Goal: Information Seeking & Learning: Learn about a topic

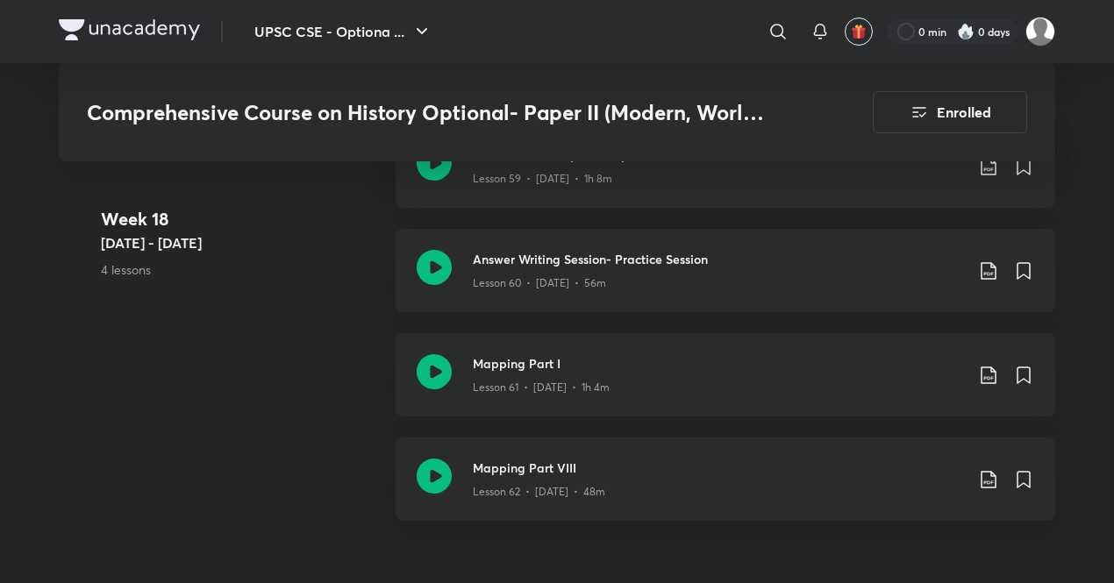
scroll to position [8793, 0]
click at [321, 43] on button "UPSC CSE - Optiona ..." at bounding box center [343, 31] width 199 height 35
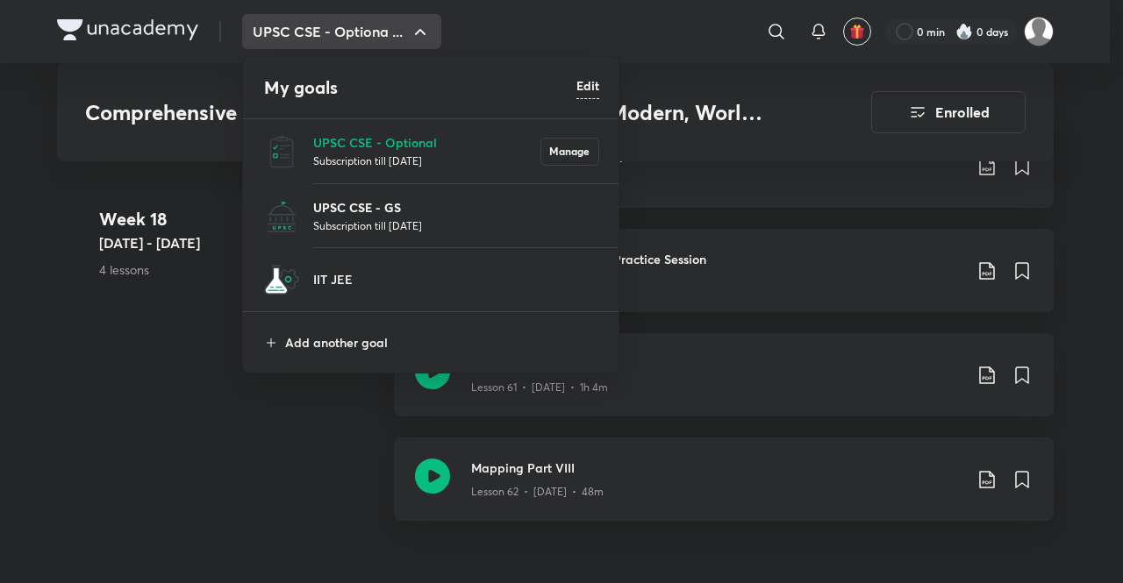
click at [318, 204] on p "UPSC CSE - GS" at bounding box center [456, 207] width 286 height 18
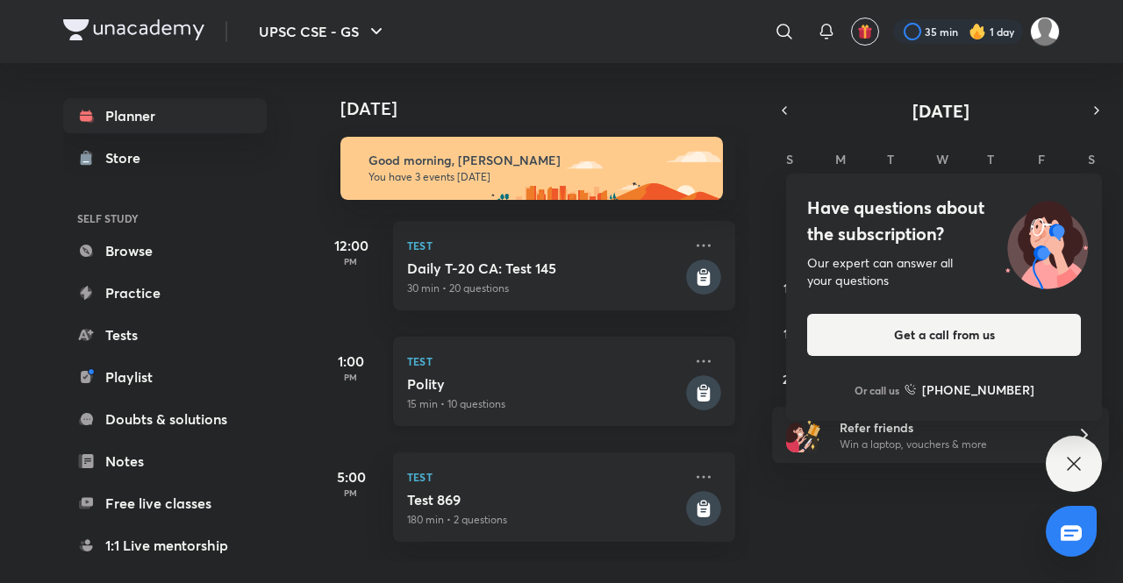
click at [562, 424] on div "Test Polity 15 min • 10 questions" at bounding box center [564, 381] width 342 height 89
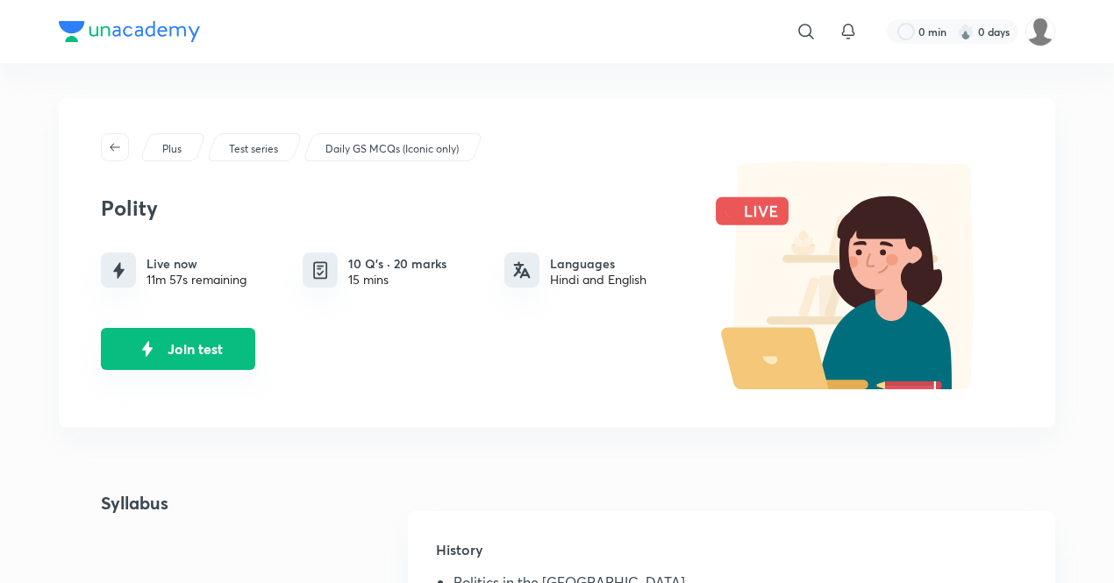
click at [196, 353] on button "Join test" at bounding box center [178, 349] width 154 height 42
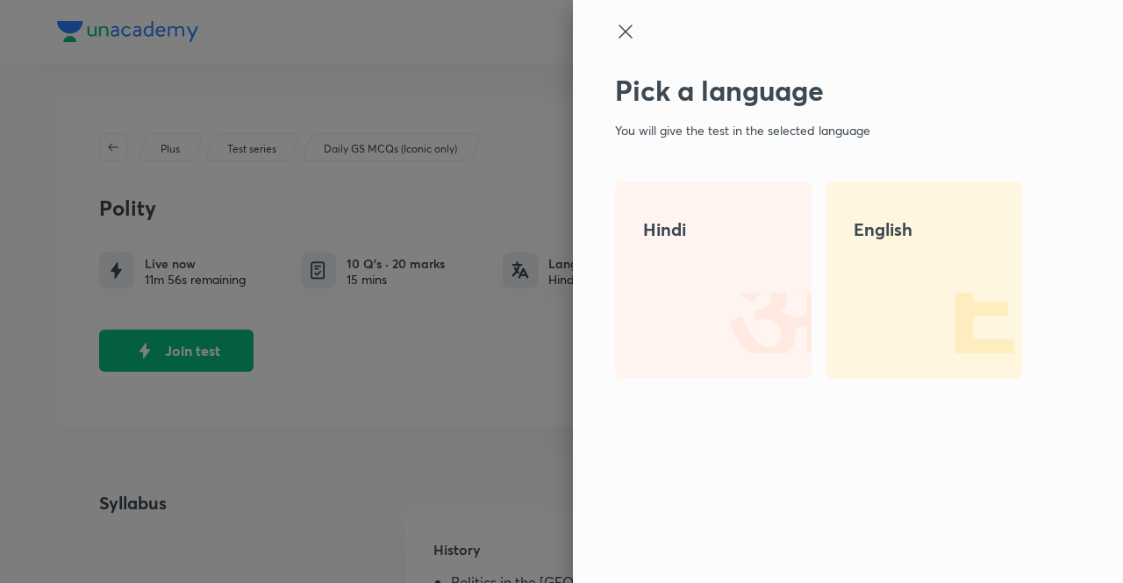
click at [885, 304] on div "English" at bounding box center [923, 280] width 196 height 197
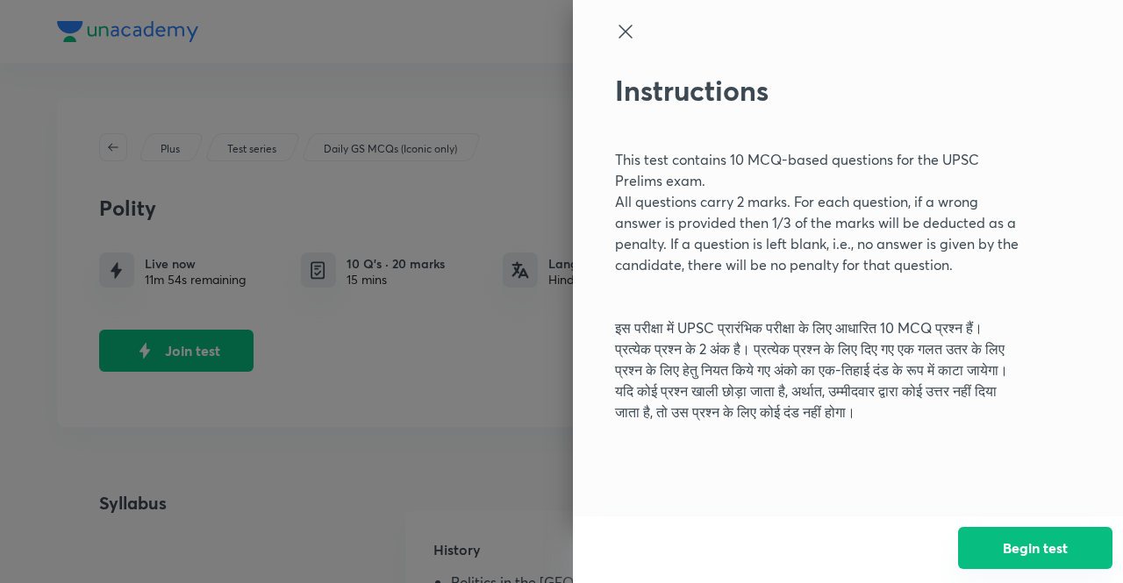
click at [1007, 555] on button "Begin test" at bounding box center [1035, 548] width 154 height 42
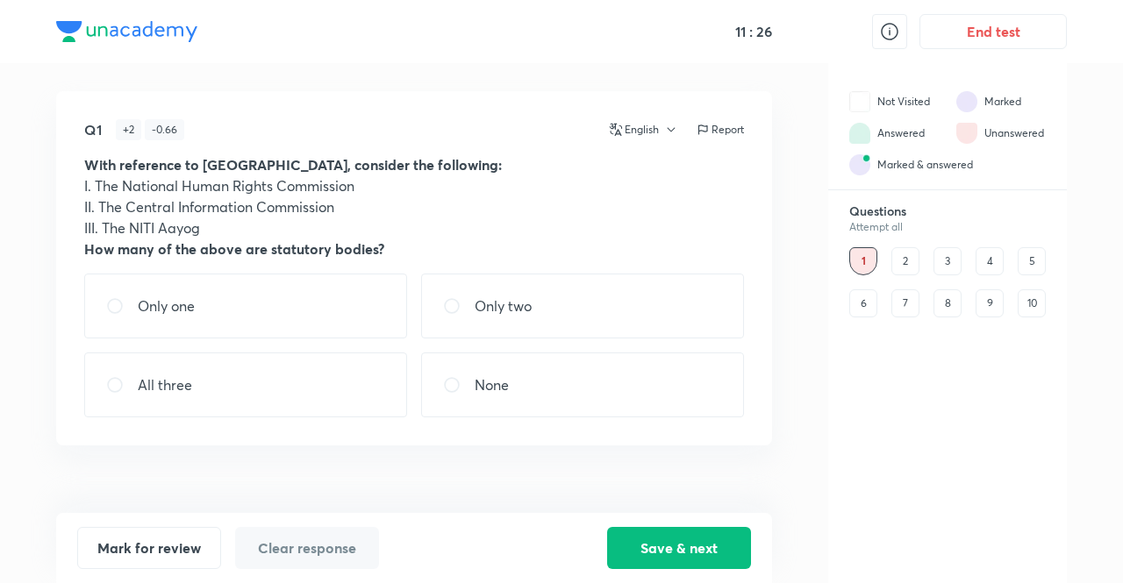
click at [489, 310] on p "Only two" at bounding box center [503, 306] width 57 height 21
radio input "true"
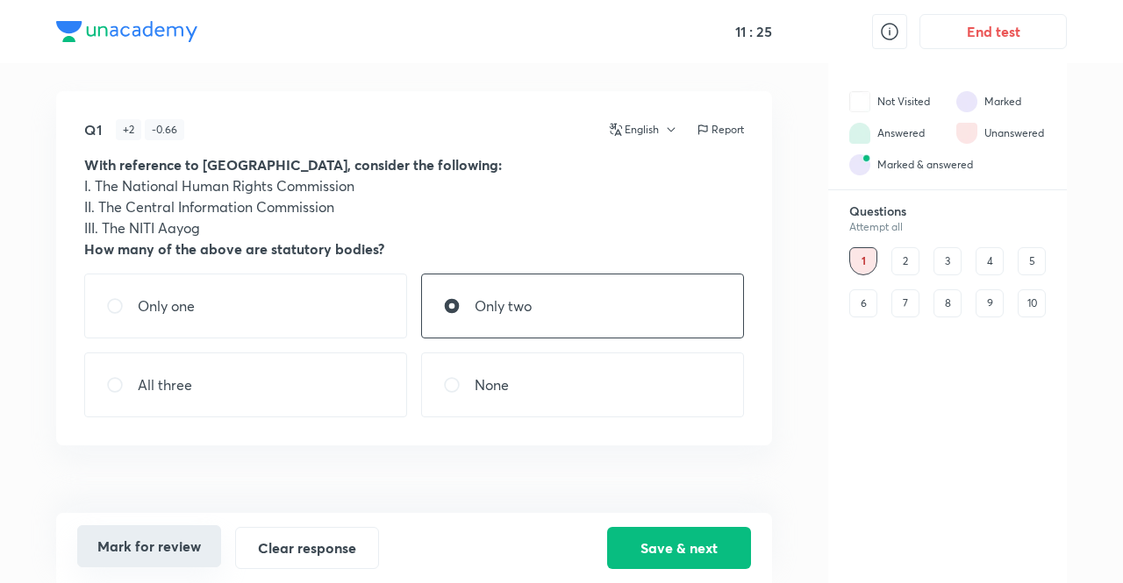
click at [188, 541] on button "Mark for review" at bounding box center [149, 546] width 144 height 42
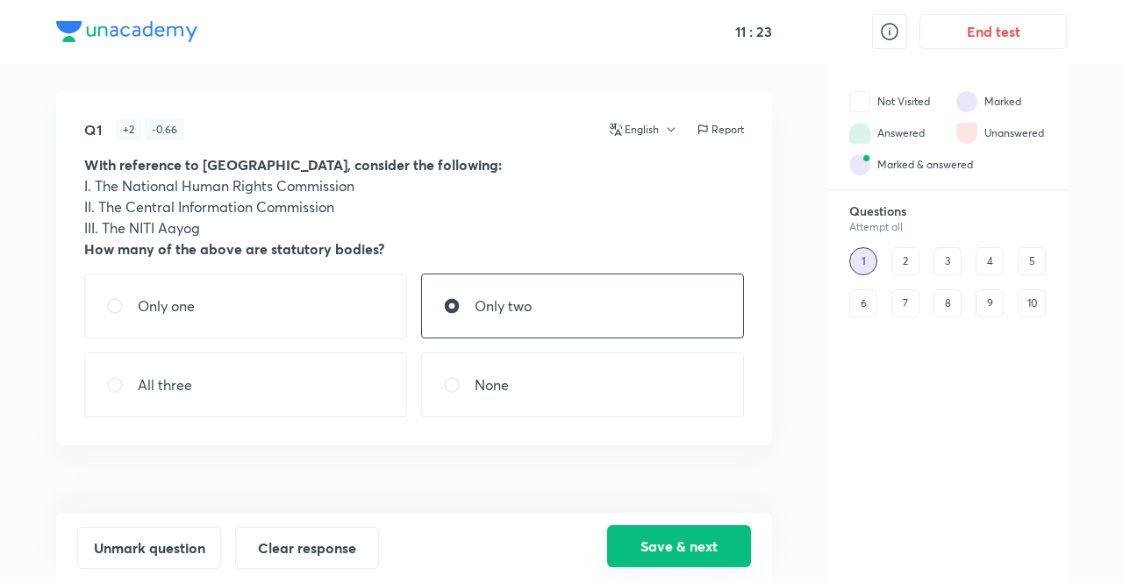
click at [627, 536] on button "Save & next" at bounding box center [679, 546] width 144 height 42
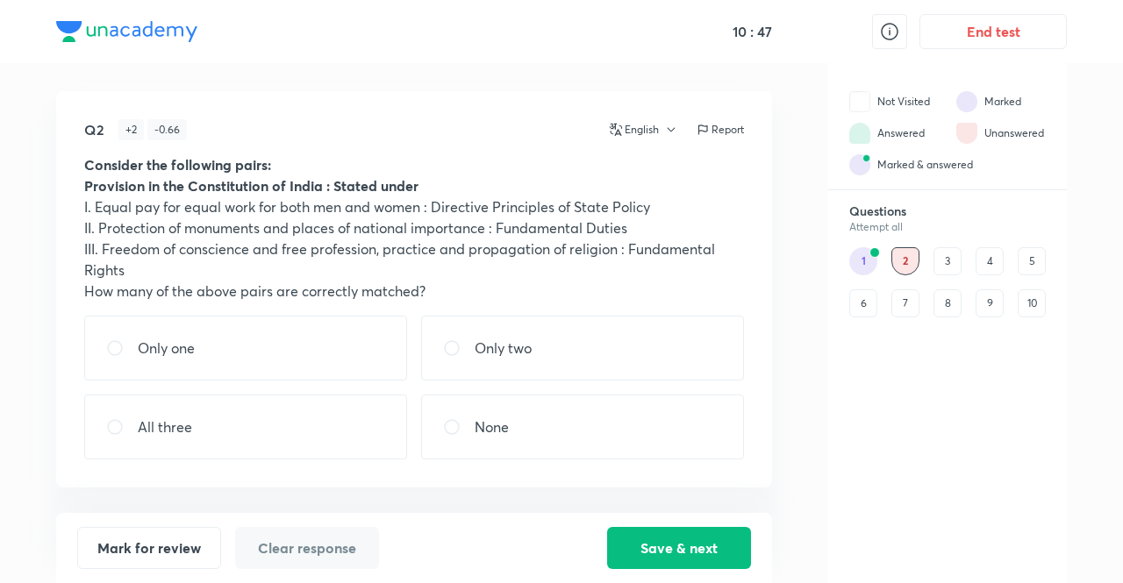
click at [196, 439] on div "All three" at bounding box center [245, 427] width 323 height 65
radio input "true"
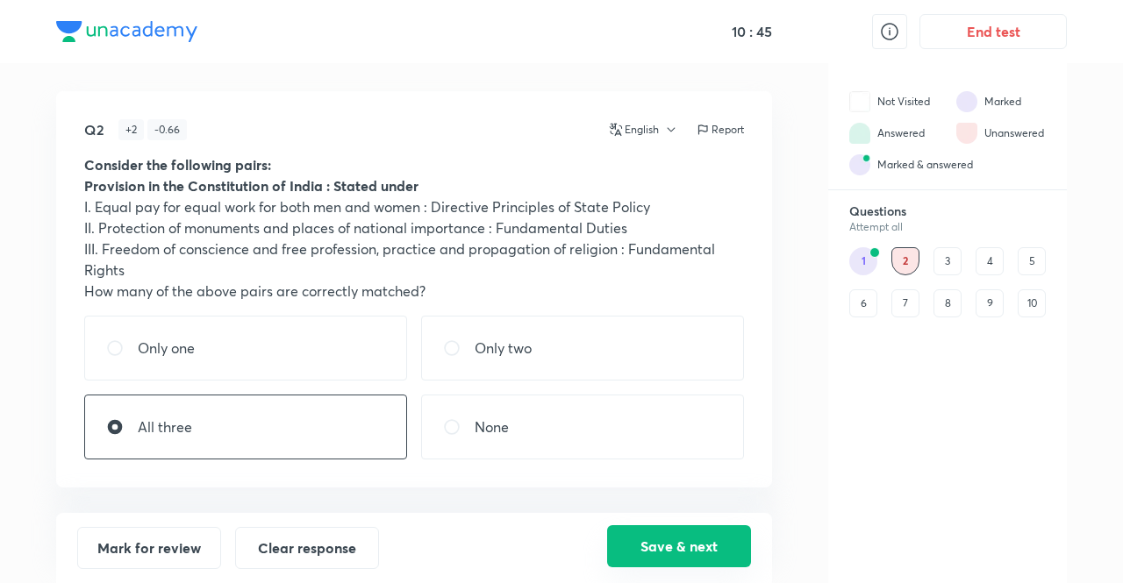
click at [646, 555] on button "Save & next" at bounding box center [679, 546] width 144 height 42
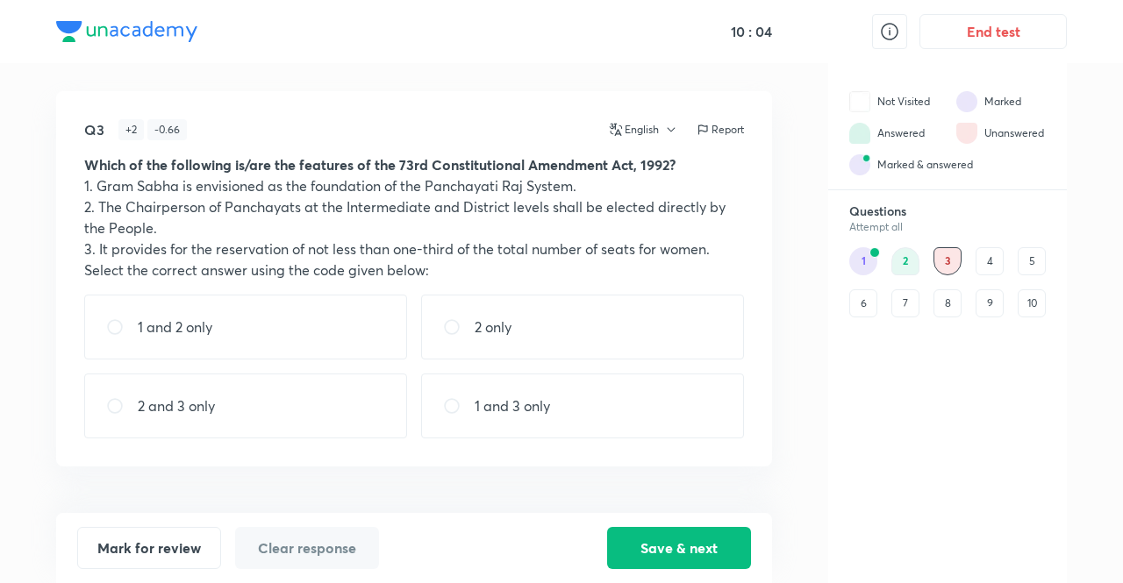
click at [563, 408] on div "1 and 3 only" at bounding box center [582, 406] width 323 height 65
radio input "true"
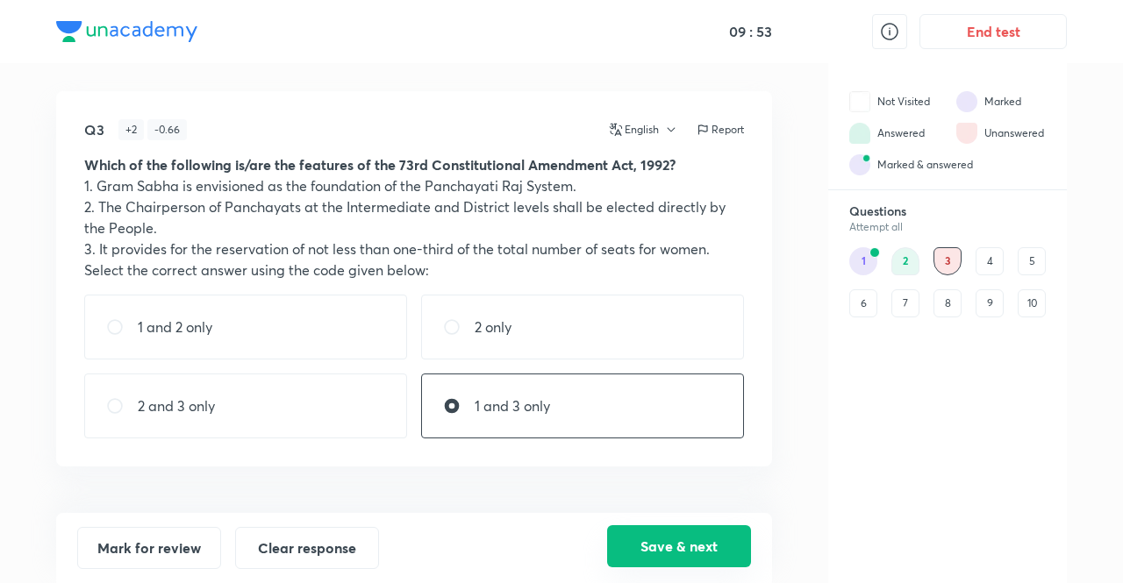
click at [682, 539] on button "Save & next" at bounding box center [679, 546] width 144 height 42
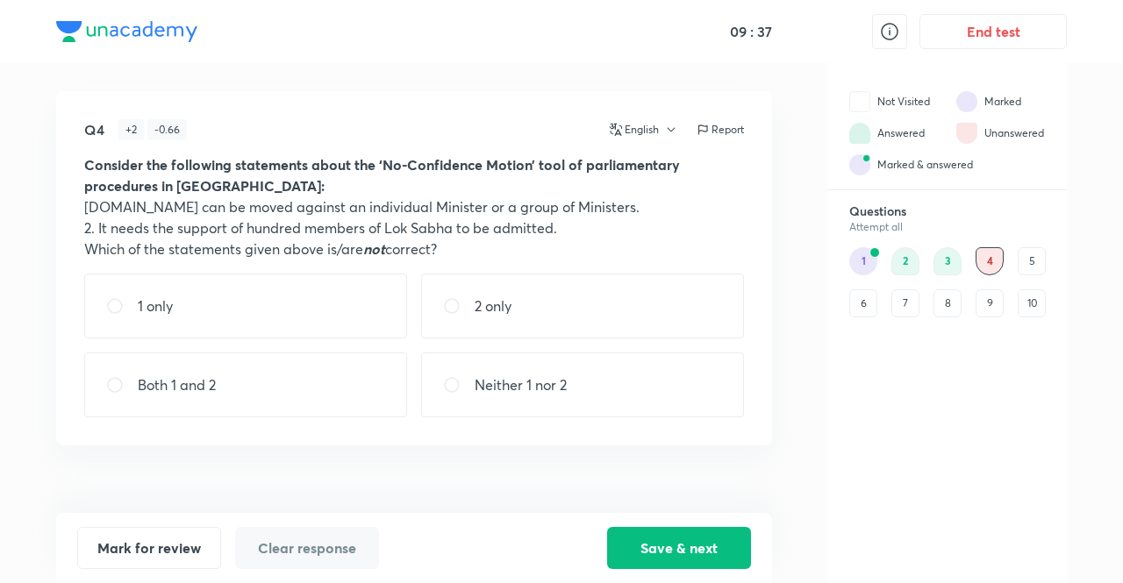
click at [232, 388] on div "Both 1 and 2" at bounding box center [245, 385] width 323 height 65
radio input "true"
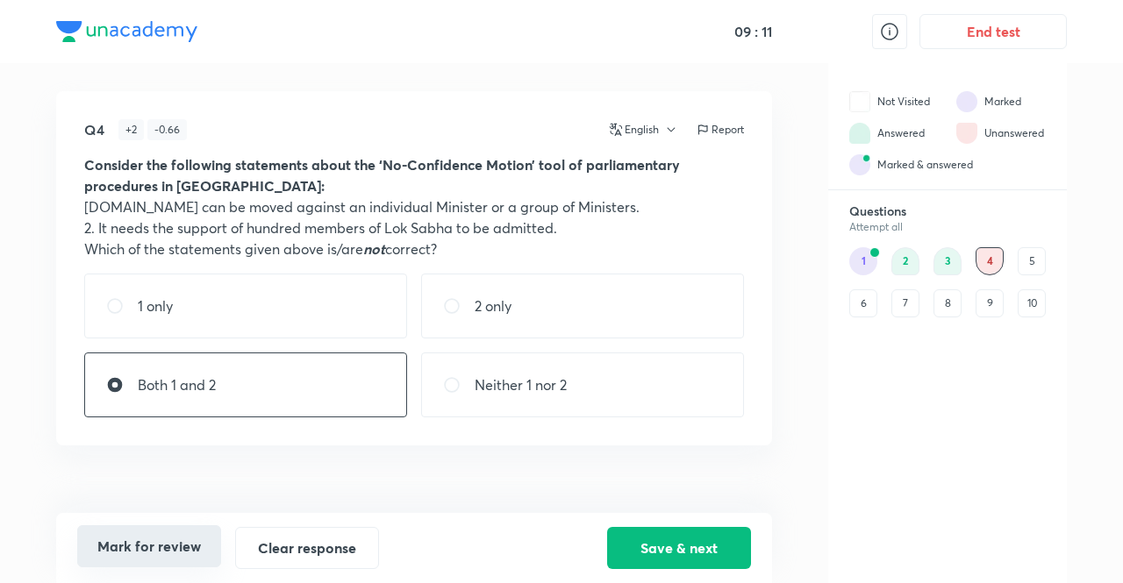
click at [208, 564] on button "Mark for review" at bounding box center [149, 546] width 144 height 42
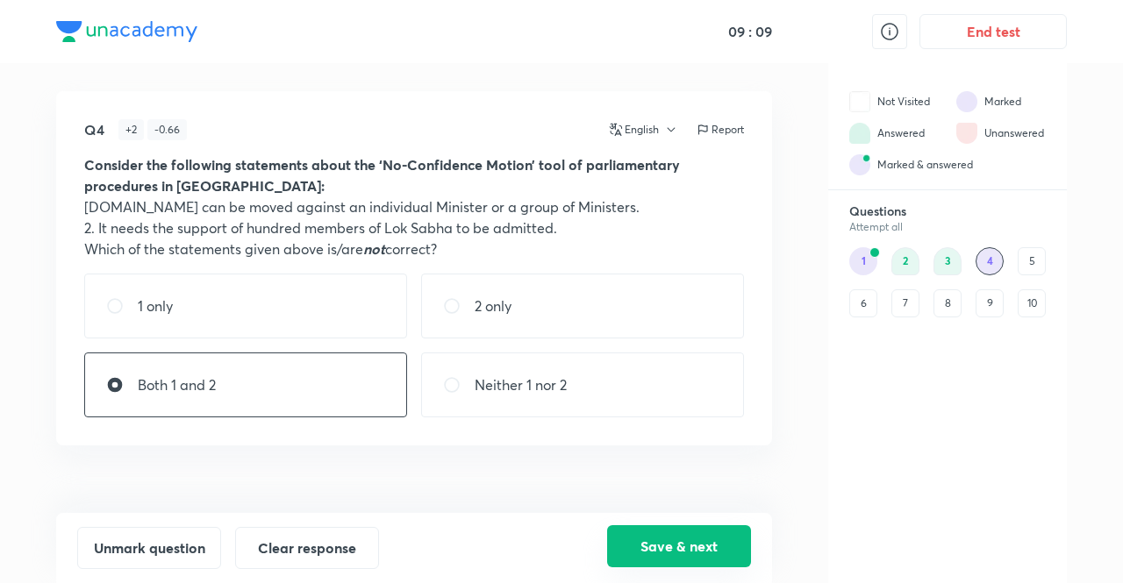
click at [658, 557] on button "Save & next" at bounding box center [679, 546] width 144 height 42
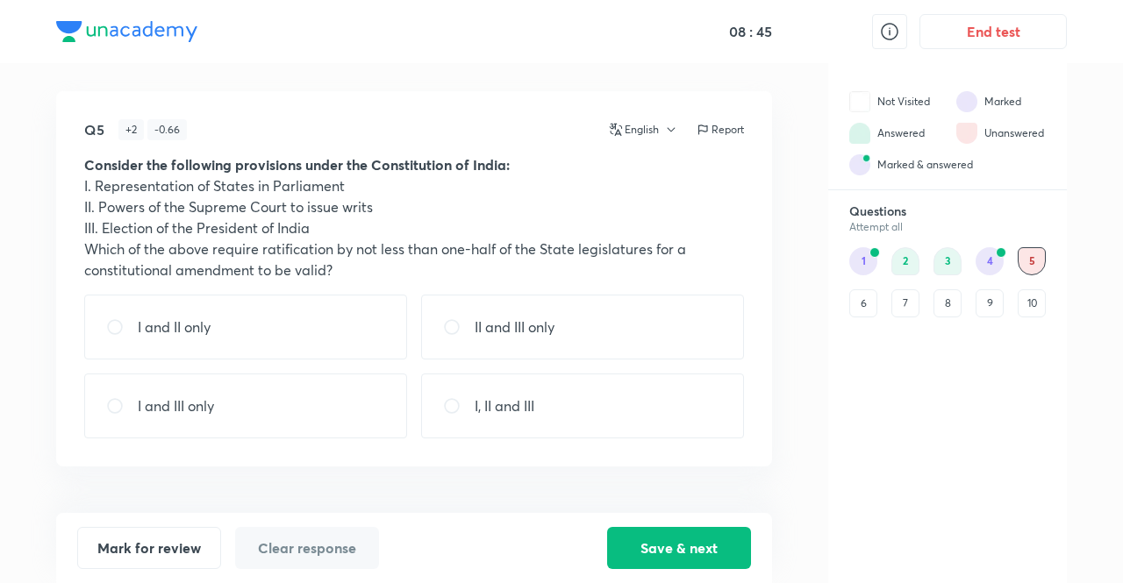
click at [133, 396] on div "I and III only" at bounding box center [245, 406] width 323 height 65
radio input "true"
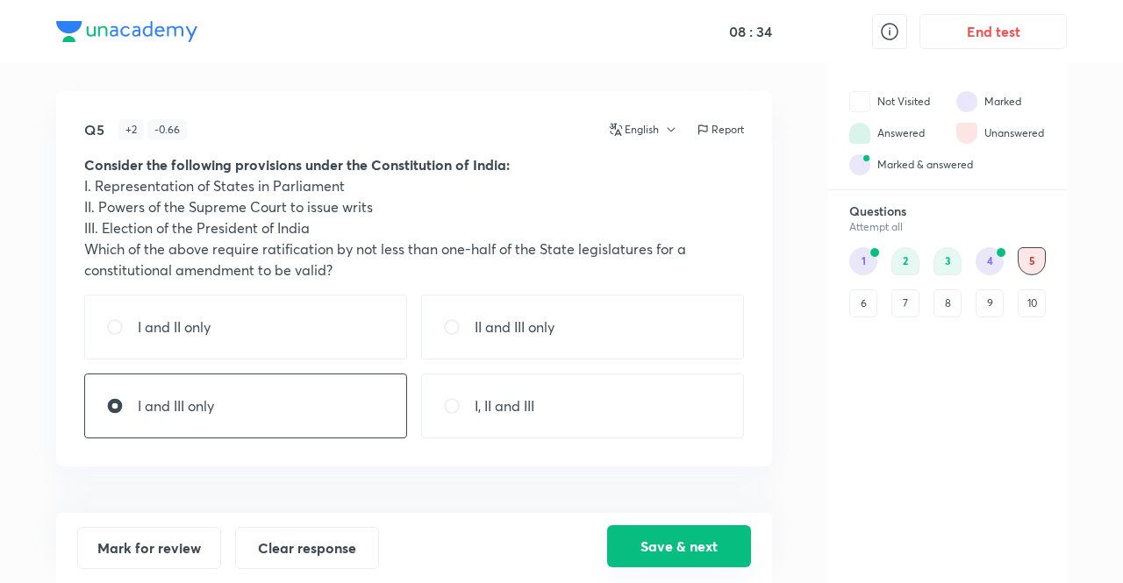
click at [653, 543] on button "Save & next" at bounding box center [679, 546] width 144 height 42
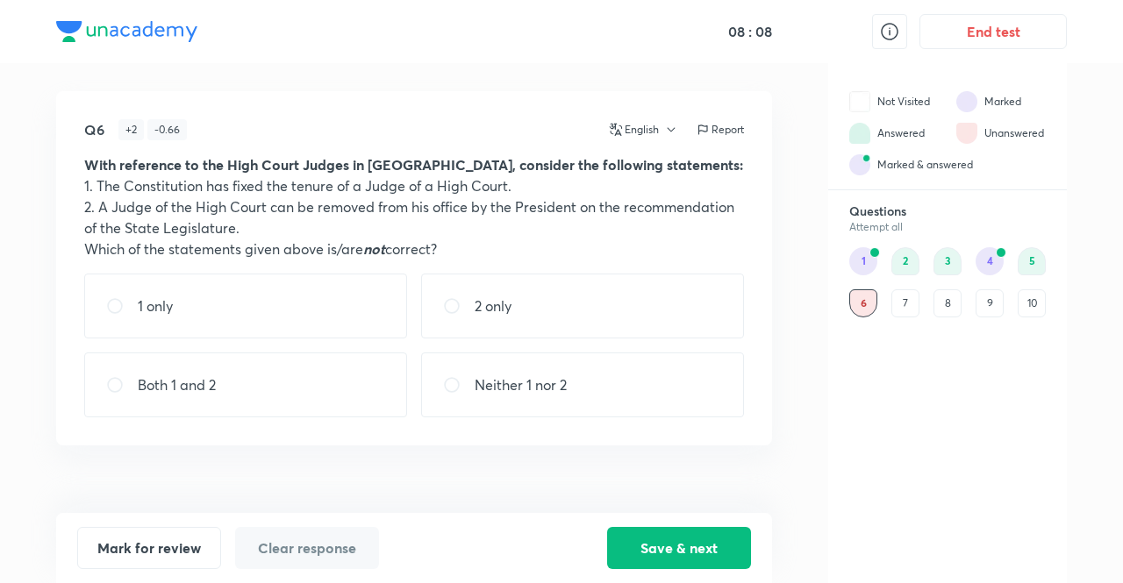
click at [212, 388] on p "Both 1 and 2" at bounding box center [177, 385] width 78 height 21
radio input "true"
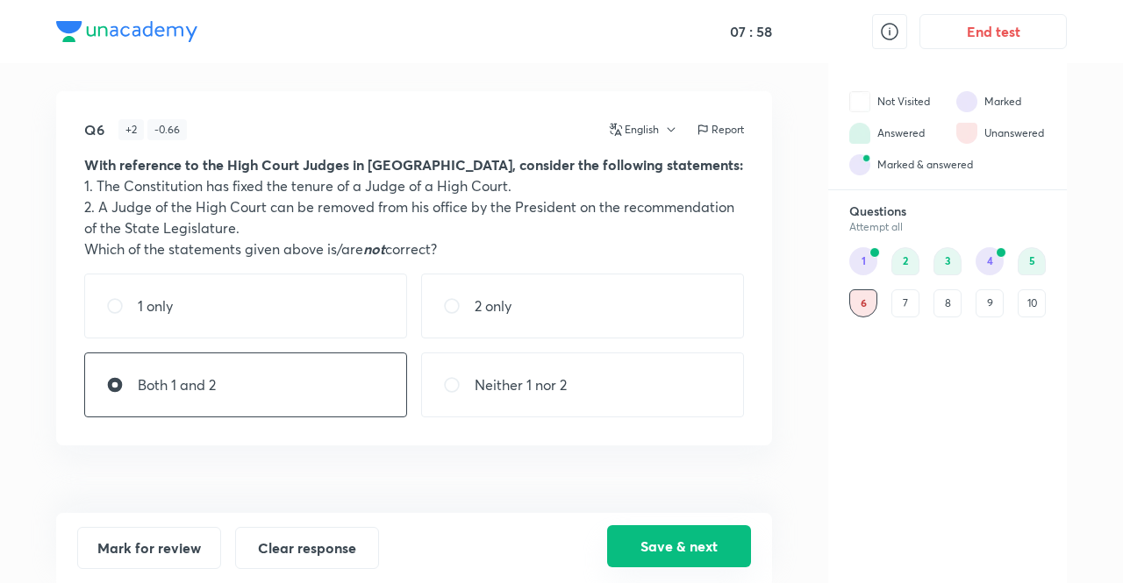
click at [682, 547] on button "Save & next" at bounding box center [679, 546] width 144 height 42
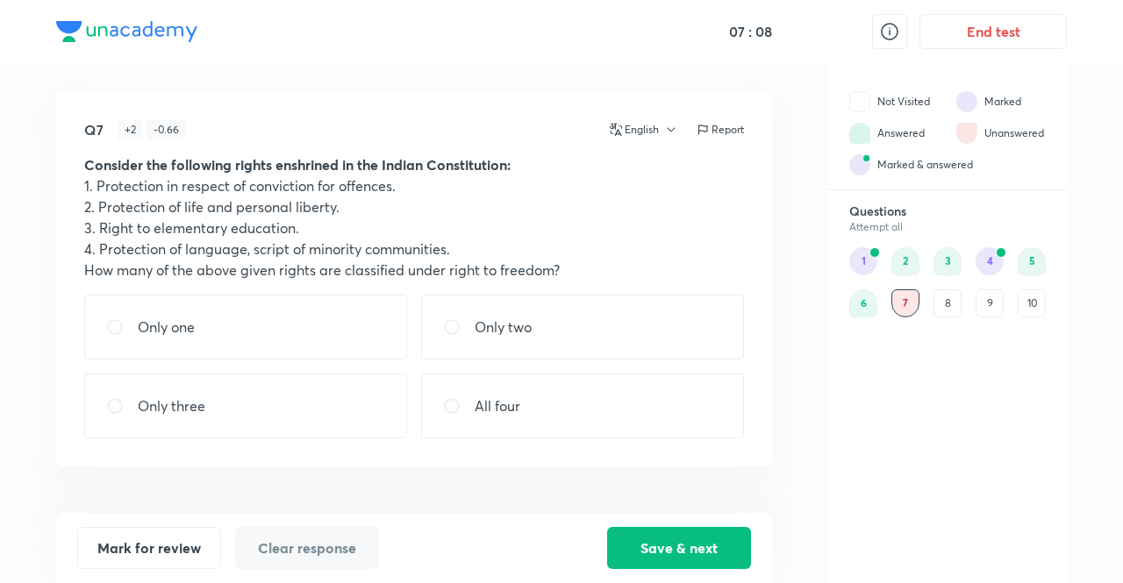
click at [251, 331] on div "Only one" at bounding box center [245, 327] width 323 height 65
radio input "true"
click at [642, 568] on div "Save & next" at bounding box center [679, 548] width 144 height 42
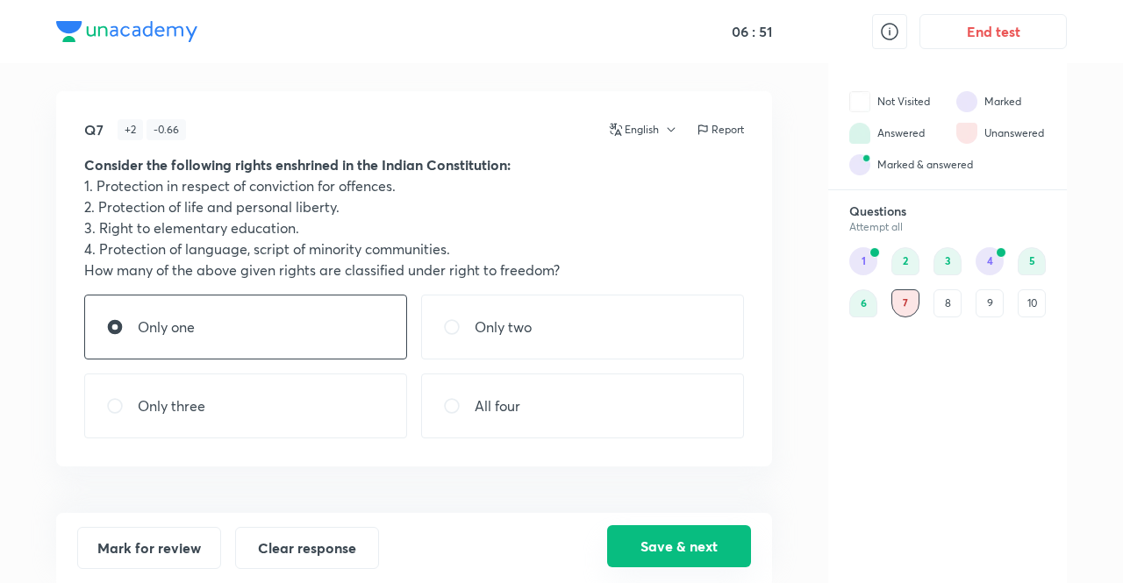
click at [723, 529] on button "Save & next" at bounding box center [679, 546] width 144 height 42
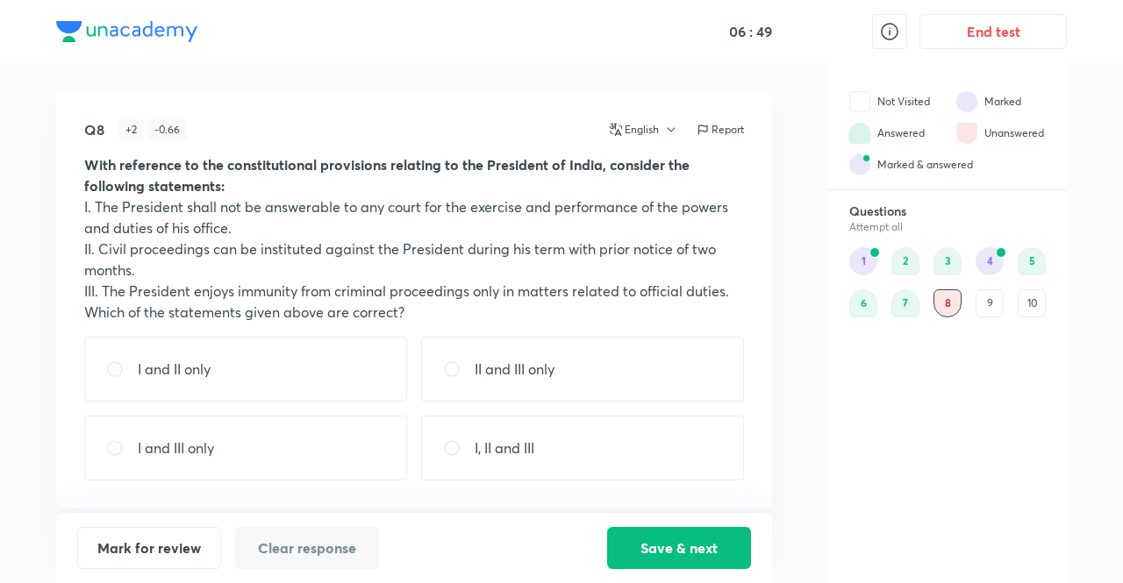
click at [888, 480] on div "Questions Attempt all 1 2 3 4 5 6 7 8 9 10" at bounding box center [947, 392] width 239 height 379
click at [276, 432] on div "I and III only" at bounding box center [245, 448] width 323 height 65
radio input "true"
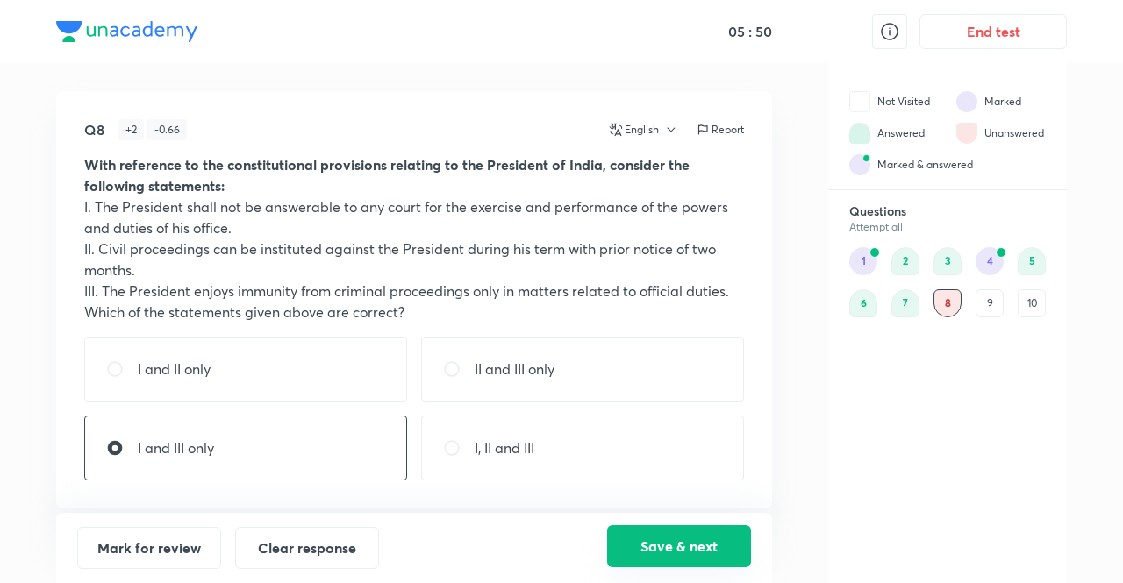
click at [640, 547] on button "Save & next" at bounding box center [679, 546] width 144 height 42
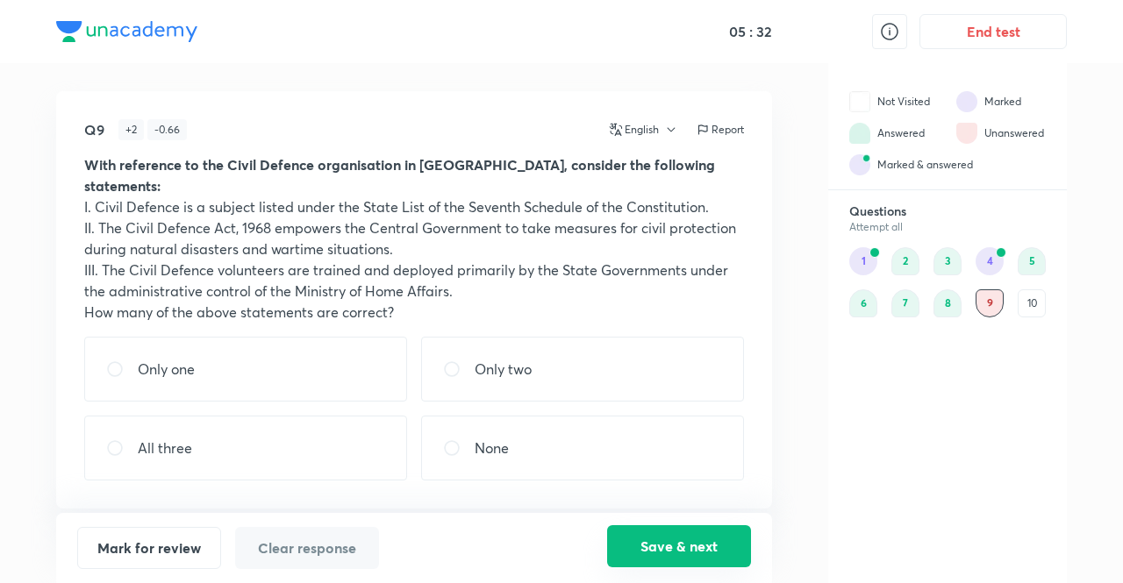
click at [670, 542] on button "Save & next" at bounding box center [679, 546] width 144 height 42
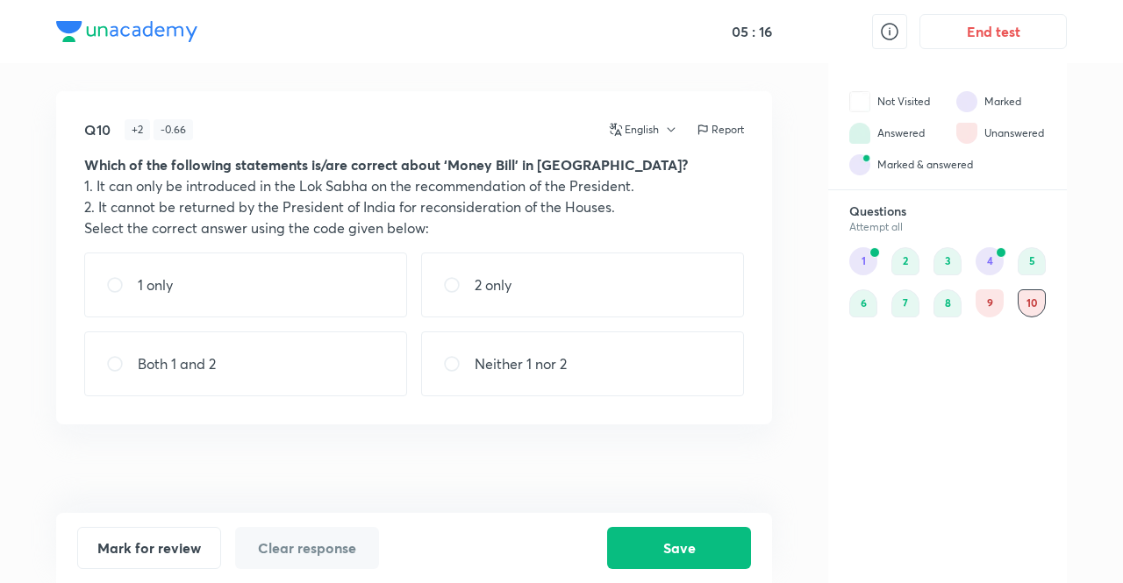
click at [225, 375] on div "Both 1 and 2" at bounding box center [245, 364] width 323 height 65
radio input "true"
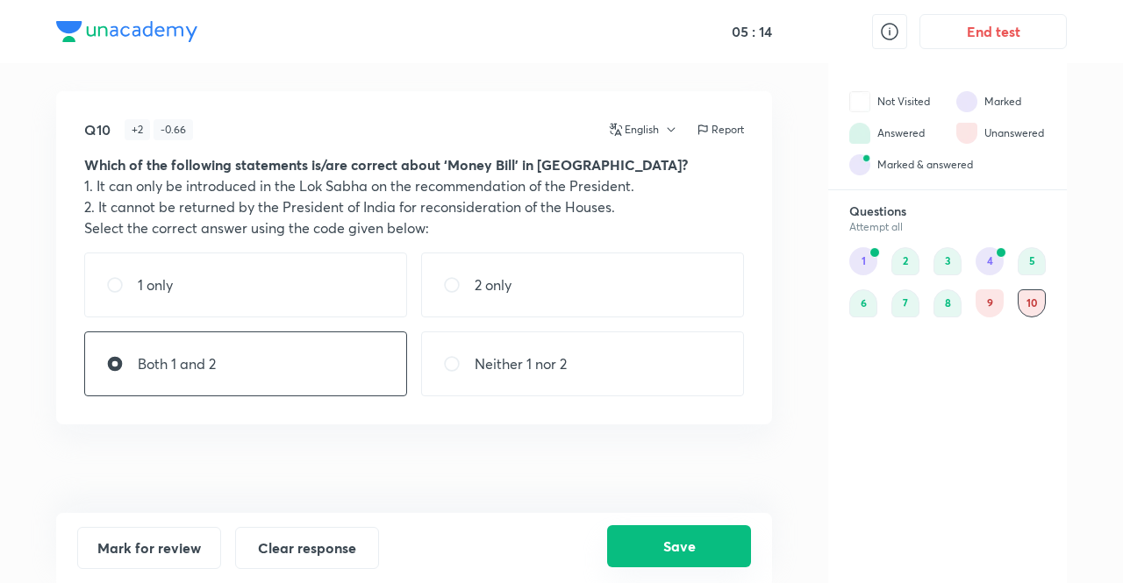
click at [705, 562] on button "Save" at bounding box center [679, 546] width 144 height 42
click at [989, 309] on div "9" at bounding box center [989, 303] width 28 height 28
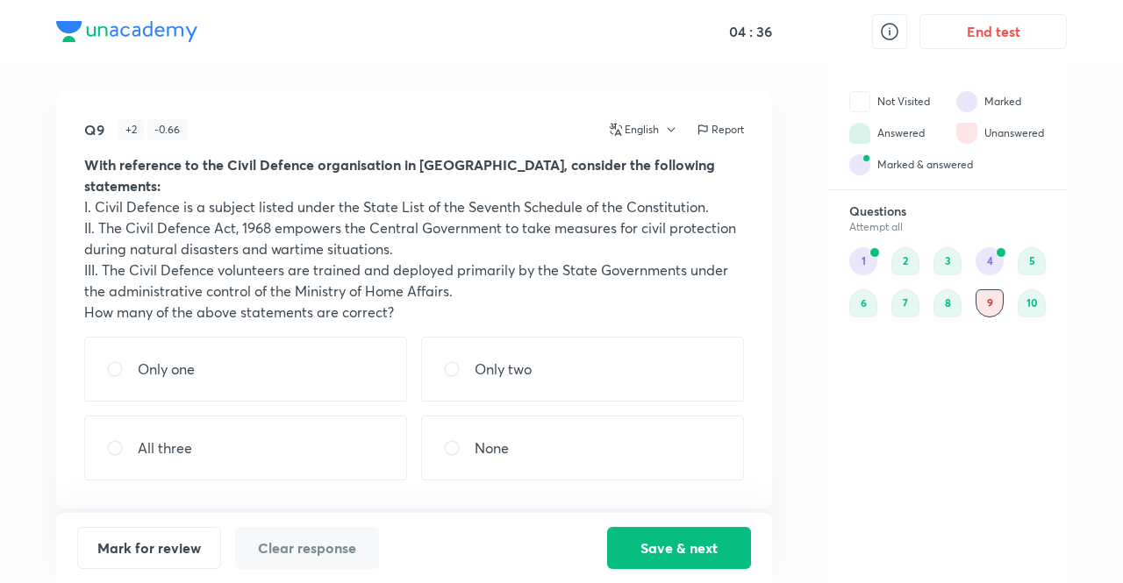
click at [596, 339] on div "Only two" at bounding box center [582, 369] width 323 height 65
radio input "true"
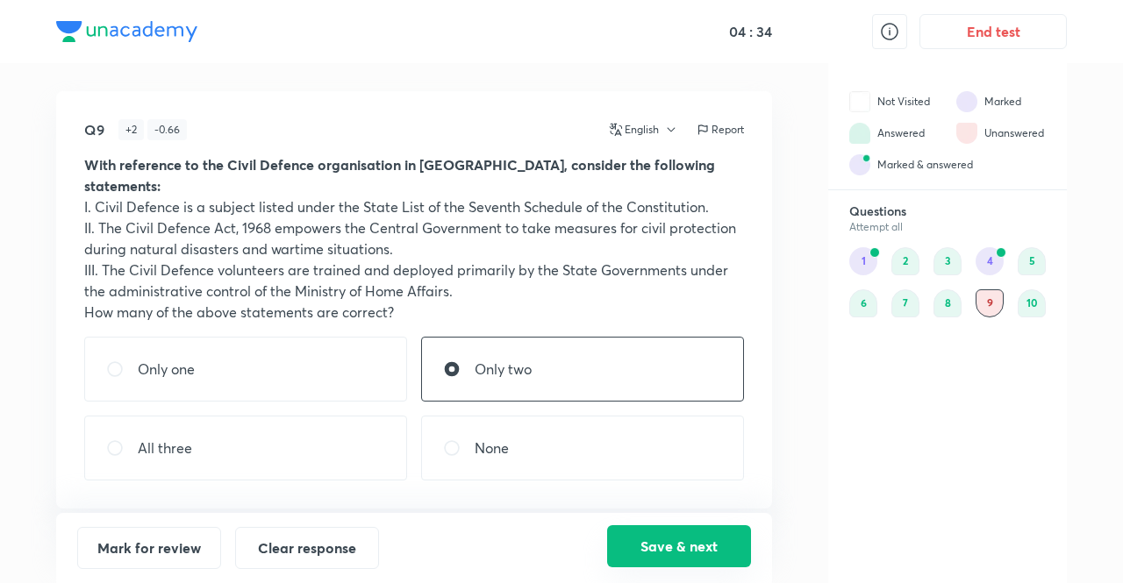
click at [676, 553] on button "Save & next" at bounding box center [679, 546] width 144 height 42
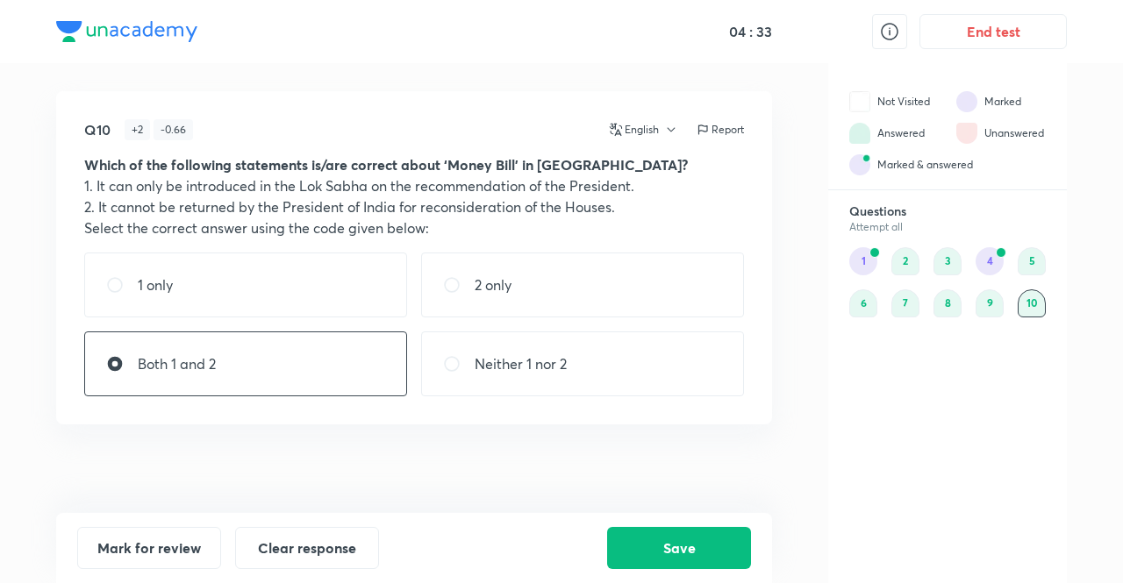
click at [979, 264] on div "4" at bounding box center [989, 261] width 28 height 28
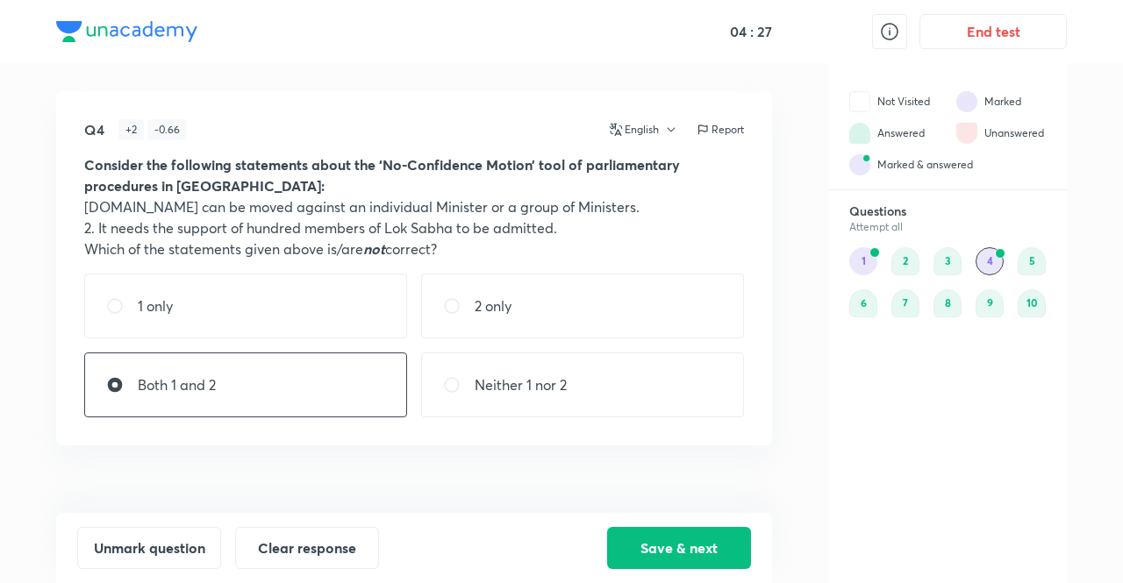
click at [863, 268] on div "1" at bounding box center [863, 261] width 28 height 28
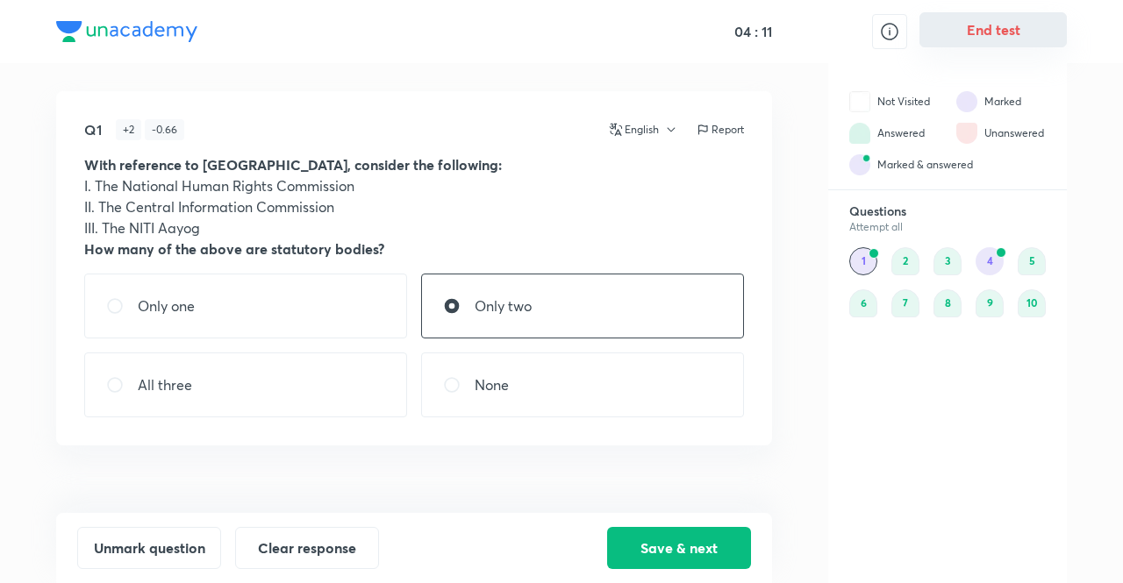
click at [1035, 39] on button "End test" at bounding box center [992, 29] width 147 height 35
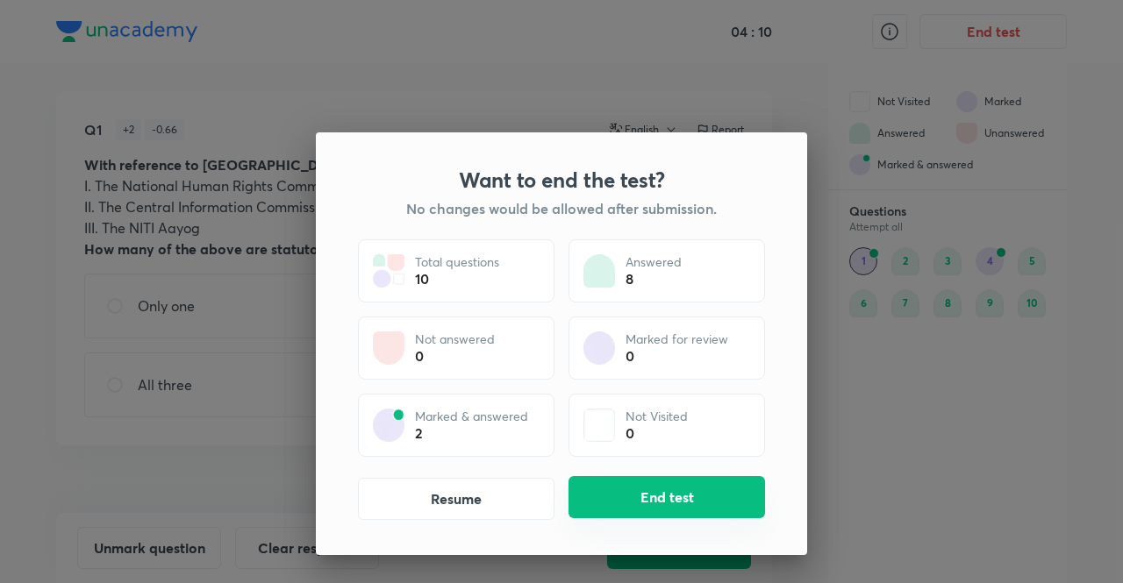
click at [656, 511] on button "End test" at bounding box center [666, 497] width 196 height 42
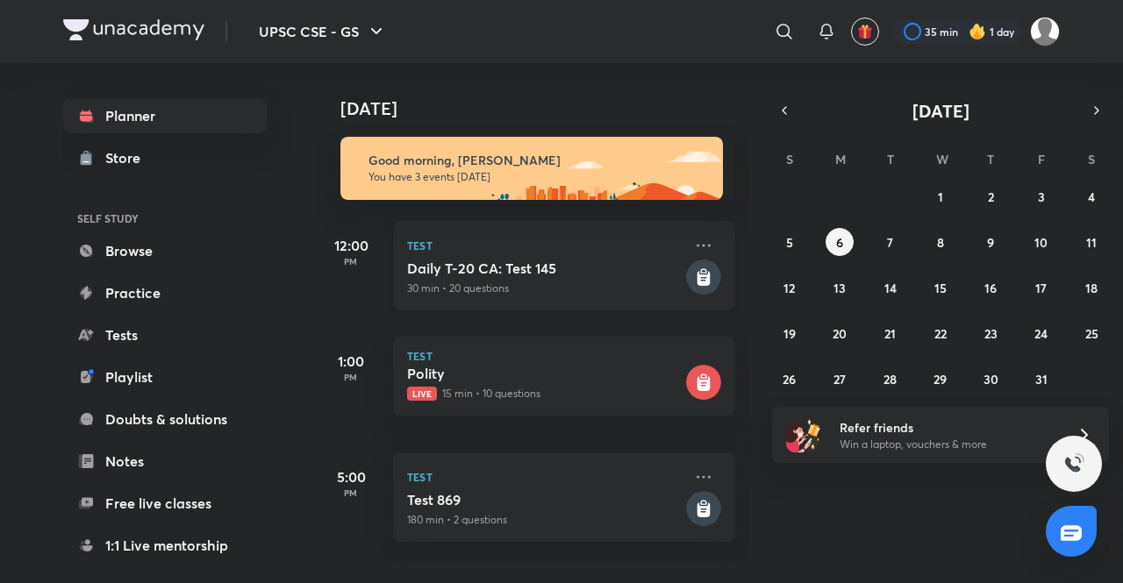
click at [450, 268] on h5 "Daily T-20 CA: Test 145" at bounding box center [544, 269] width 275 height 18
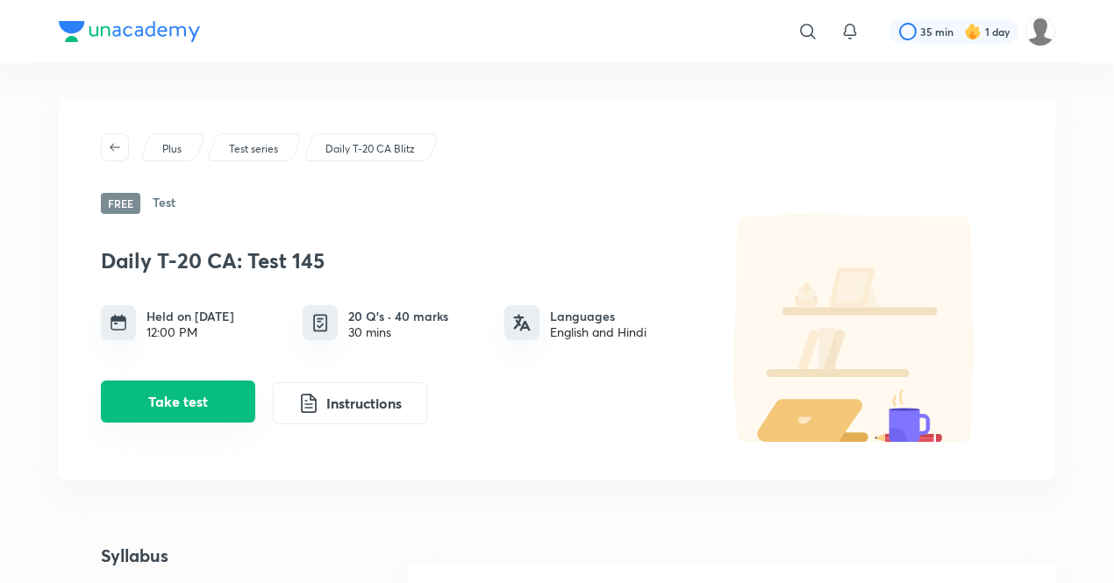
click at [230, 401] on button "Take test" at bounding box center [178, 402] width 154 height 42
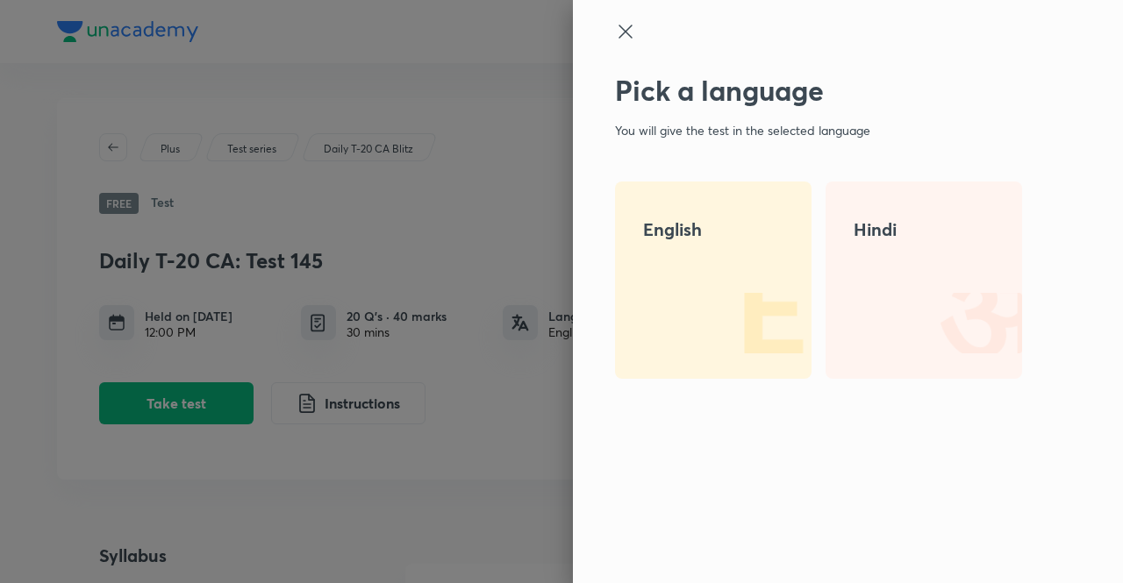
click at [677, 239] on h4 "English" at bounding box center [713, 230] width 140 height 26
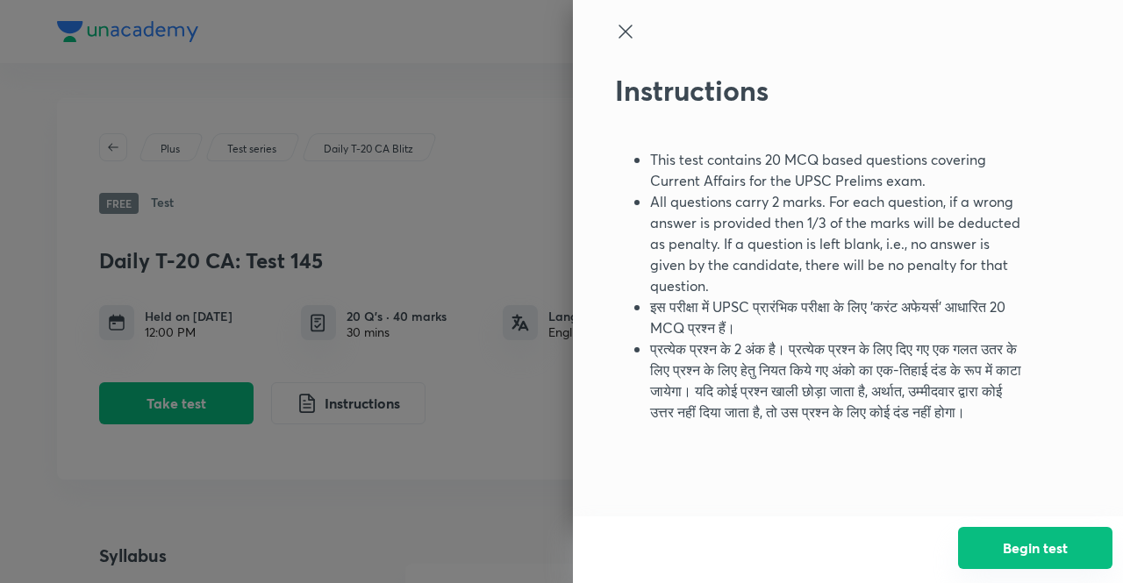
click at [1005, 546] on button "Begin test" at bounding box center [1035, 548] width 154 height 42
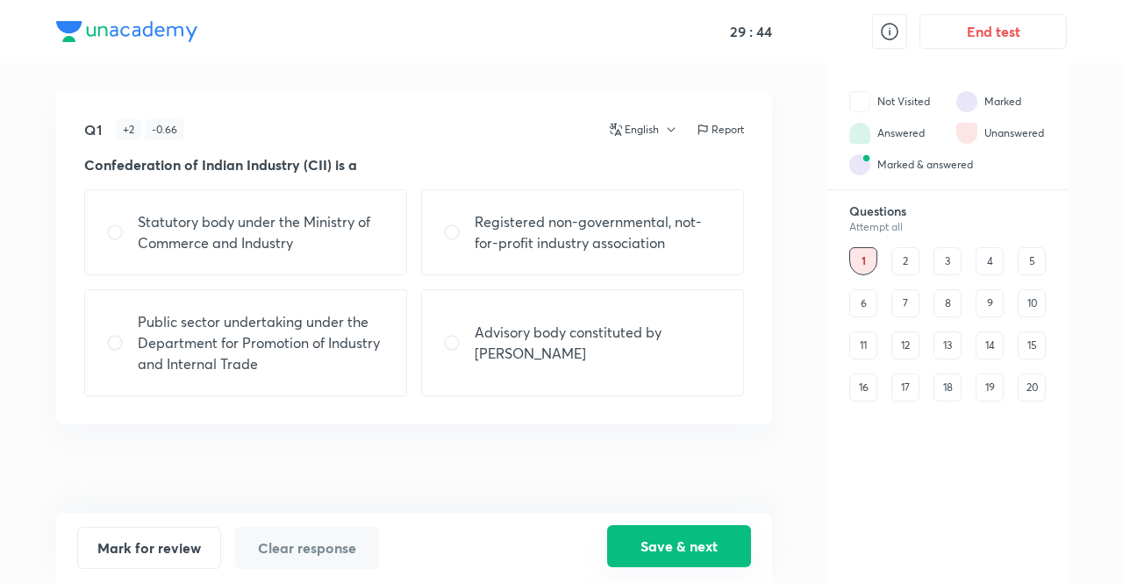
click at [668, 539] on button "Save & next" at bounding box center [679, 546] width 144 height 42
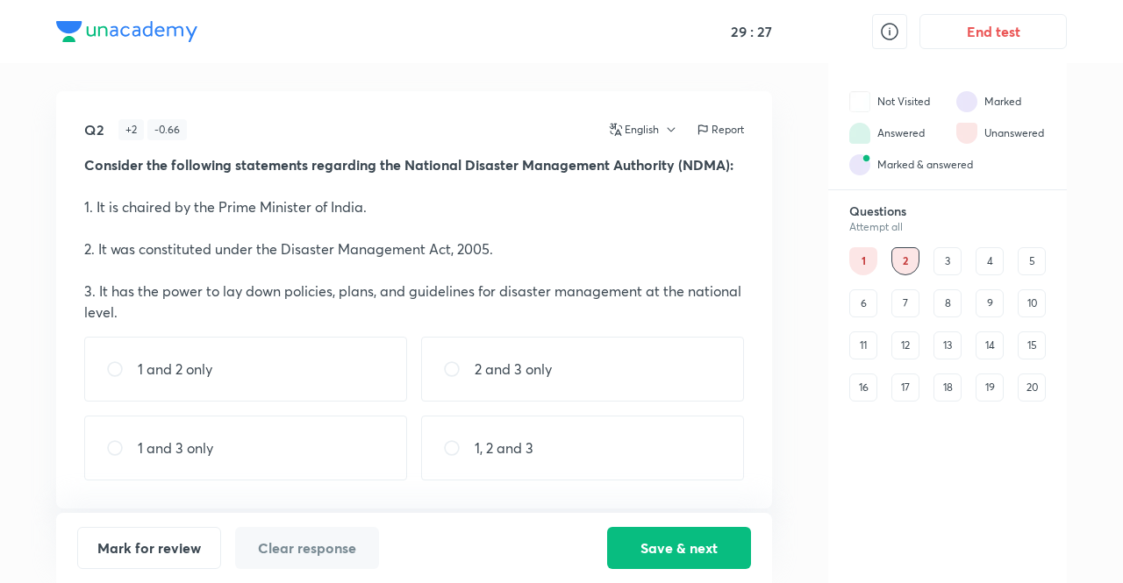
click at [515, 461] on div "1, 2 and 3" at bounding box center [582, 448] width 323 height 65
radio input "true"
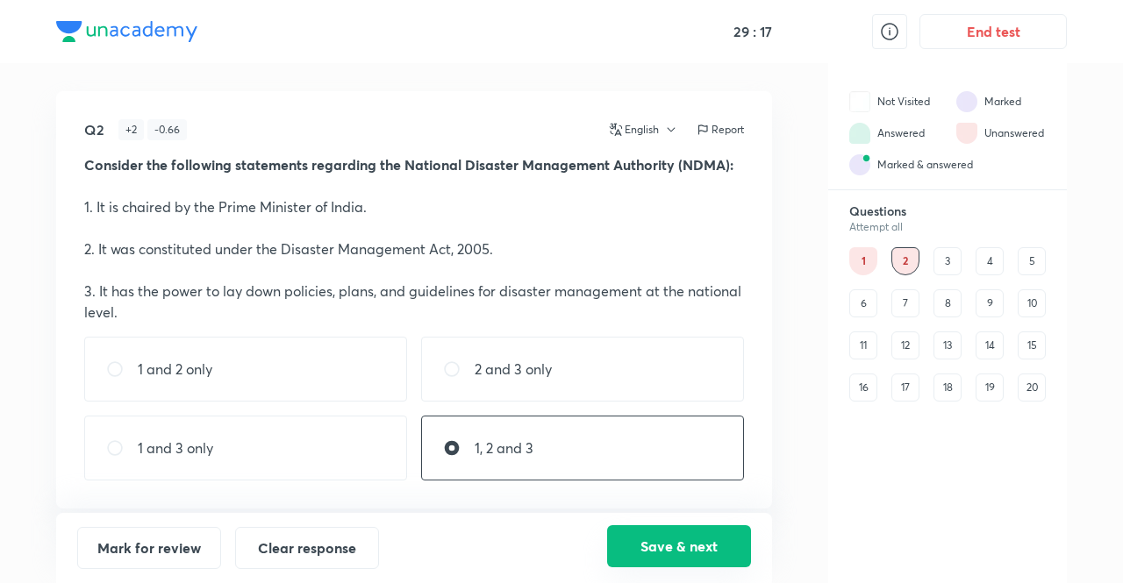
click at [633, 557] on button "Save & next" at bounding box center [679, 546] width 144 height 42
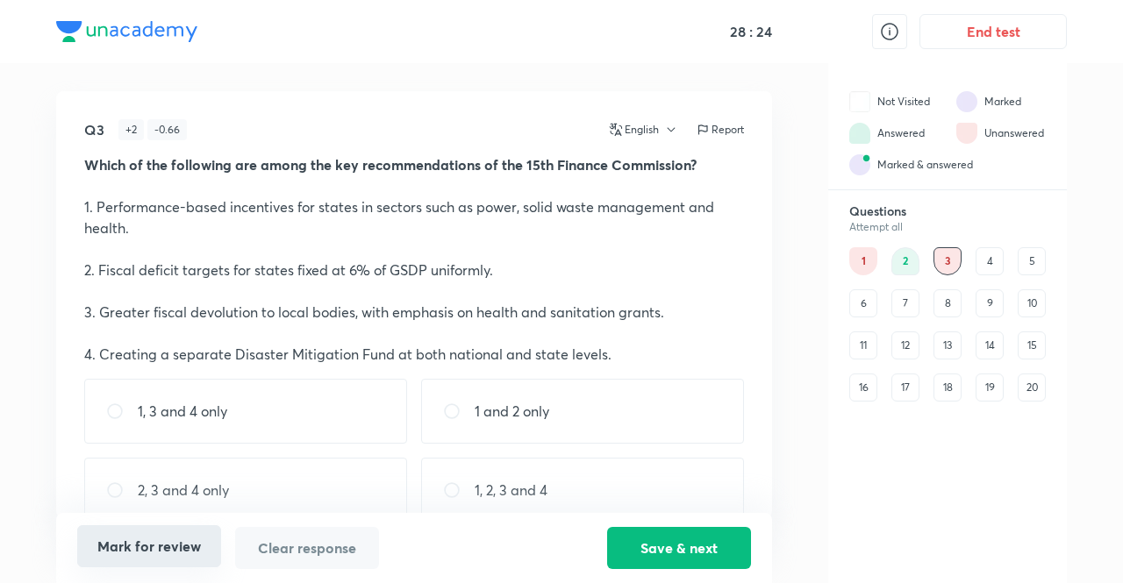
click at [183, 543] on button "Mark for review" at bounding box center [149, 546] width 144 height 42
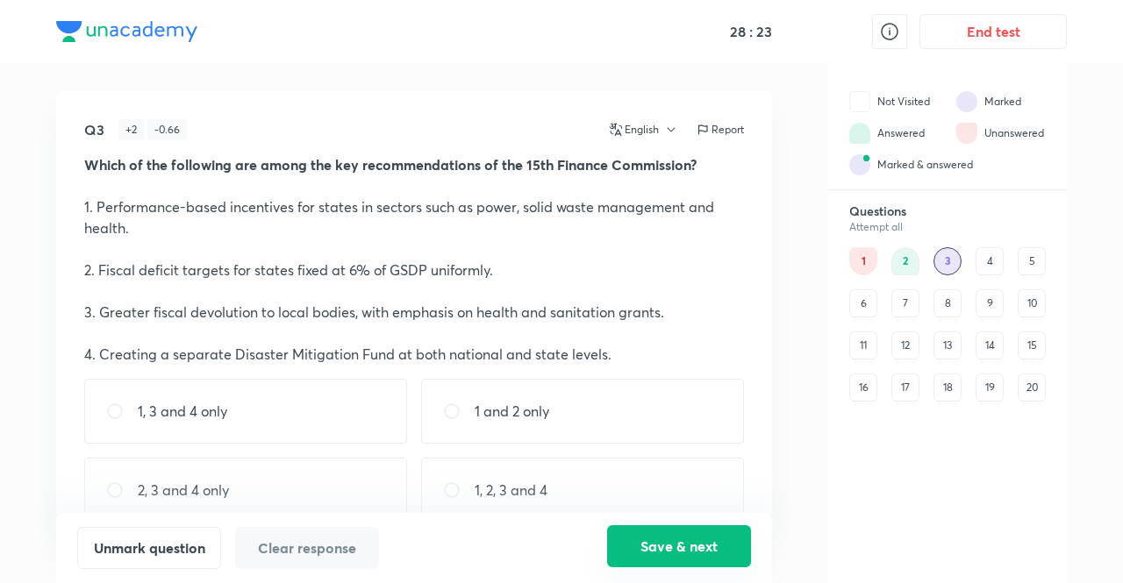
click at [730, 530] on button "Save & next" at bounding box center [679, 546] width 144 height 42
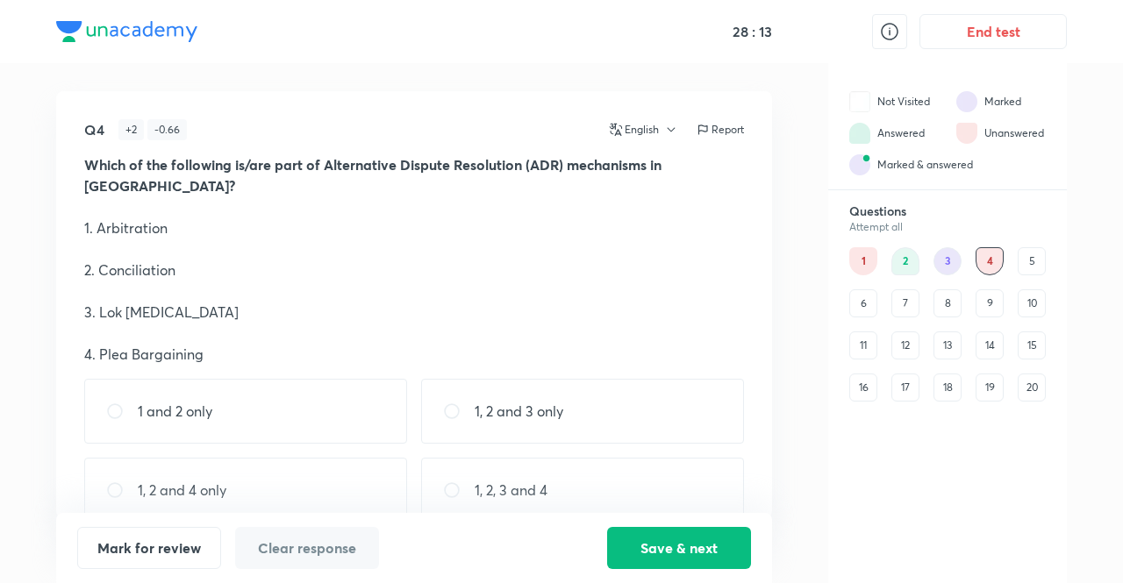
click at [525, 403] on div "1, 2 and 3 only" at bounding box center [582, 411] width 323 height 65
radio input "true"
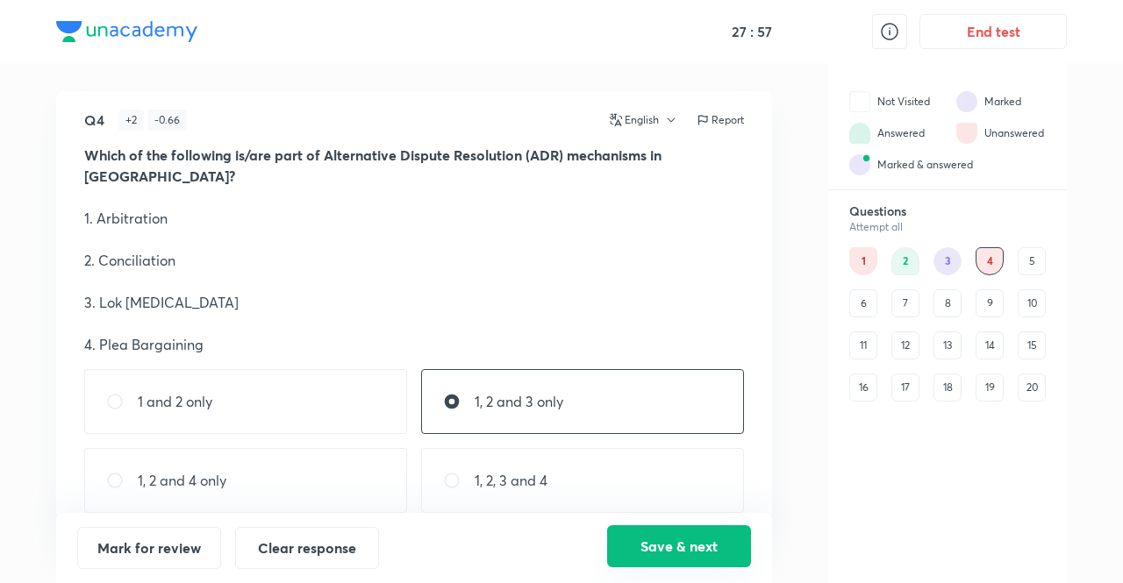
click at [655, 559] on button "Save & next" at bounding box center [679, 546] width 144 height 42
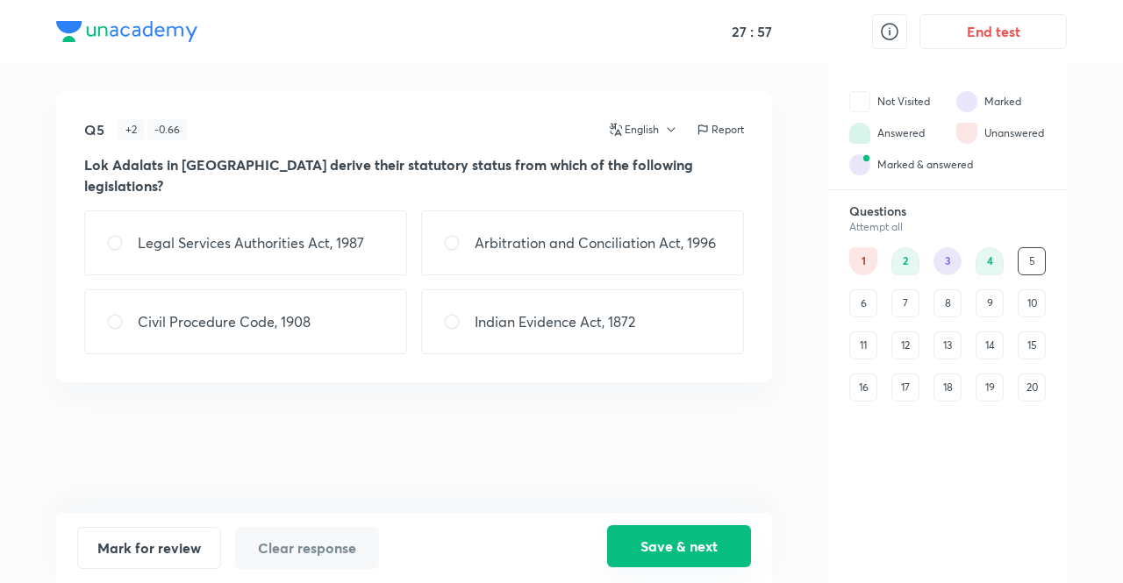
scroll to position [0, 0]
click at [259, 232] on p "Legal Services Authorities Act, 1987" at bounding box center [251, 242] width 226 height 21
radio input "true"
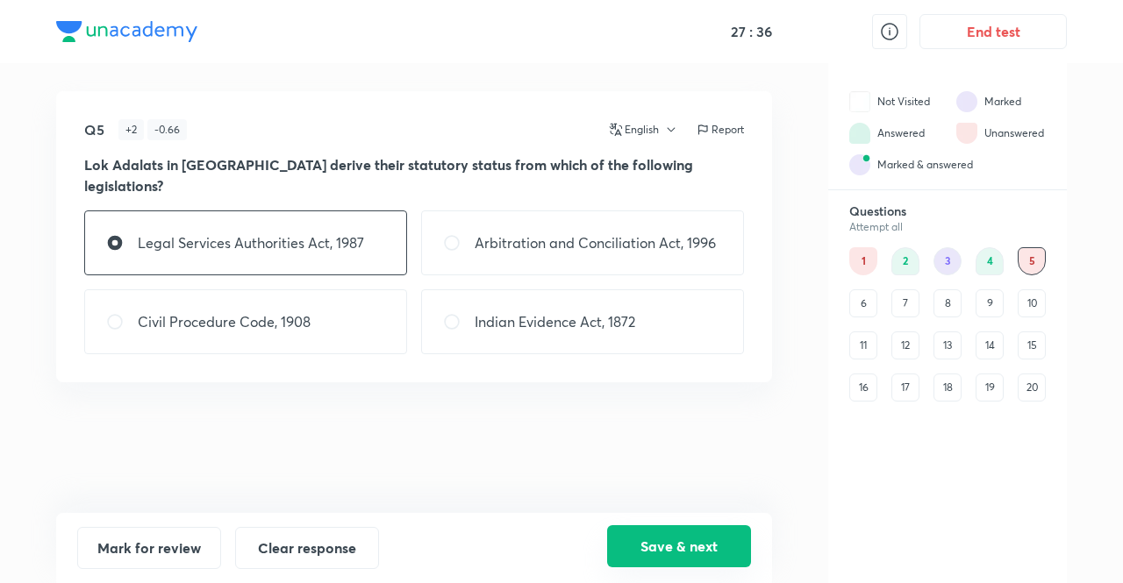
click at [654, 539] on button "Save & next" at bounding box center [679, 546] width 144 height 42
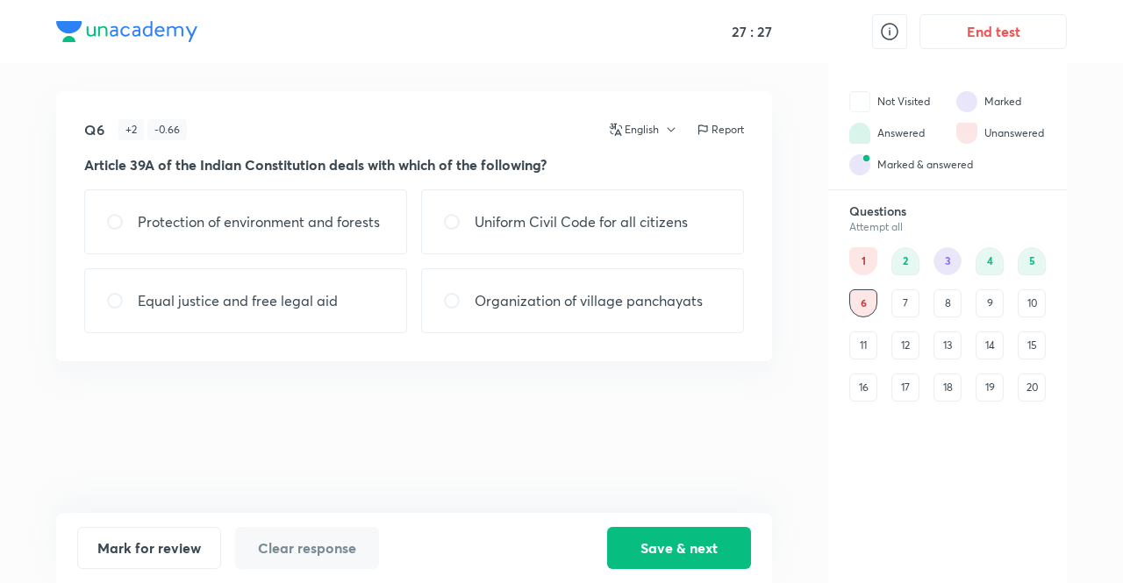
click at [279, 295] on p "Equal justice and free legal aid" at bounding box center [238, 300] width 200 height 21
radio input "true"
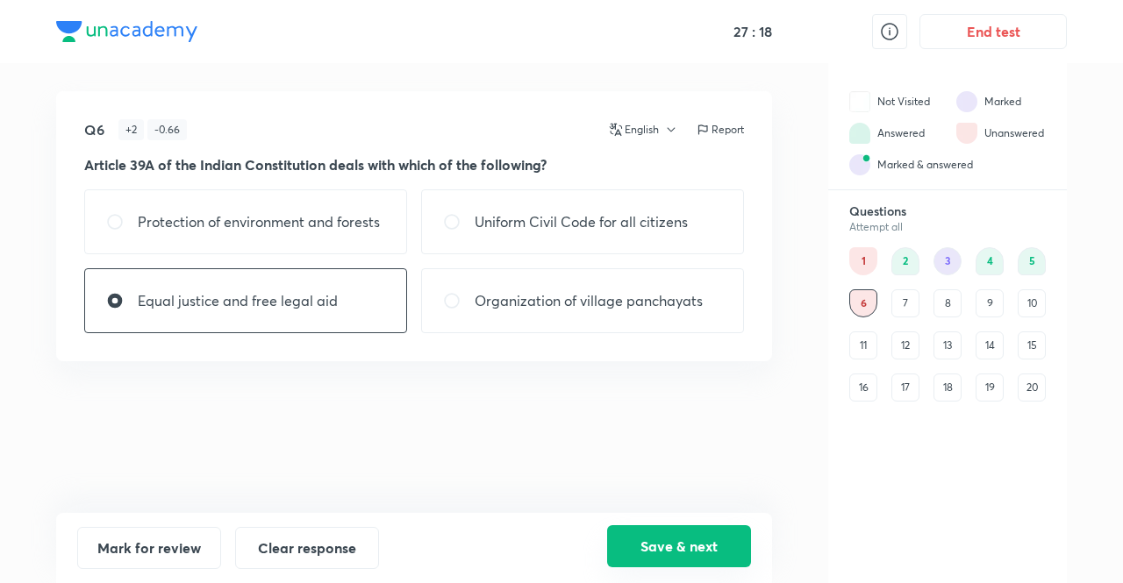
click at [663, 547] on button "Save & next" at bounding box center [679, 546] width 144 height 42
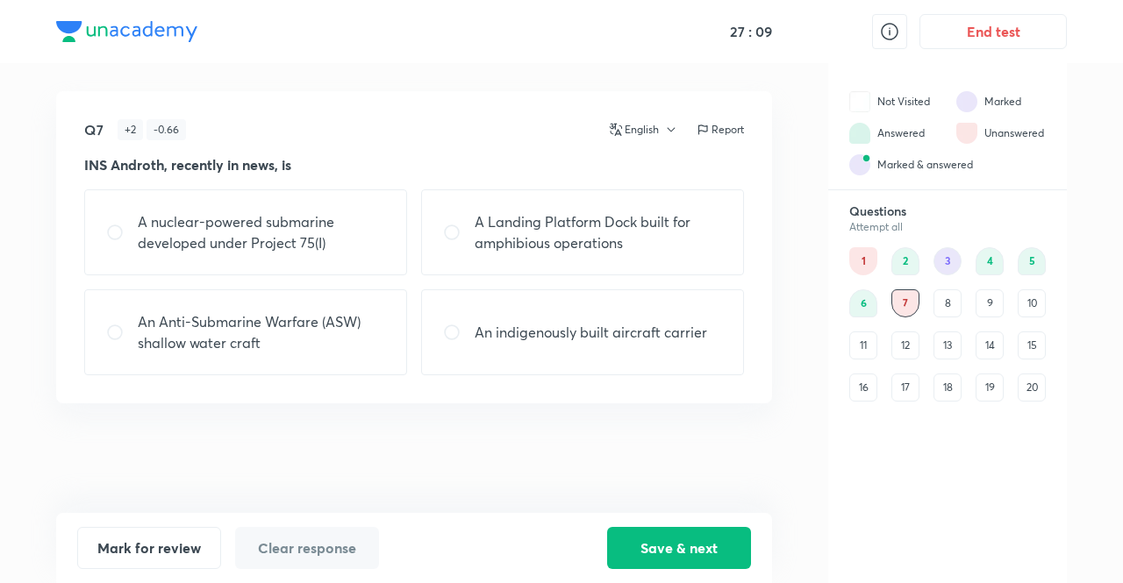
click at [259, 340] on p "An Anti-Submarine Warfare (ASW) shallow water craft" at bounding box center [261, 332] width 247 height 42
radio input "true"
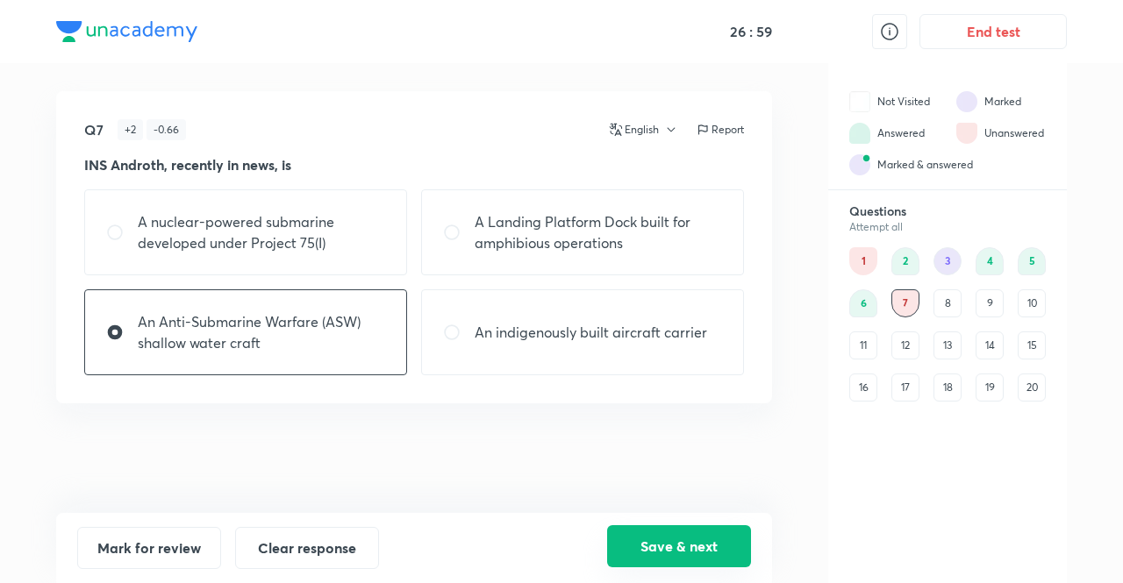
click at [669, 545] on button "Save & next" at bounding box center [679, 546] width 144 height 42
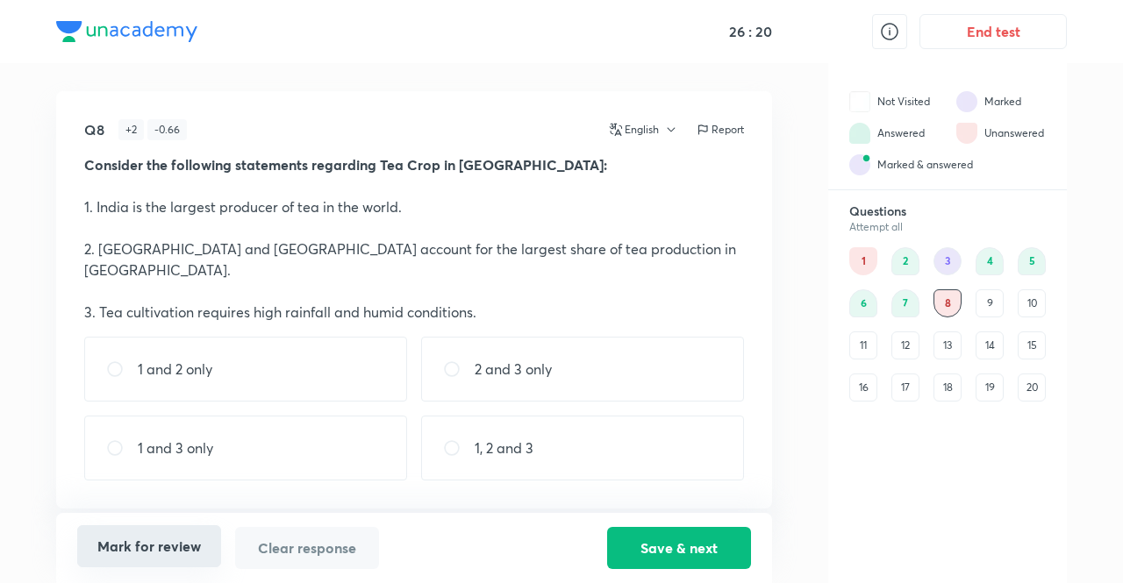
click at [152, 555] on button "Mark for review" at bounding box center [149, 546] width 144 height 42
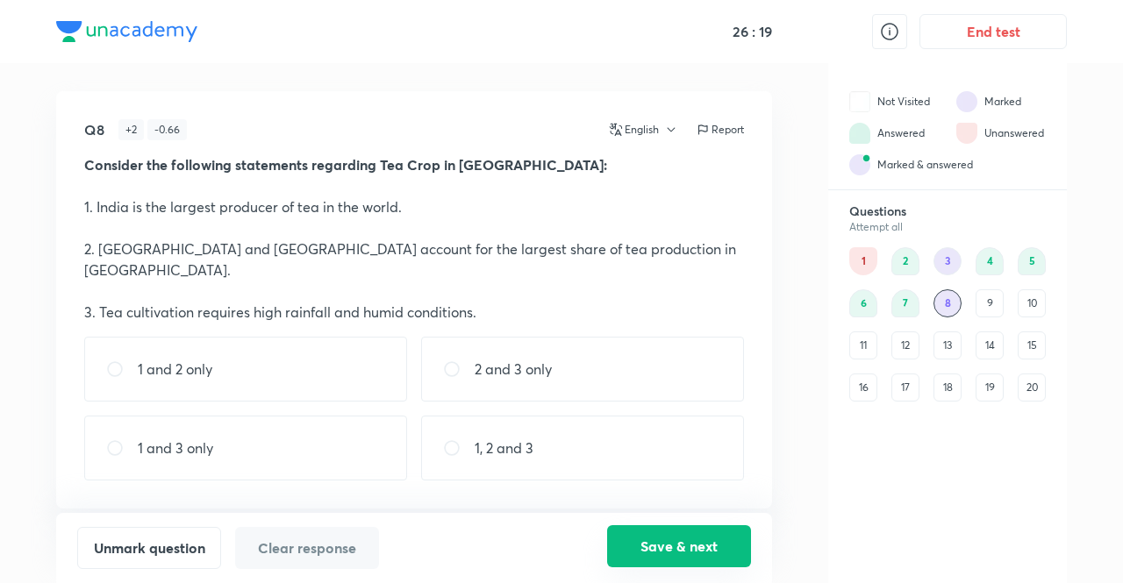
click at [679, 550] on button "Save & next" at bounding box center [679, 546] width 144 height 42
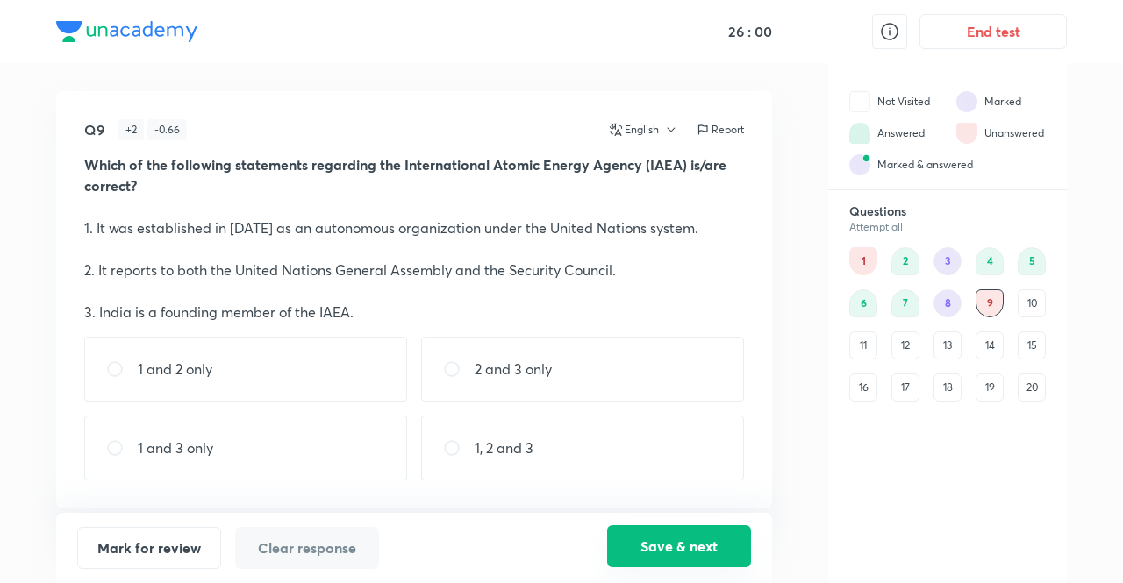
click at [672, 562] on button "Save & next" at bounding box center [679, 546] width 144 height 42
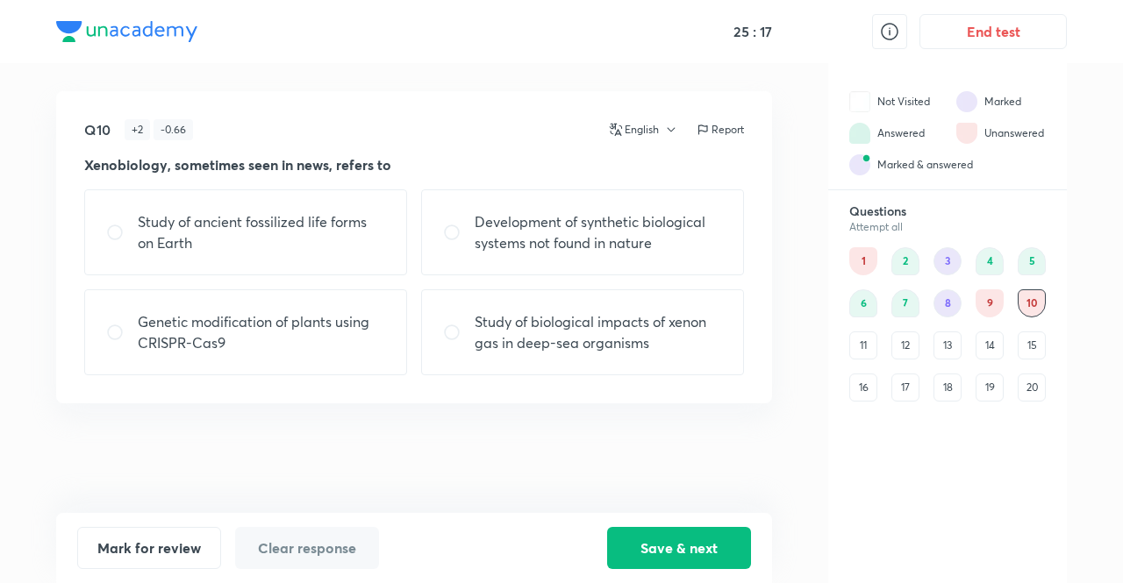
click at [661, 242] on p "Development of synthetic biological systems not found in nature" at bounding box center [598, 232] width 247 height 42
radio input "true"
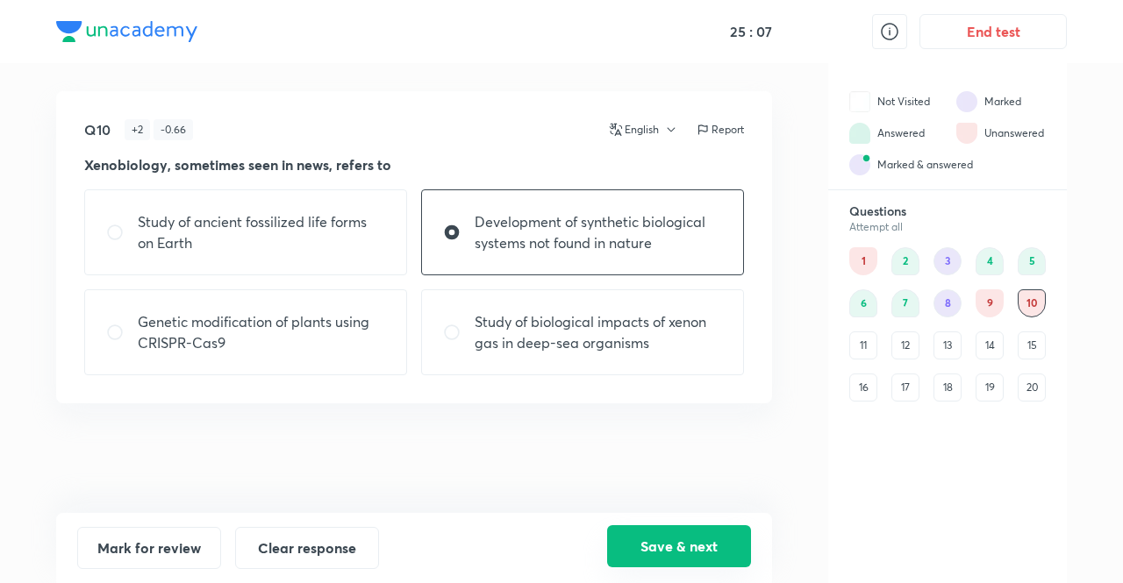
click at [667, 561] on button "Save & next" at bounding box center [679, 546] width 144 height 42
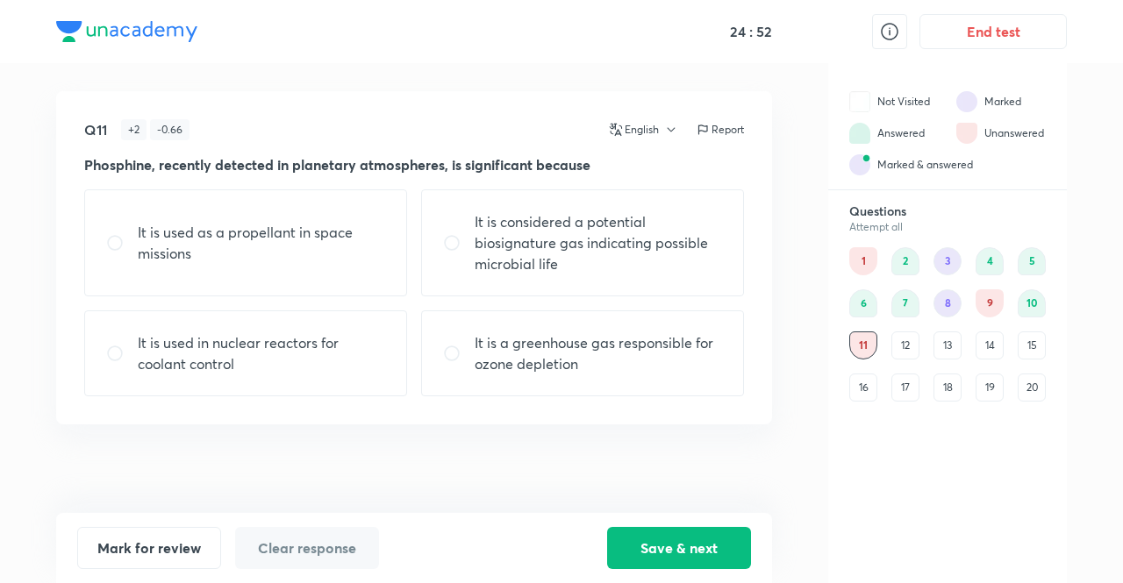
click at [639, 203] on div "It is considered a potential biosignature gas indicating possible microbial life" at bounding box center [582, 242] width 323 height 107
radio input "true"
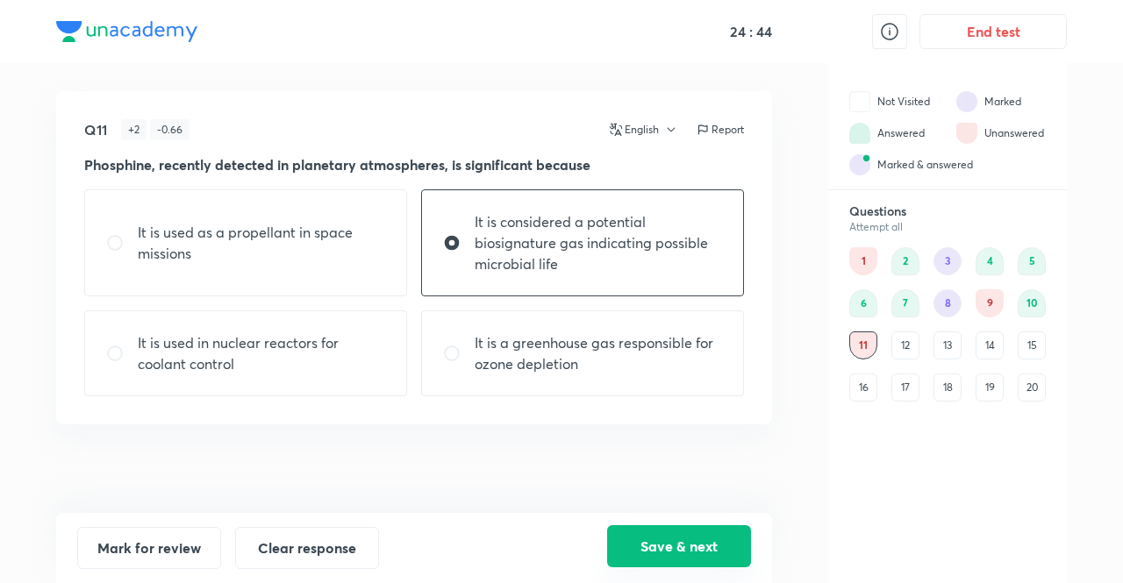
click at [649, 536] on button "Save & next" at bounding box center [679, 546] width 144 height 42
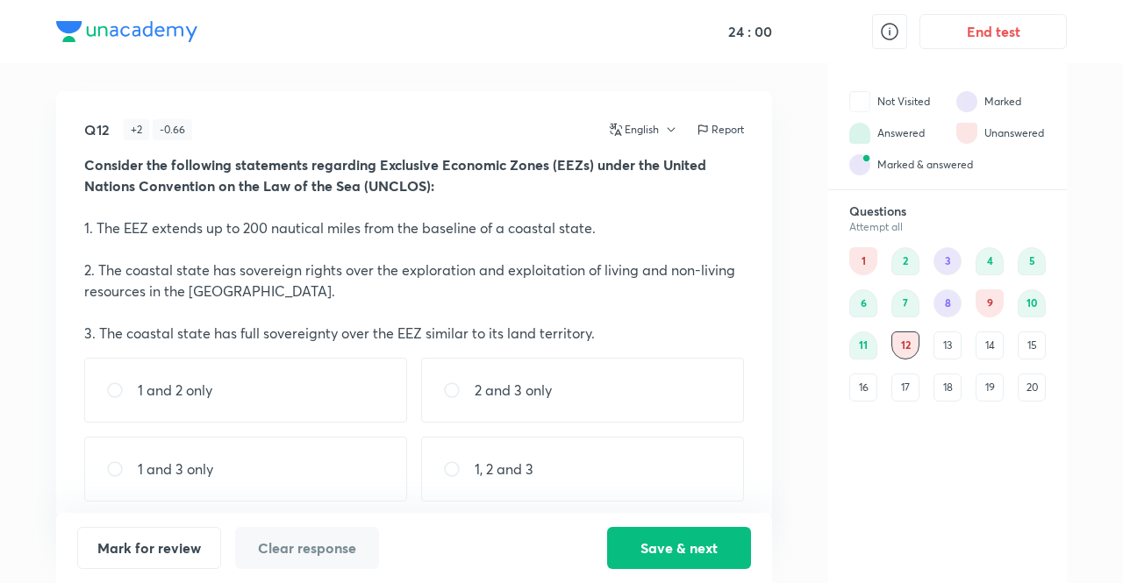
click at [214, 398] on div "1 and 2 only" at bounding box center [245, 390] width 323 height 65
radio input "true"
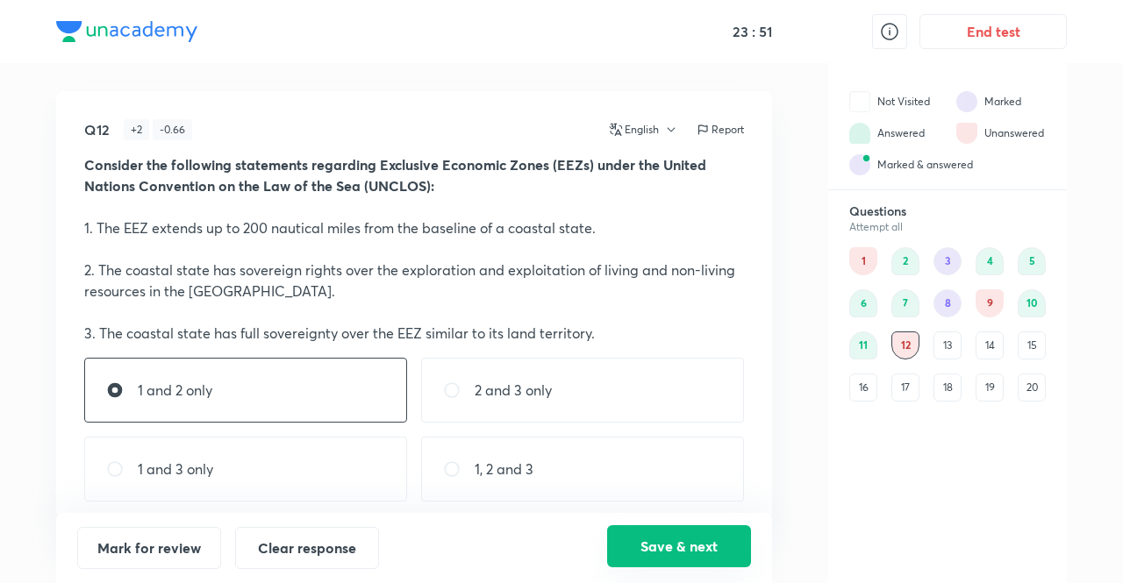
click at [631, 542] on button "Save & next" at bounding box center [679, 546] width 144 height 42
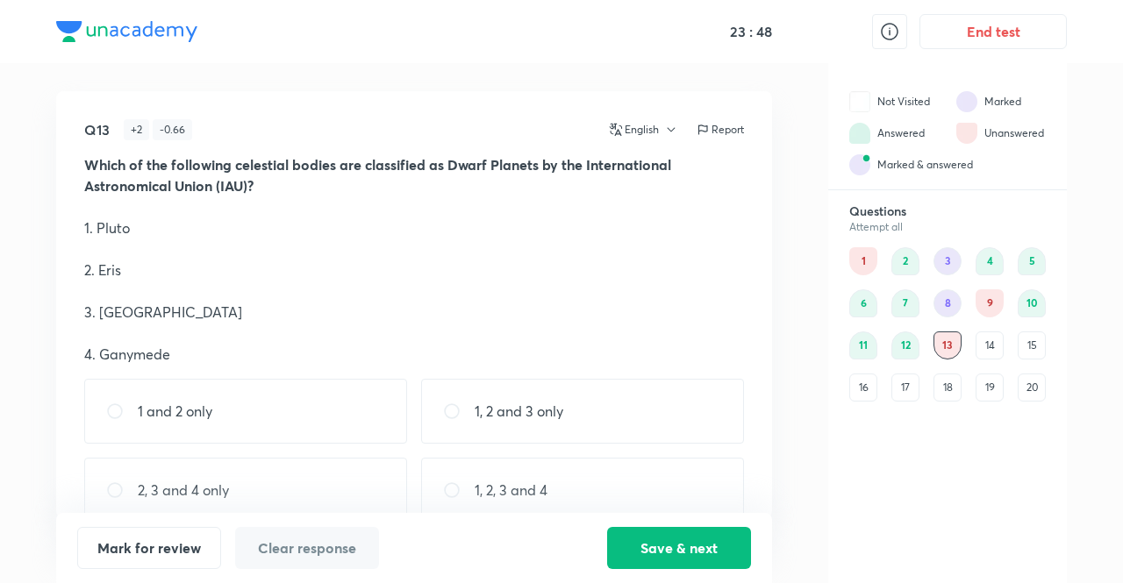
scroll to position [31, 0]
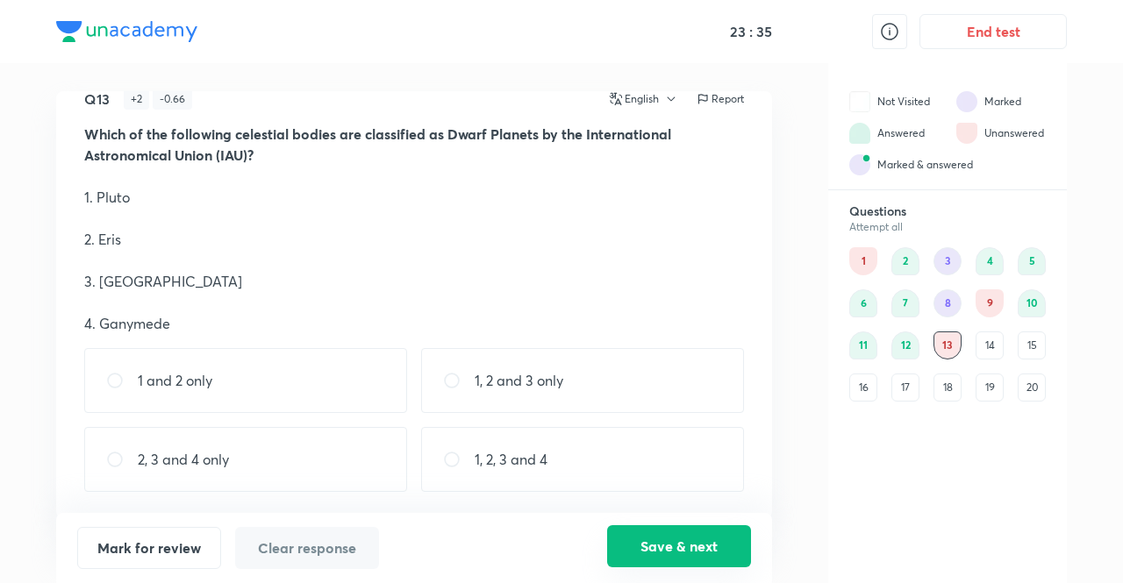
click at [661, 544] on button "Save & next" at bounding box center [679, 546] width 144 height 42
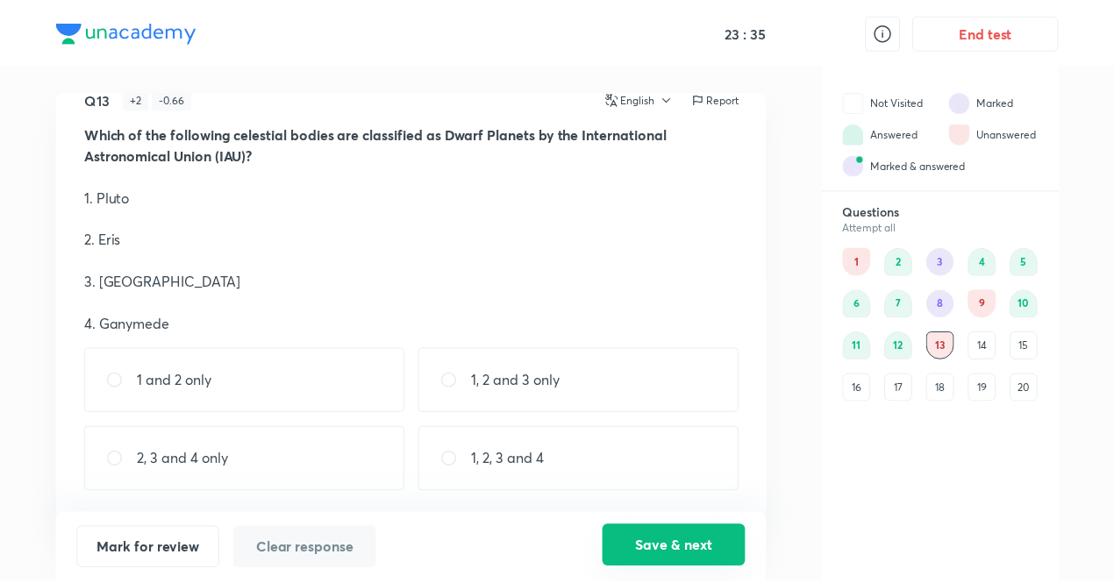
scroll to position [0, 0]
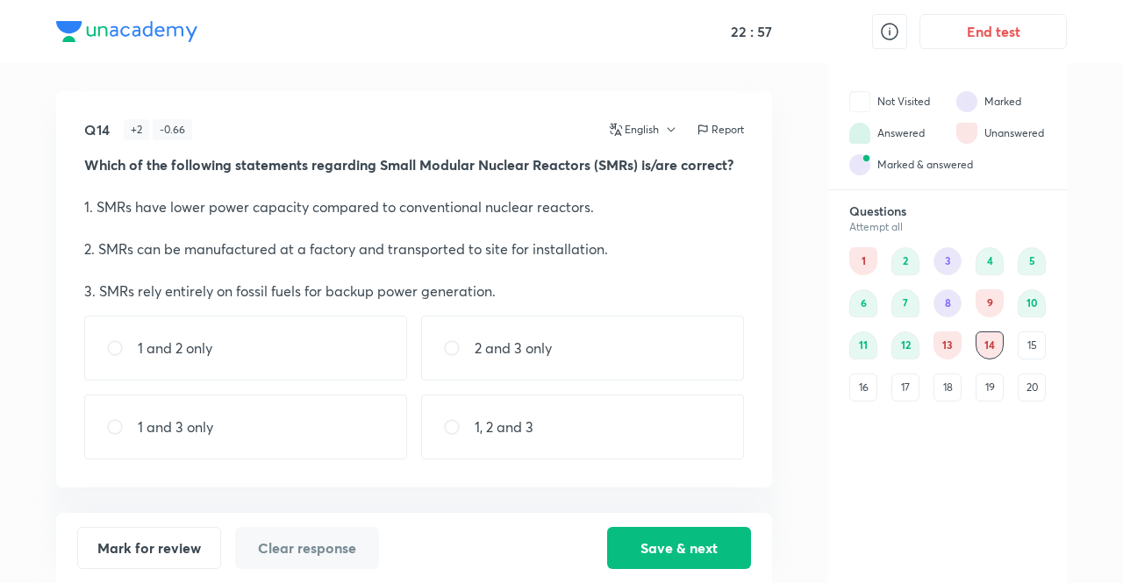
click at [653, 412] on div "1, 2 and 3" at bounding box center [582, 427] width 323 height 65
radio input "true"
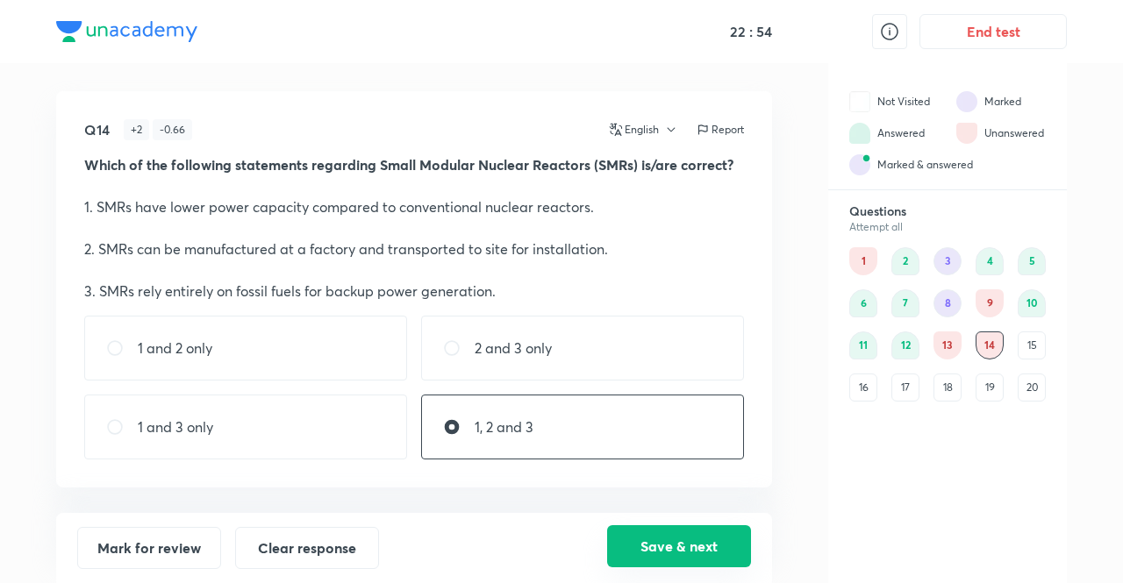
click at [680, 530] on button "Save & next" at bounding box center [679, 546] width 144 height 42
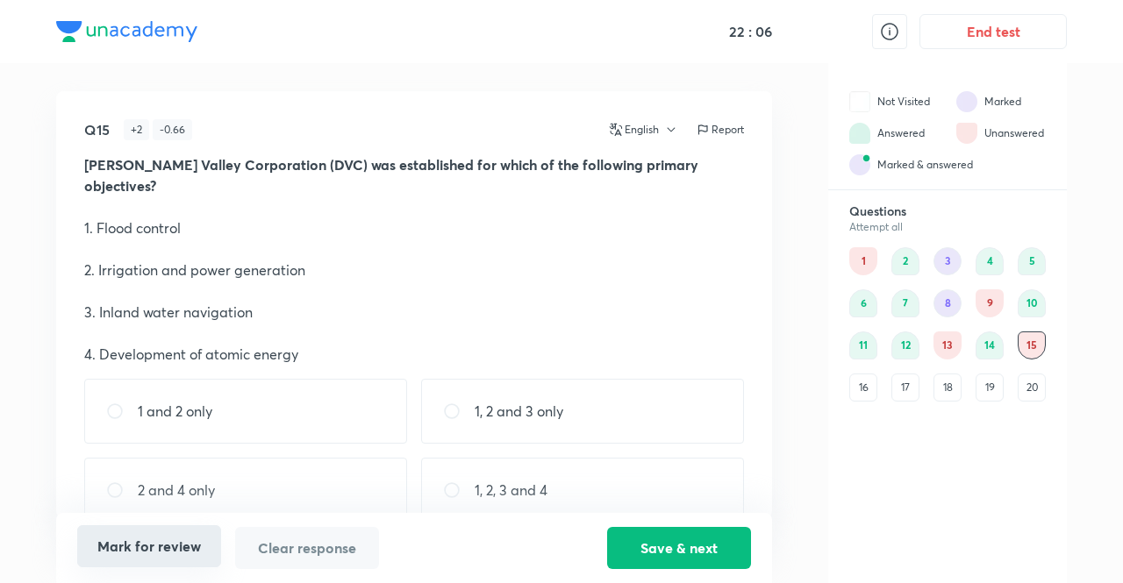
click at [151, 539] on button "Mark for review" at bounding box center [149, 546] width 144 height 42
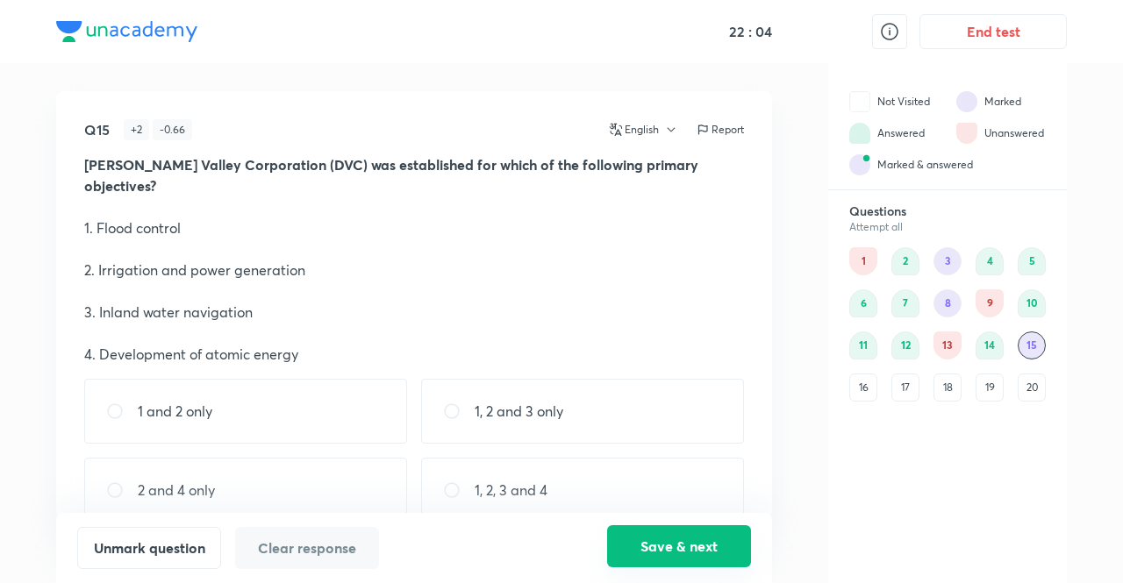
click at [653, 541] on button "Save & next" at bounding box center [679, 546] width 144 height 42
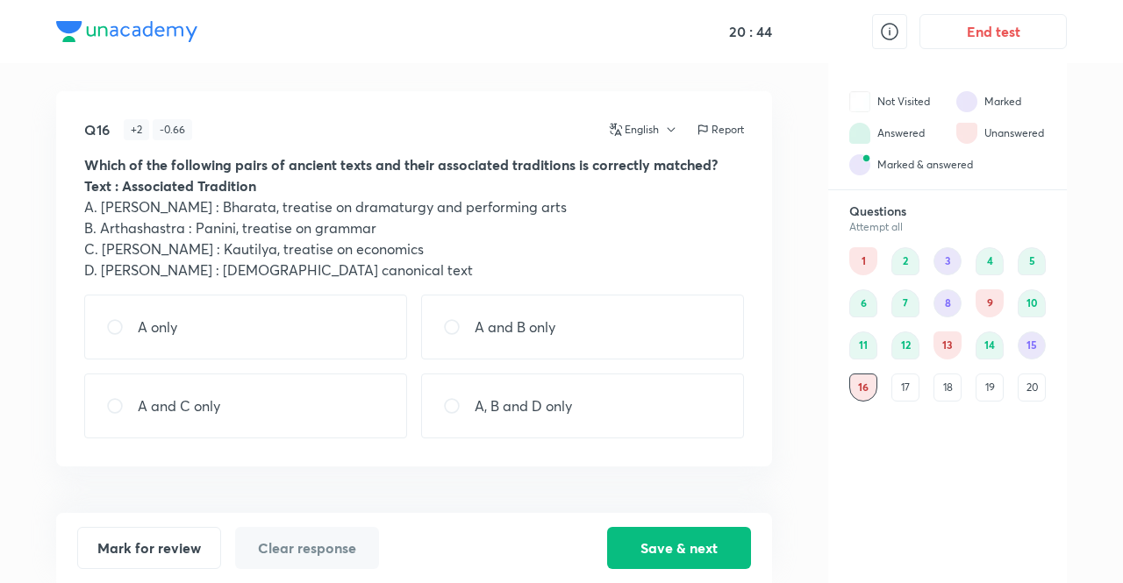
click at [260, 339] on div "A only" at bounding box center [245, 327] width 323 height 65
radio input "true"
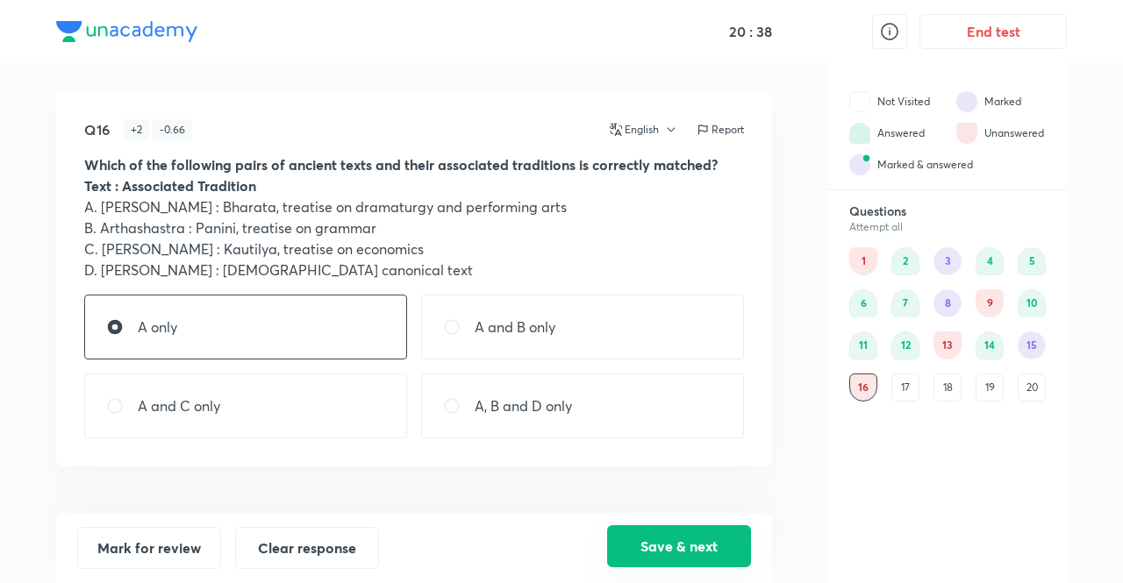
click at [644, 554] on button "Save & next" at bounding box center [679, 546] width 144 height 42
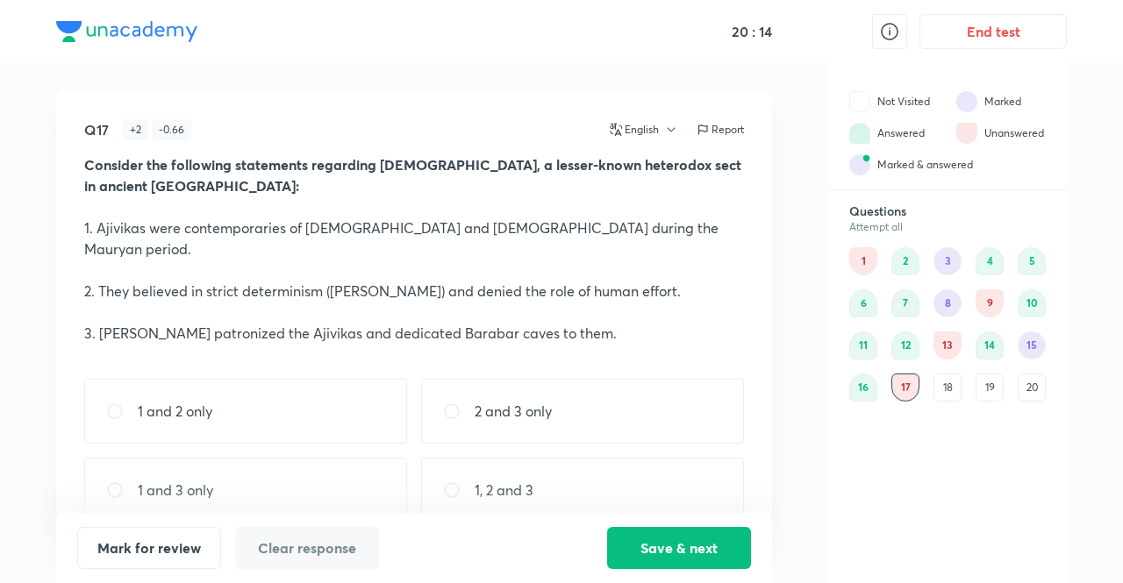
click at [618, 458] on div "1, 2 and 3" at bounding box center [582, 490] width 323 height 65
radio input "true"
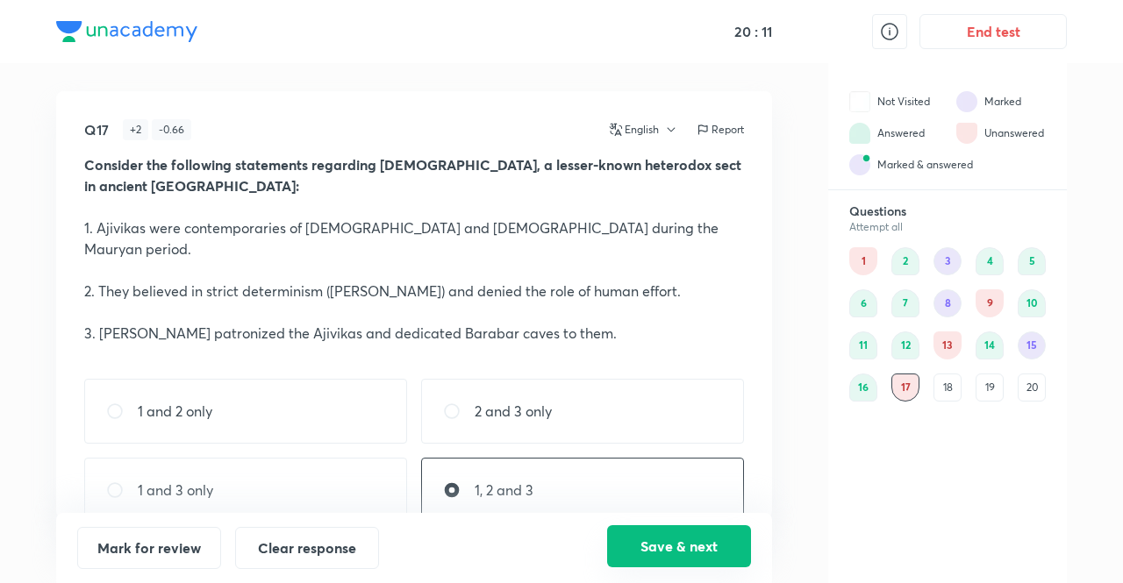
click at [675, 552] on button "Save & next" at bounding box center [679, 546] width 144 height 42
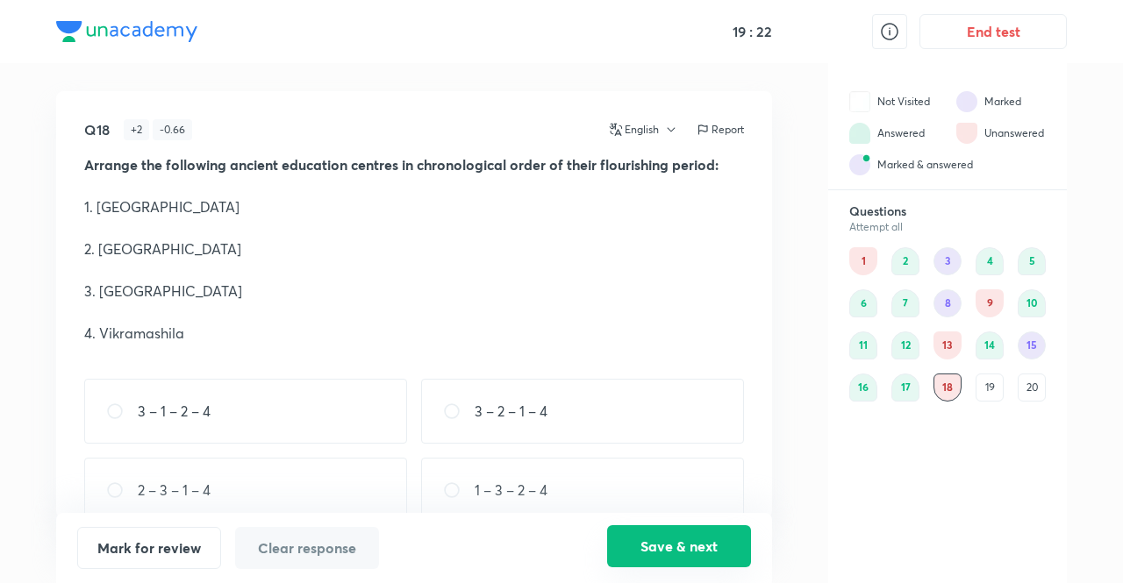
click at [698, 544] on button "Save & next" at bounding box center [679, 546] width 144 height 42
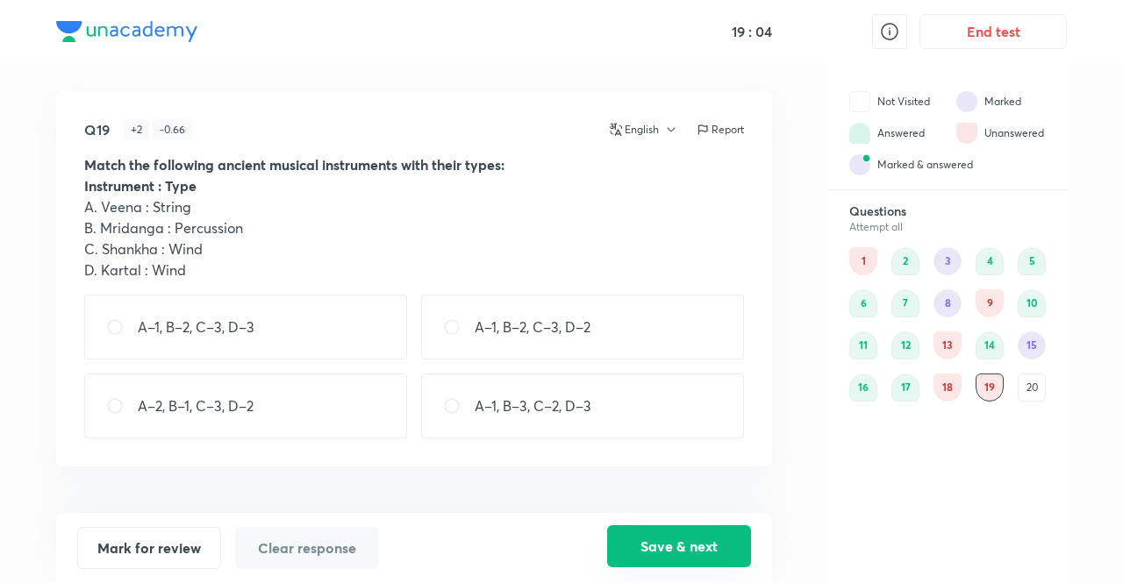
click at [696, 547] on button "Save & next" at bounding box center [679, 546] width 144 height 42
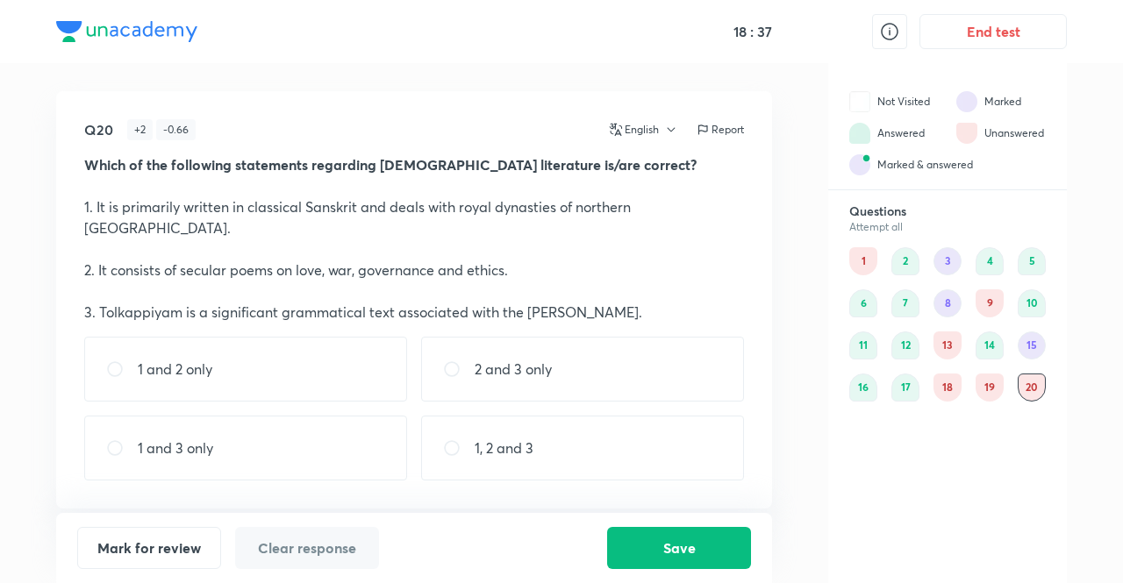
click at [539, 337] on div "2 and 3 only" at bounding box center [582, 369] width 323 height 65
radio input "true"
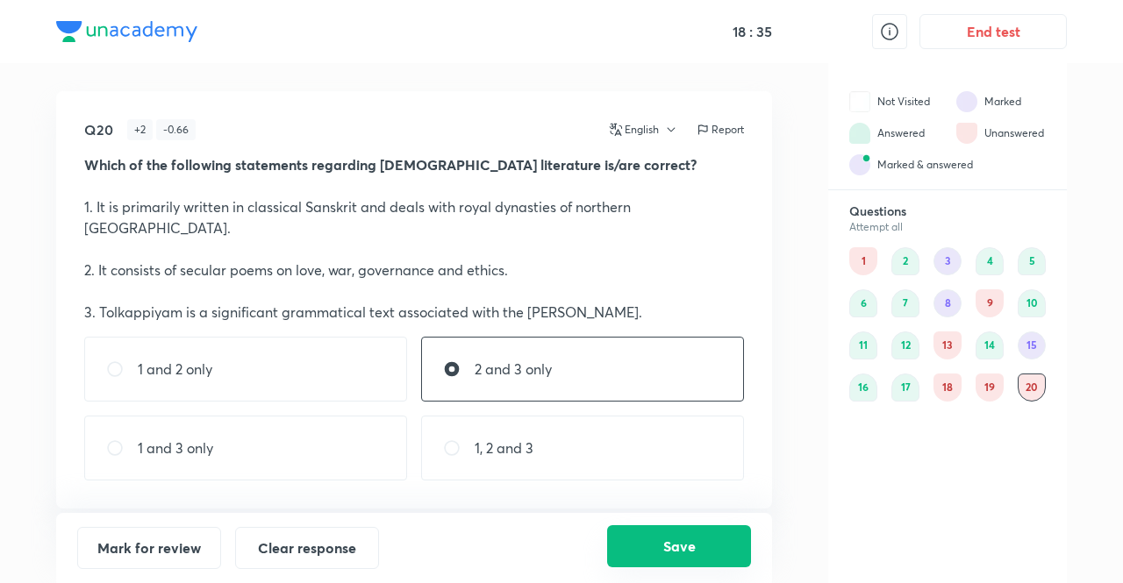
click at [639, 546] on button "Save" at bounding box center [679, 546] width 144 height 42
click at [1032, 345] on div "15" at bounding box center [1031, 346] width 28 height 28
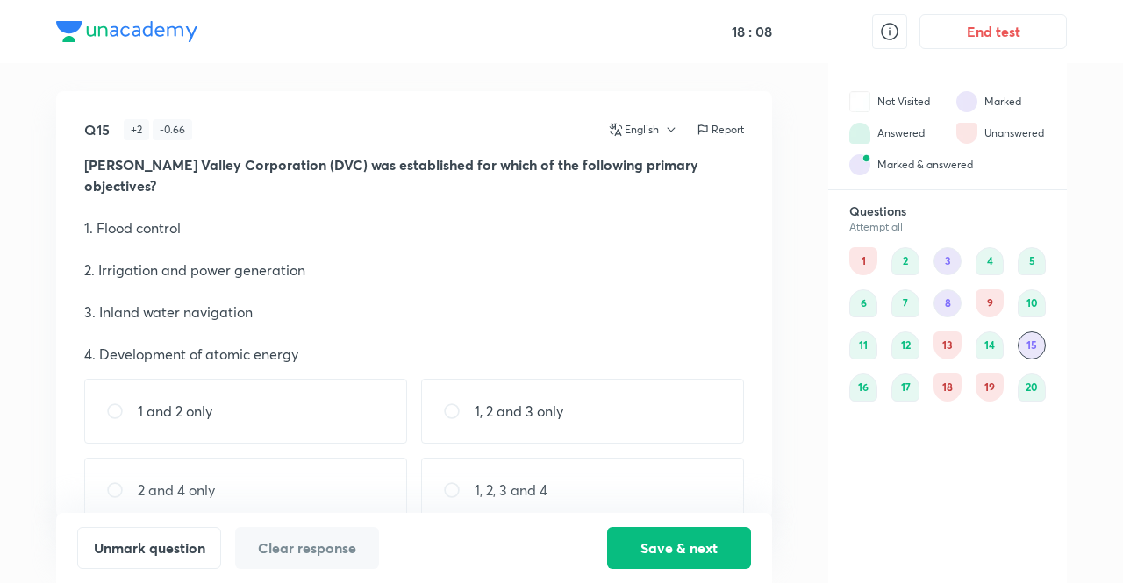
click at [216, 385] on div "1 and 2 only" at bounding box center [245, 411] width 323 height 65
radio input "true"
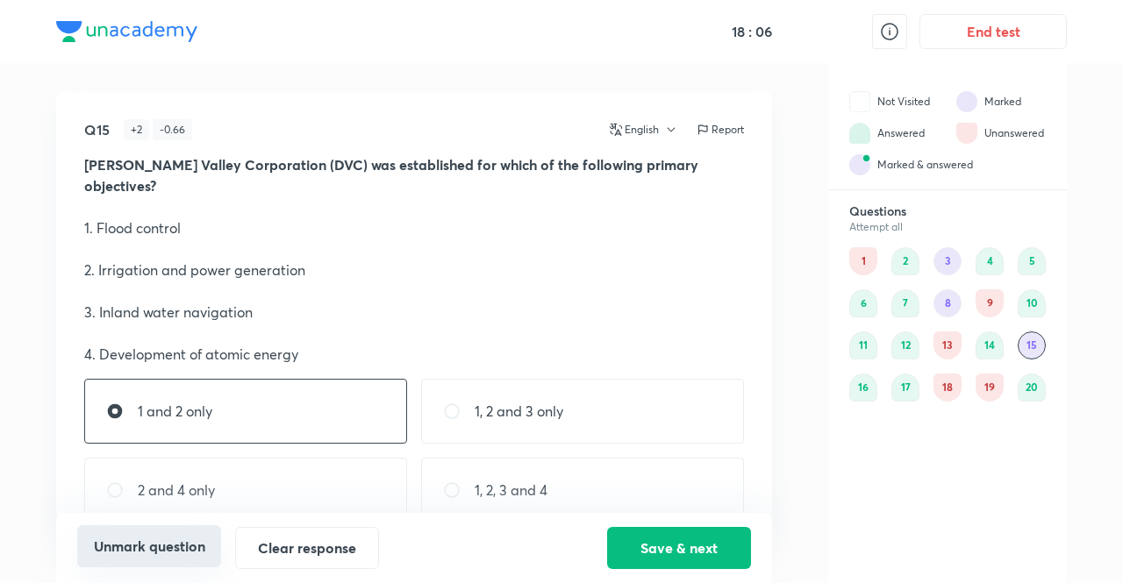
click at [135, 550] on button "Unmark question" at bounding box center [149, 546] width 144 height 42
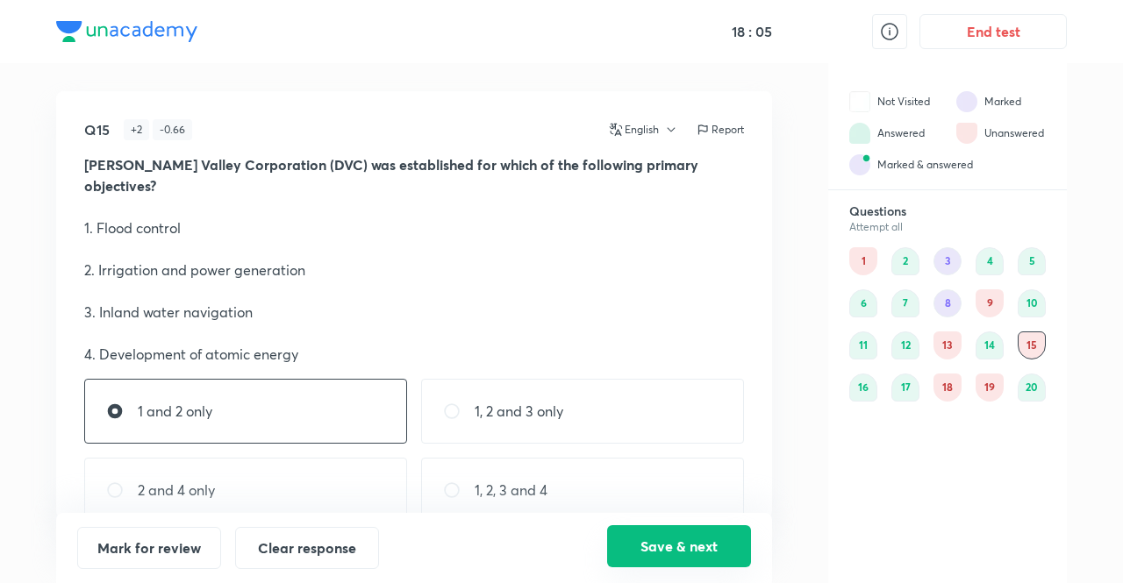
click at [649, 552] on button "Save & next" at bounding box center [679, 546] width 144 height 42
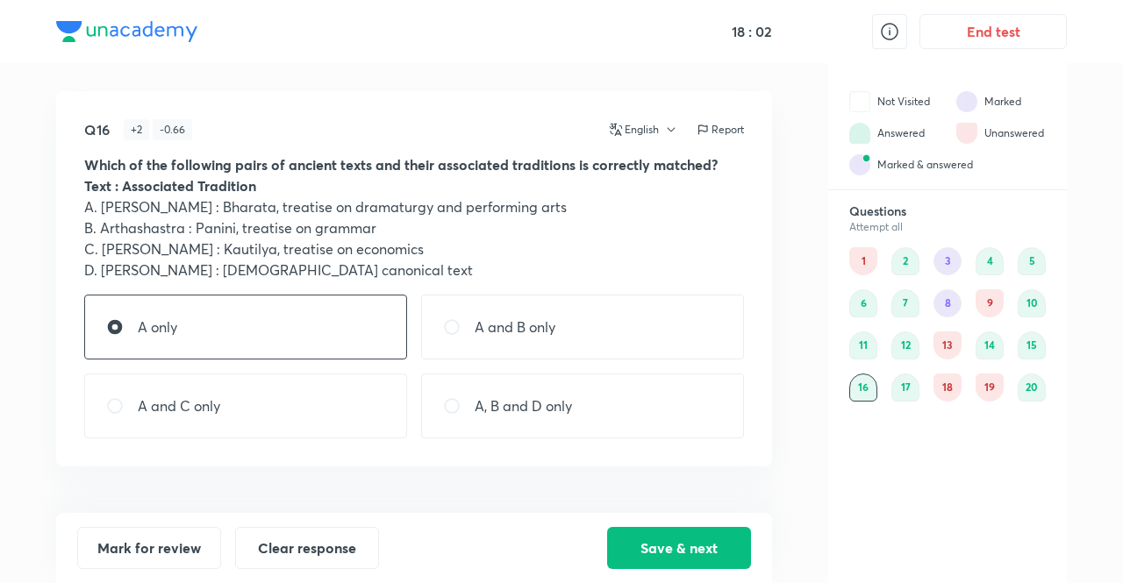
click at [946, 303] on div "8" at bounding box center [947, 303] width 28 height 28
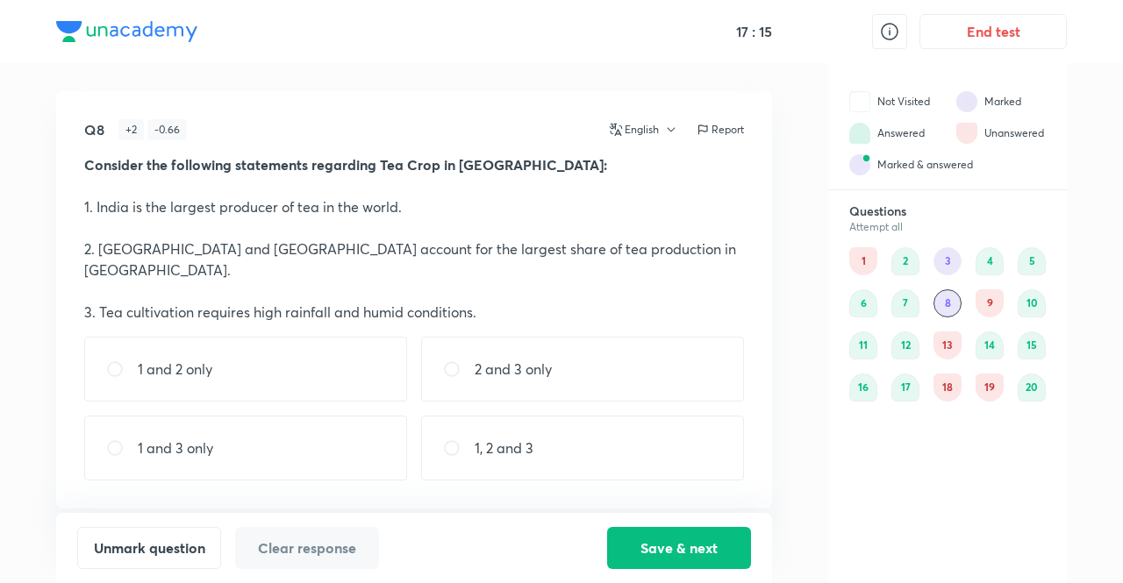
click at [574, 352] on div "2 and 3 only" at bounding box center [582, 369] width 323 height 65
radio input "true"
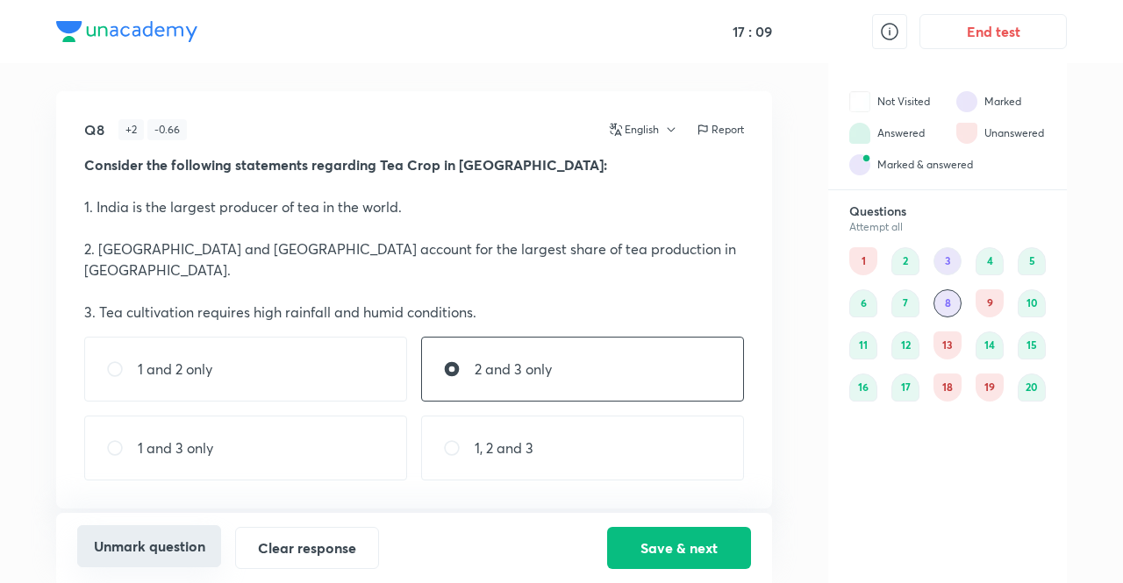
click at [193, 539] on button "Unmark question" at bounding box center [149, 546] width 144 height 42
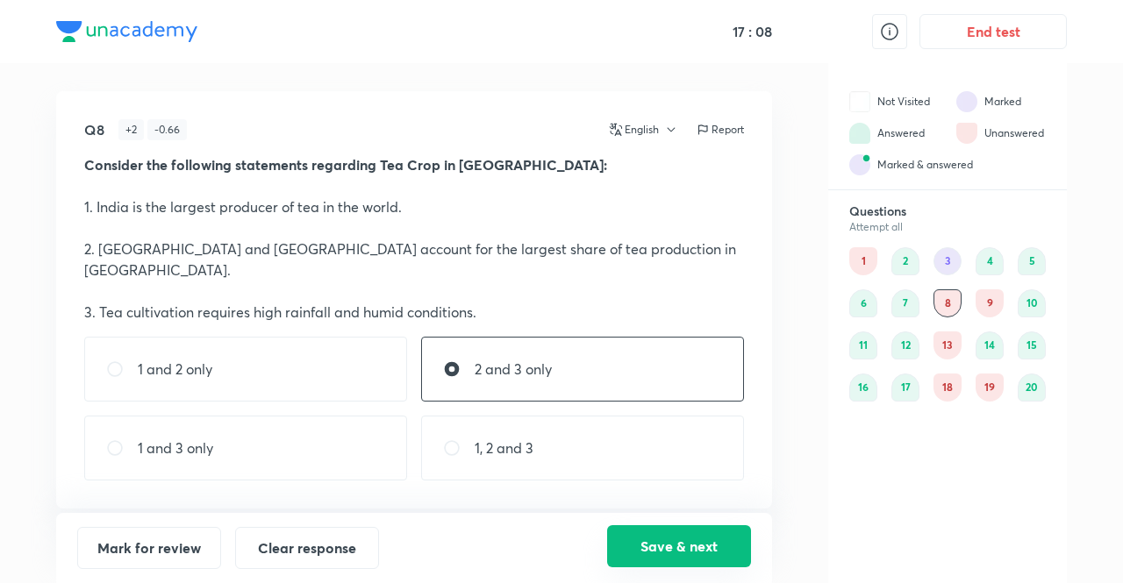
click at [686, 548] on button "Save & next" at bounding box center [679, 546] width 144 height 42
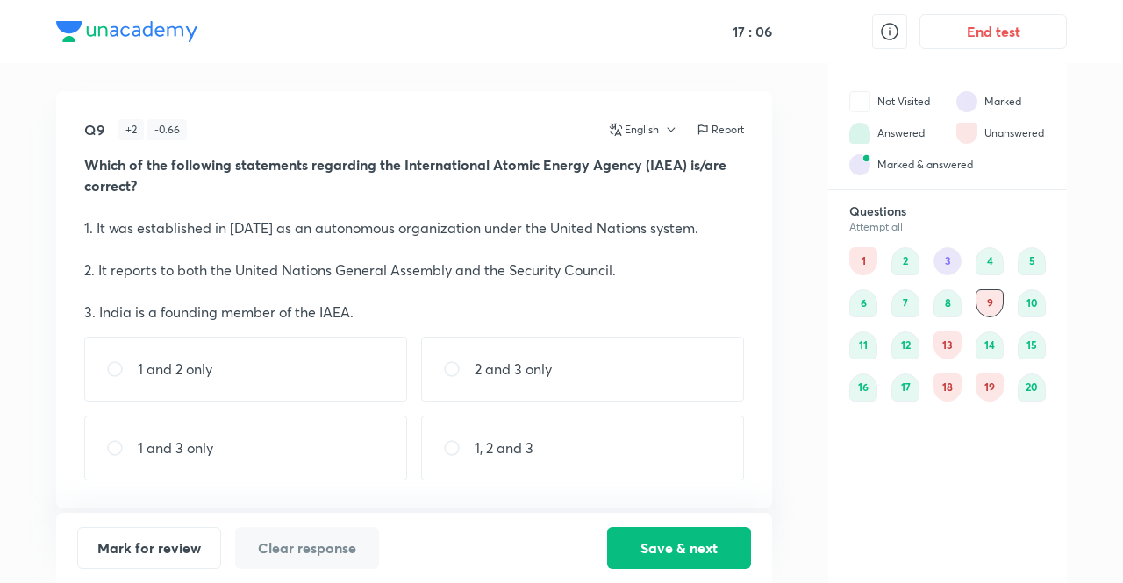
click at [945, 253] on div "3" at bounding box center [947, 261] width 28 height 28
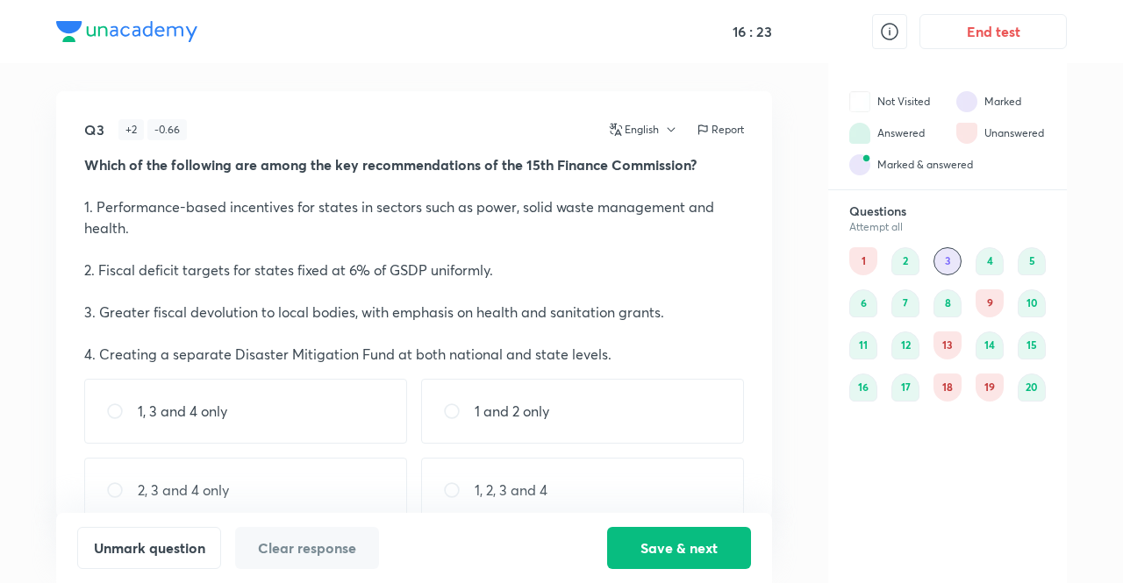
click at [983, 382] on div "19" at bounding box center [989, 388] width 28 height 28
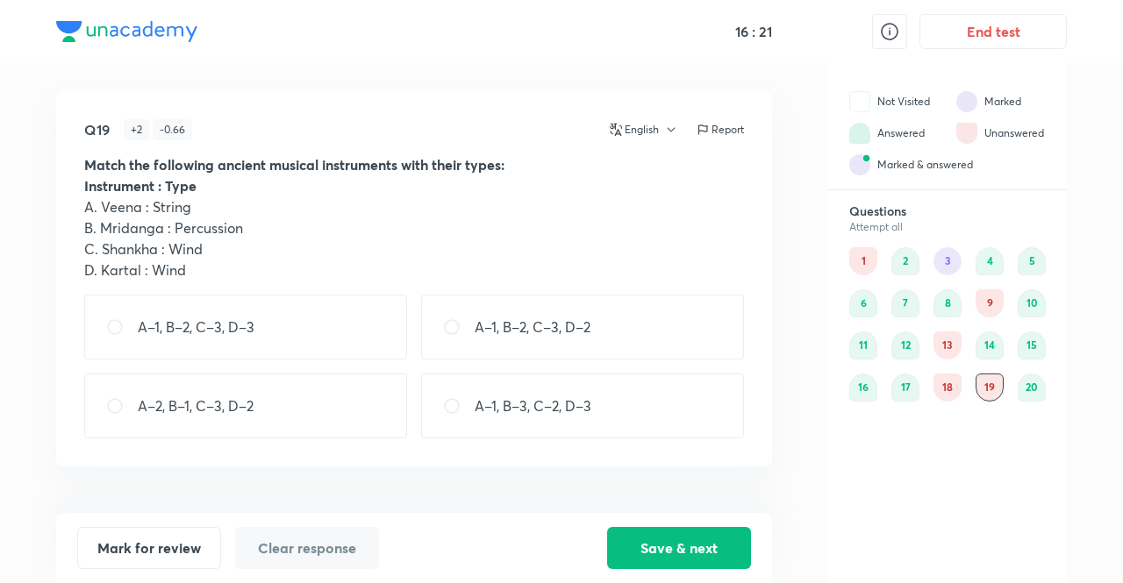
click at [939, 383] on div "18" at bounding box center [947, 388] width 28 height 28
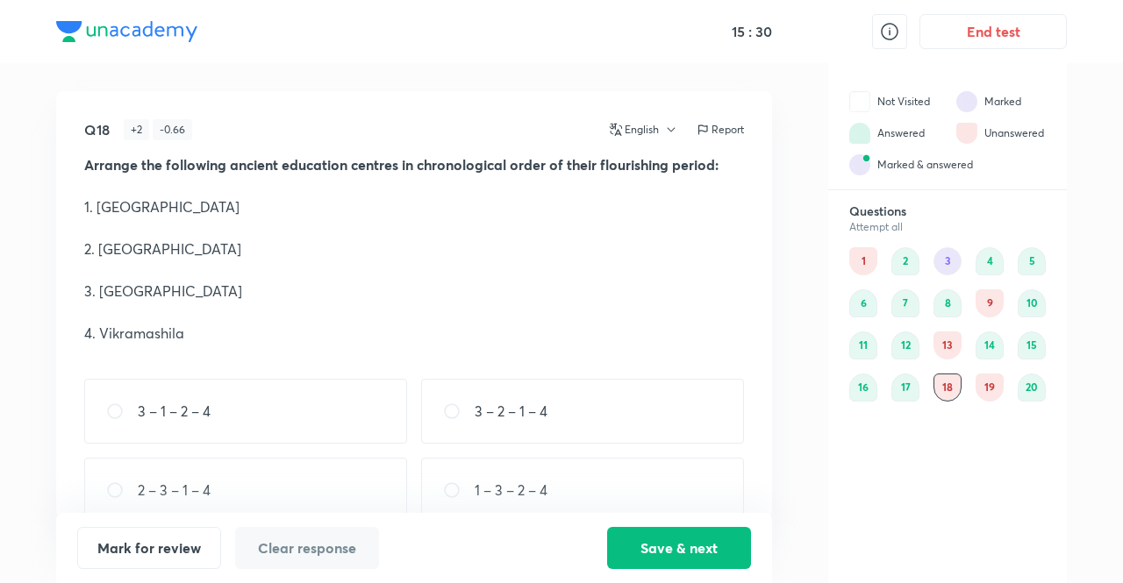
click at [503, 401] on p "3 – 2 – 1 – 4" at bounding box center [511, 411] width 73 height 21
radio input "true"
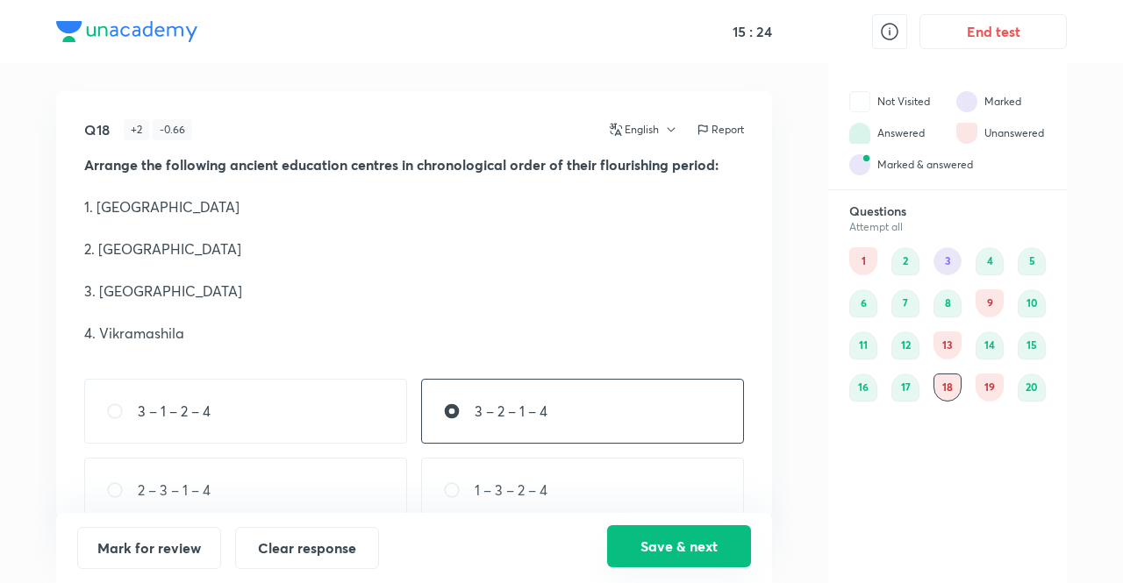
click at [717, 548] on button "Save & next" at bounding box center [679, 546] width 144 height 42
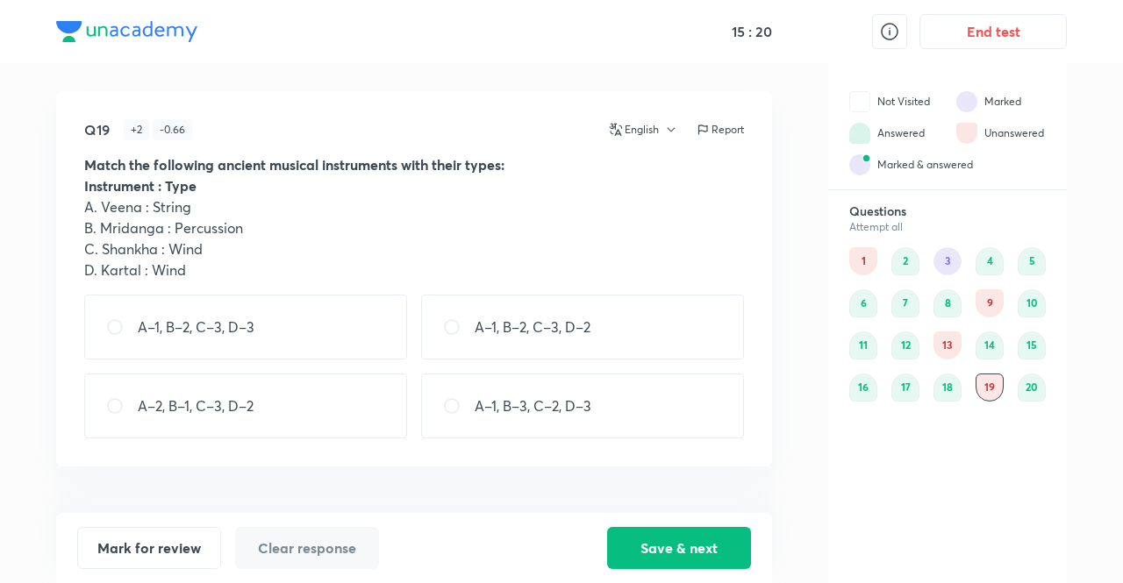
click at [943, 343] on div "13" at bounding box center [947, 346] width 28 height 28
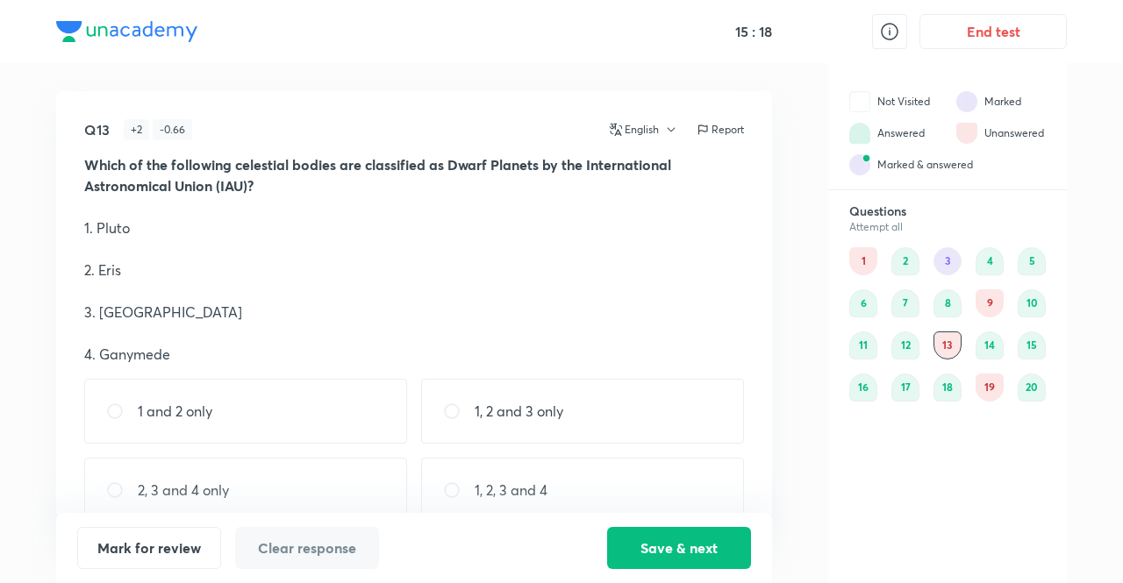
click at [989, 298] on div "9" at bounding box center [989, 303] width 28 height 28
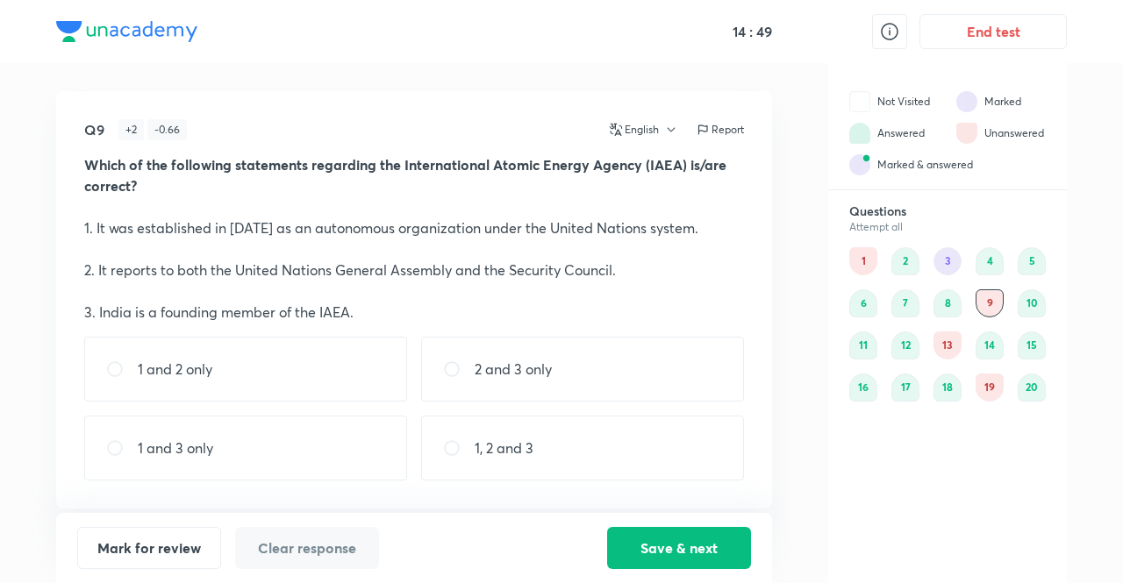
click at [542, 451] on div "1, 2 and 3" at bounding box center [582, 448] width 323 height 65
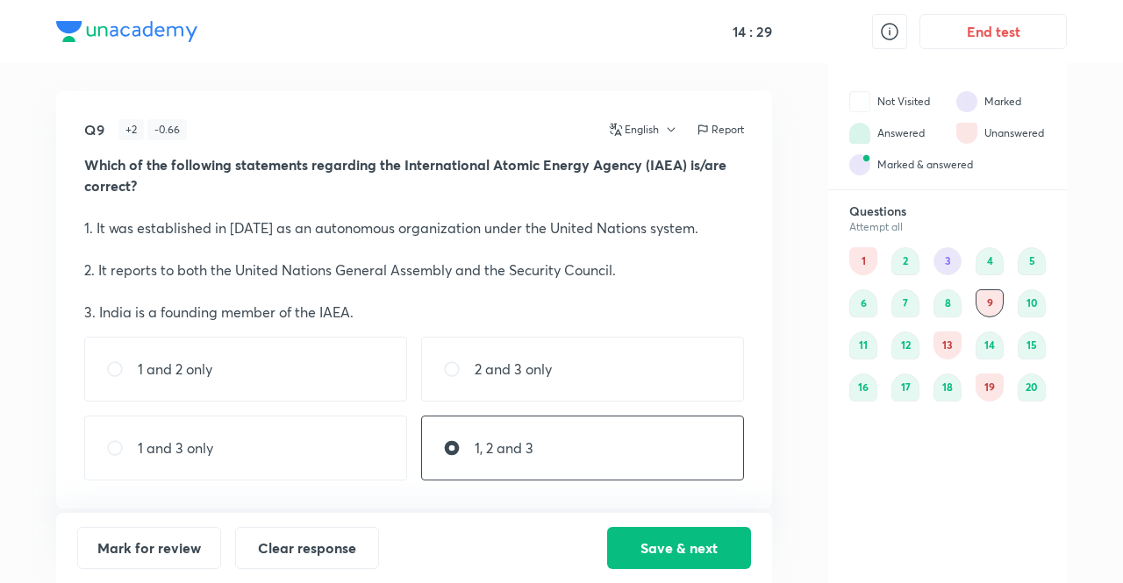
click at [560, 453] on div "1, 2 and 3" at bounding box center [582, 448] width 323 height 65
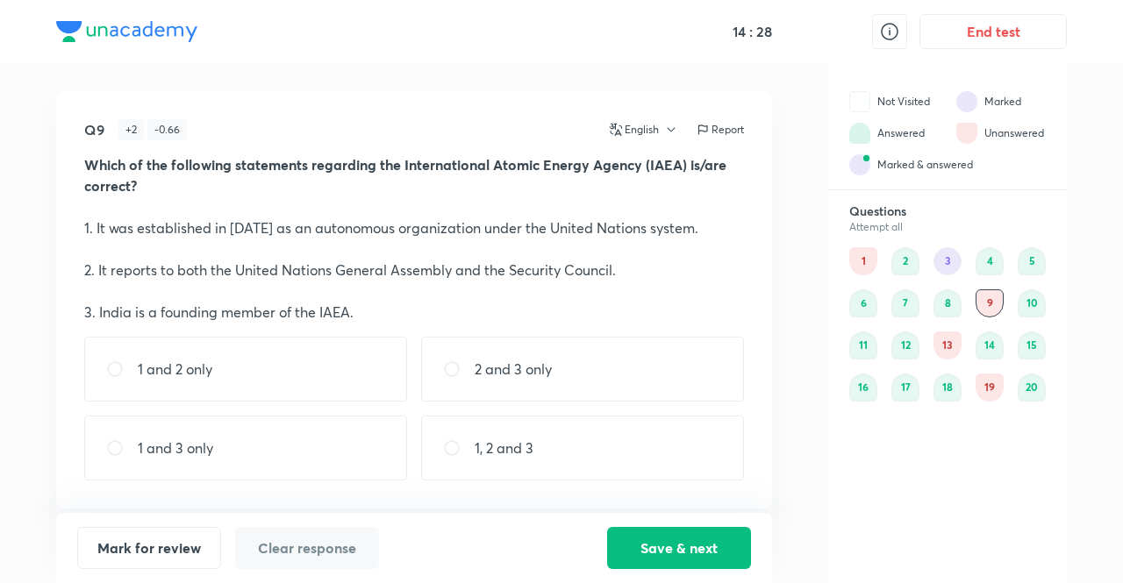
click at [560, 453] on div "1, 2 and 3" at bounding box center [582, 448] width 323 height 65
radio input "true"
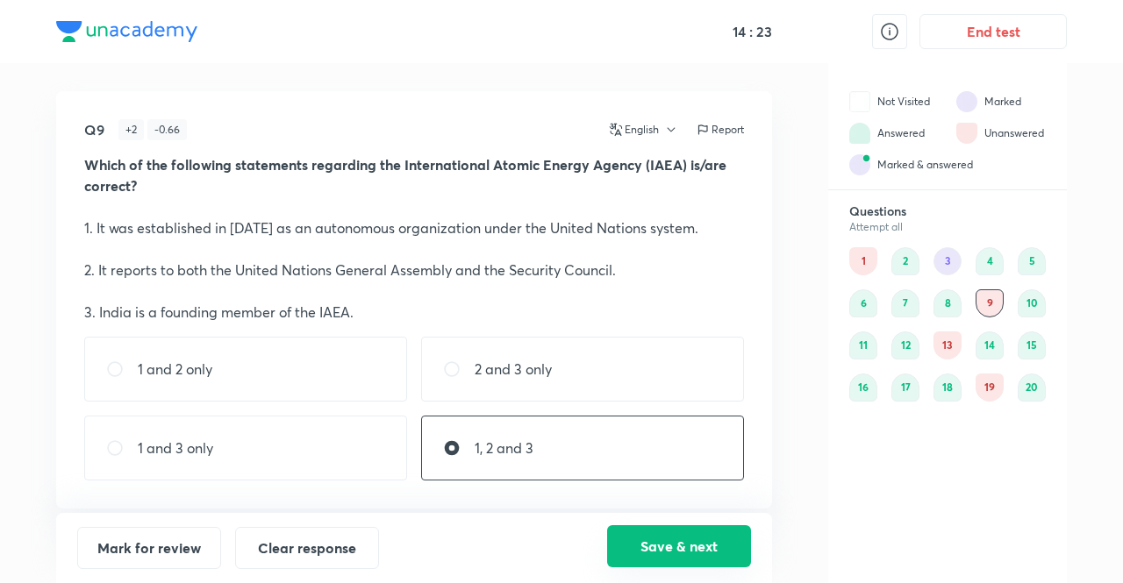
click at [682, 546] on button "Save & next" at bounding box center [679, 546] width 144 height 42
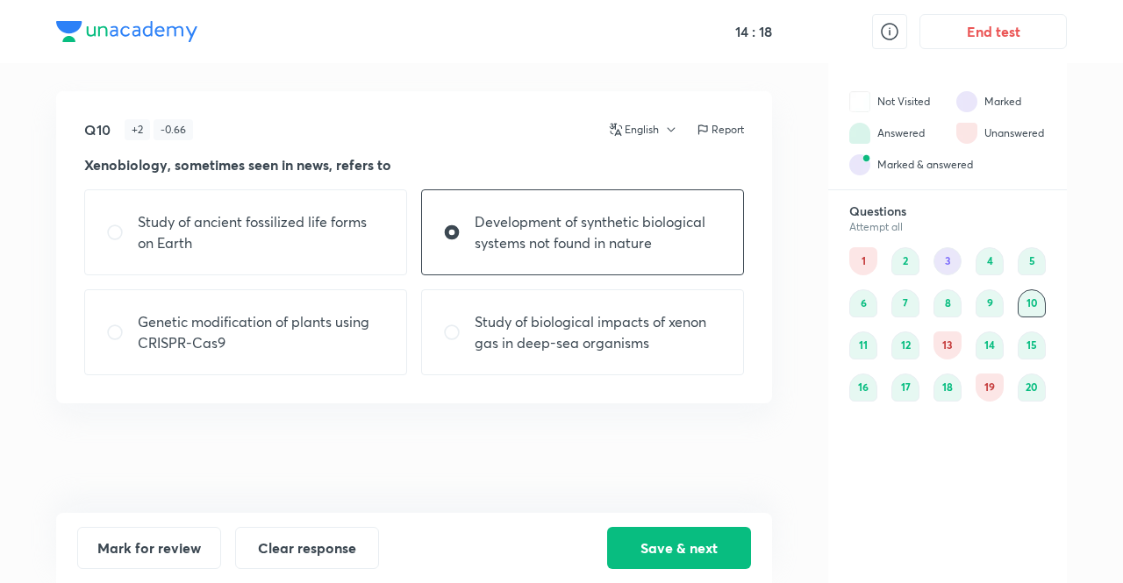
click at [946, 263] on div "3" at bounding box center [947, 261] width 28 height 28
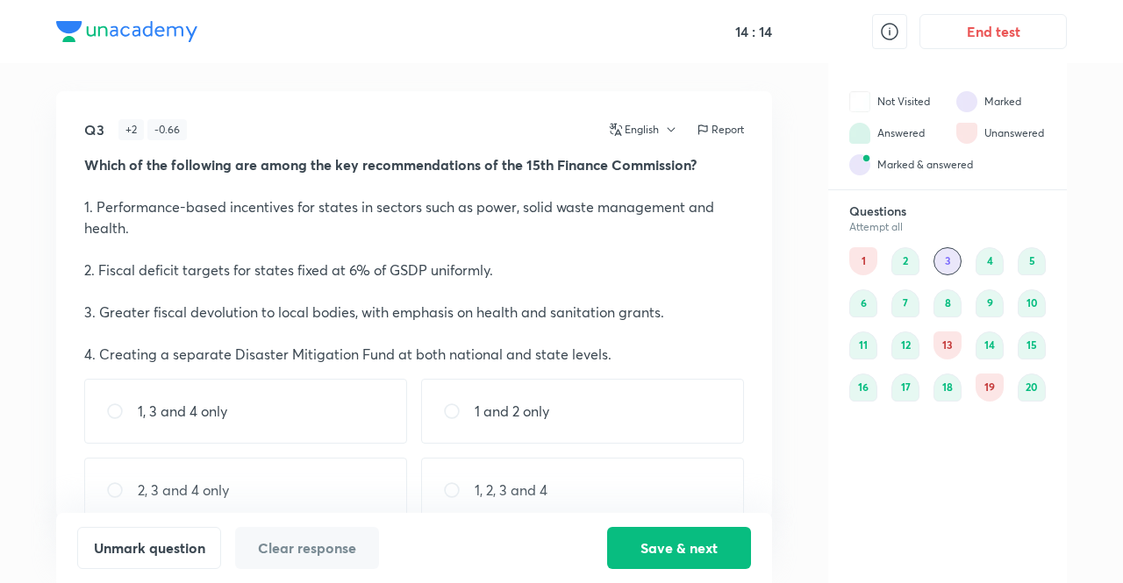
drag, startPoint x: 946, startPoint y: 263, endPoint x: 991, endPoint y: 424, distance: 166.6
click at [991, 424] on div "Questions Attempt all 1 2 3 4 5 6 7 8 9 10 11 12 13 14 15 16 17 18 19 20" at bounding box center [947, 392] width 239 height 379
click at [991, 462] on div "Questions Attempt all 1 2 3 4 5 6 7 8 9 10 11 12 13 14 15 16 17 18 19 20" at bounding box center [947, 392] width 239 height 379
click at [996, 387] on div "19" at bounding box center [989, 388] width 28 height 28
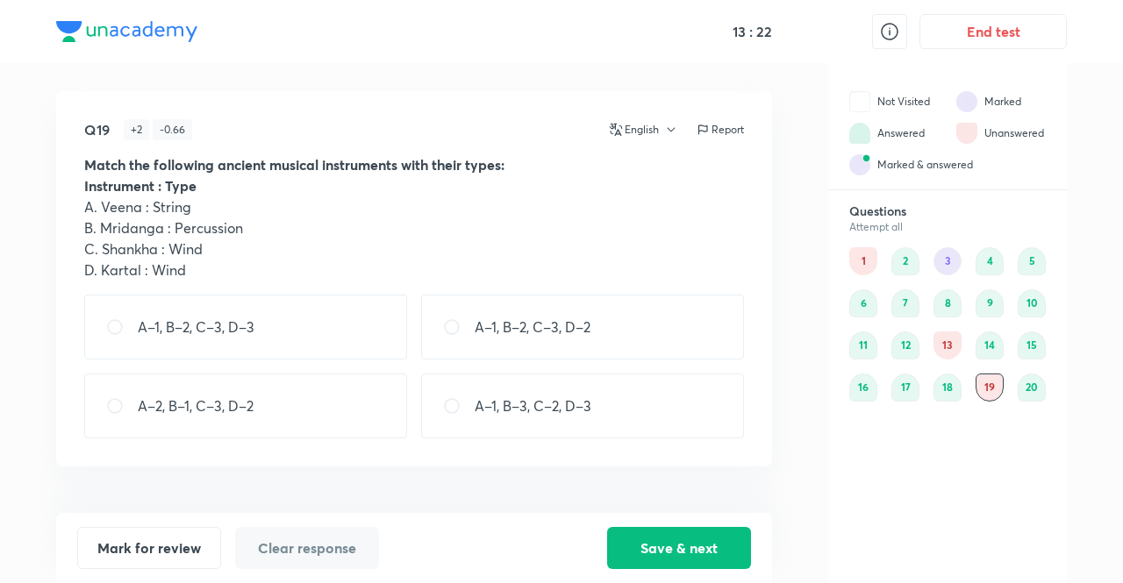
click at [942, 351] on div "13" at bounding box center [947, 346] width 28 height 28
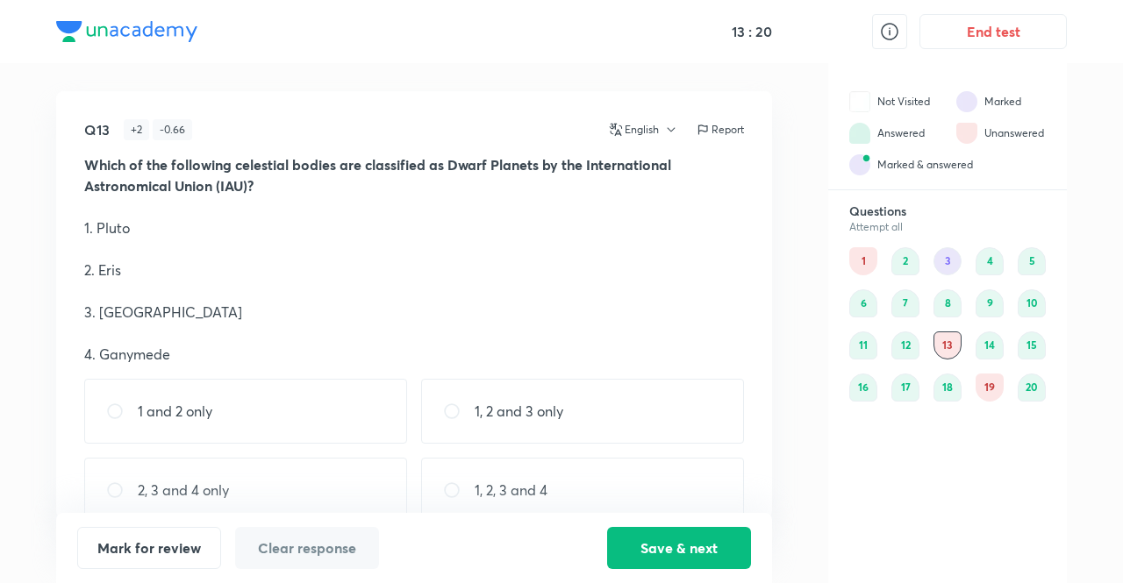
click at [853, 253] on div "1" at bounding box center [863, 261] width 28 height 28
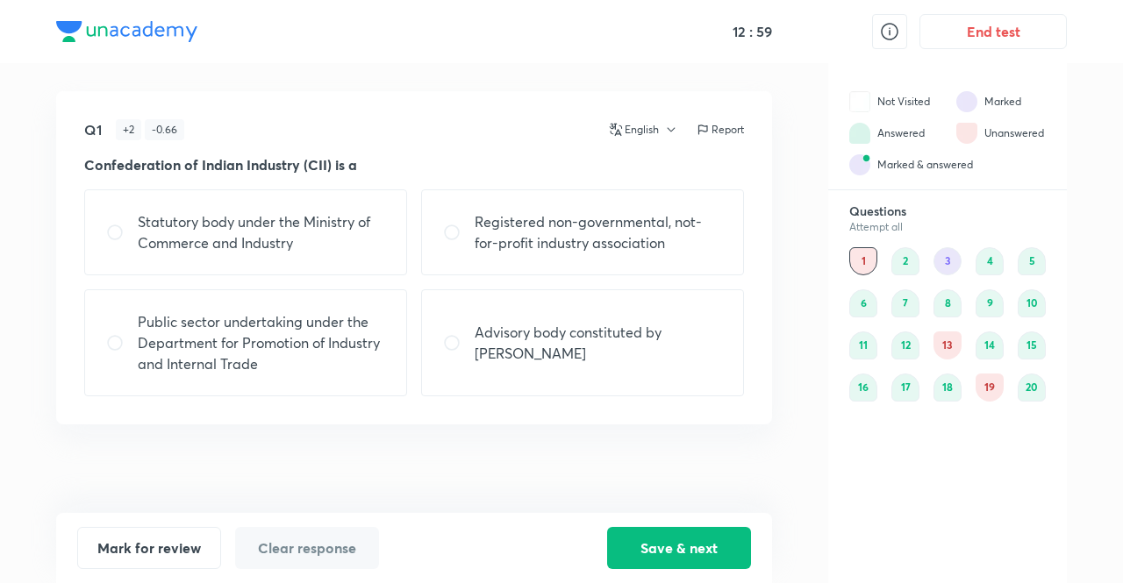
click at [989, 394] on div "19" at bounding box center [989, 388] width 28 height 28
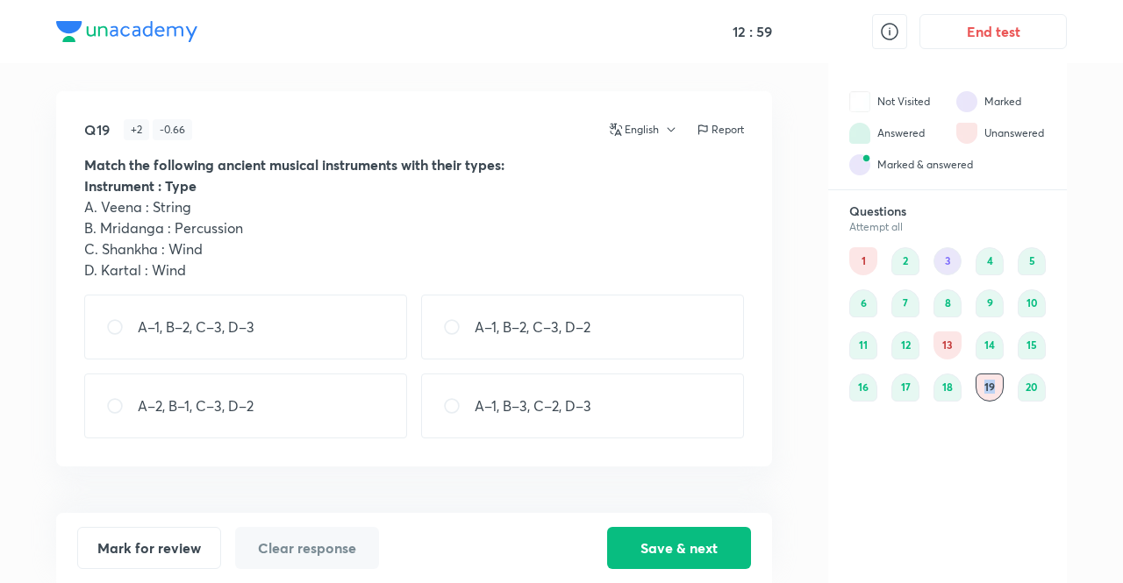
click at [989, 394] on div "19" at bounding box center [989, 388] width 28 height 28
click at [982, 503] on div "Questions Attempt all 1 2 3 4 5 6 7 8 9 10 11 12 13 14 15 16 17 18 19 20" at bounding box center [947, 392] width 239 height 379
click at [946, 268] on div "3" at bounding box center [947, 261] width 28 height 28
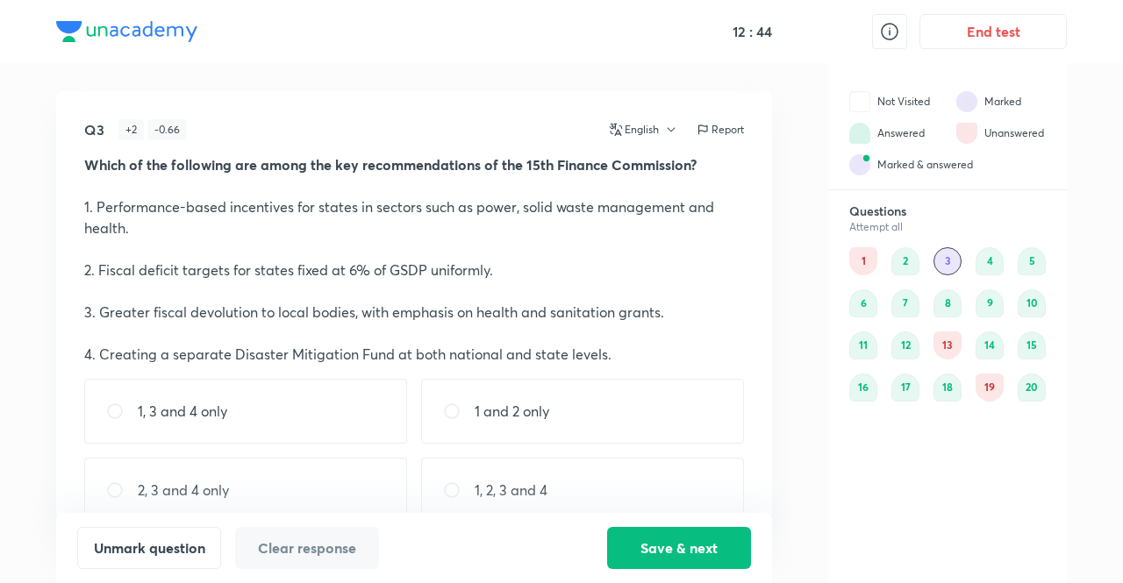
click at [863, 263] on div "1" at bounding box center [863, 261] width 28 height 28
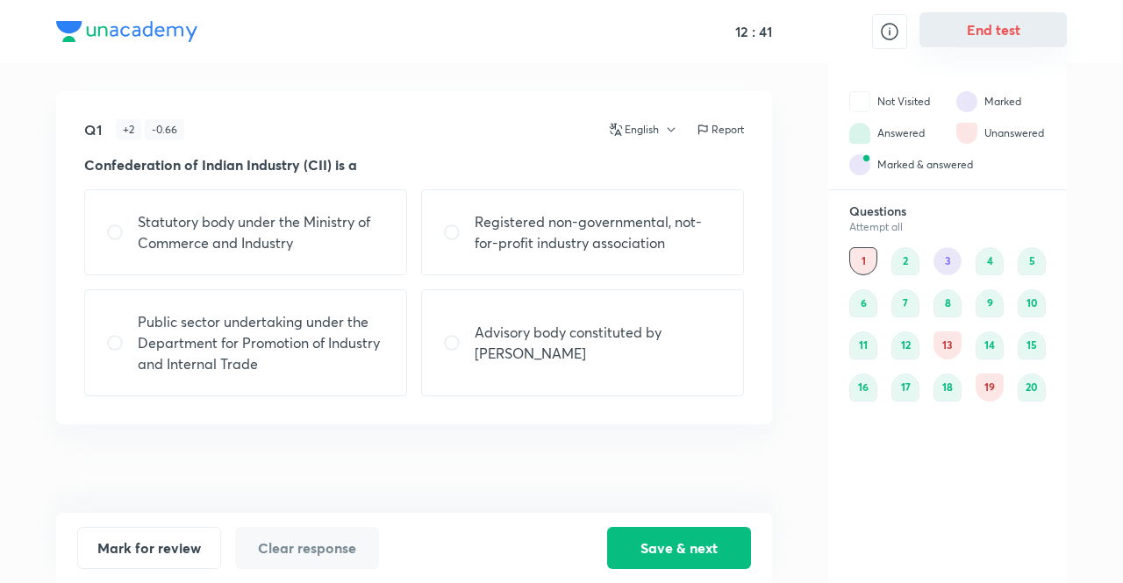
click at [1003, 30] on button "End test" at bounding box center [992, 29] width 147 height 35
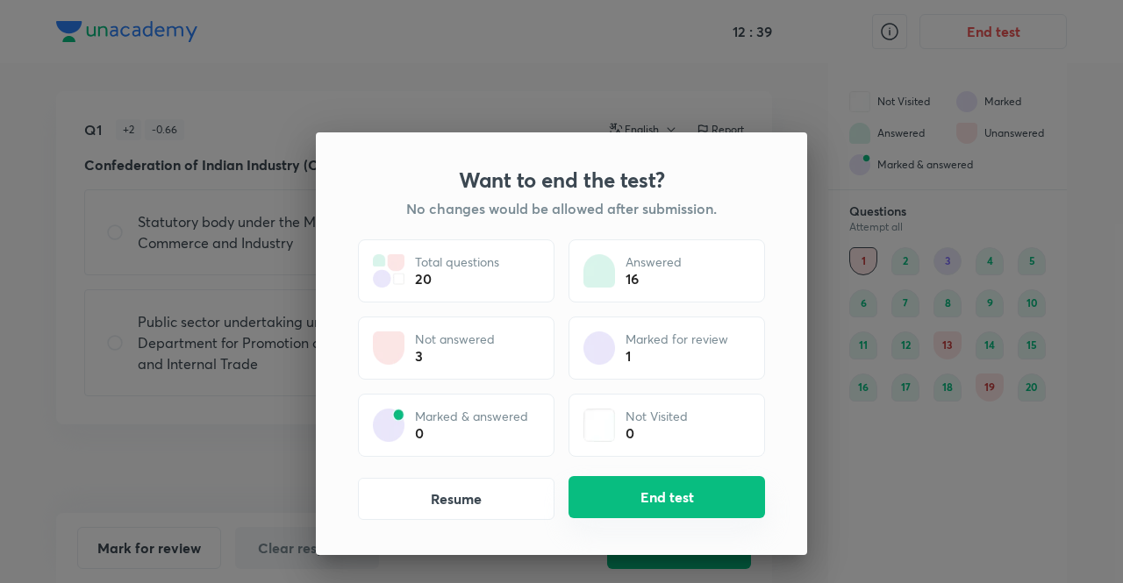
click at [658, 489] on button "End test" at bounding box center [666, 497] width 196 height 42
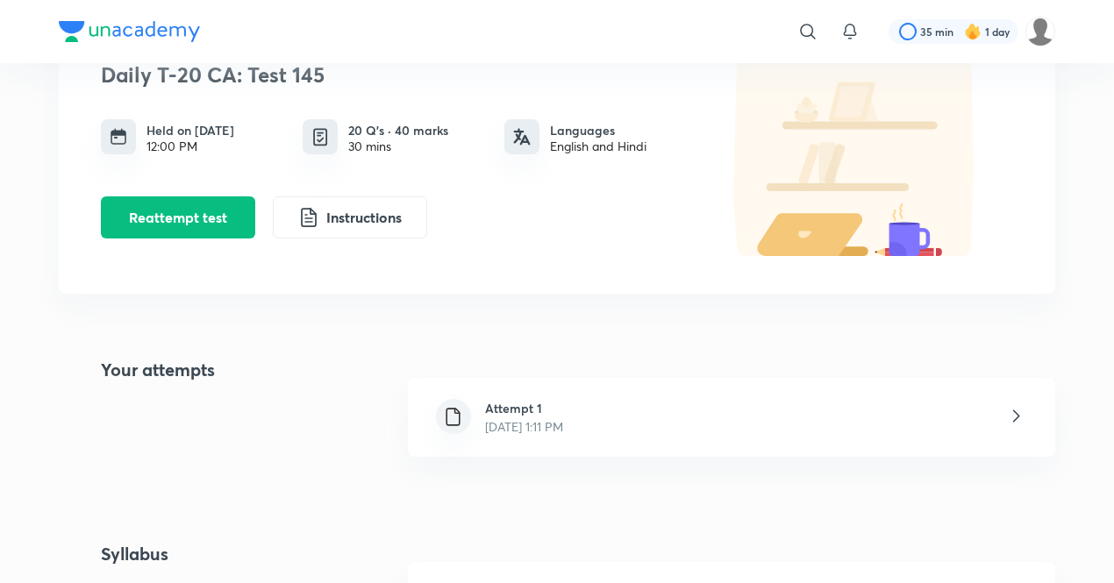
scroll to position [189, 0]
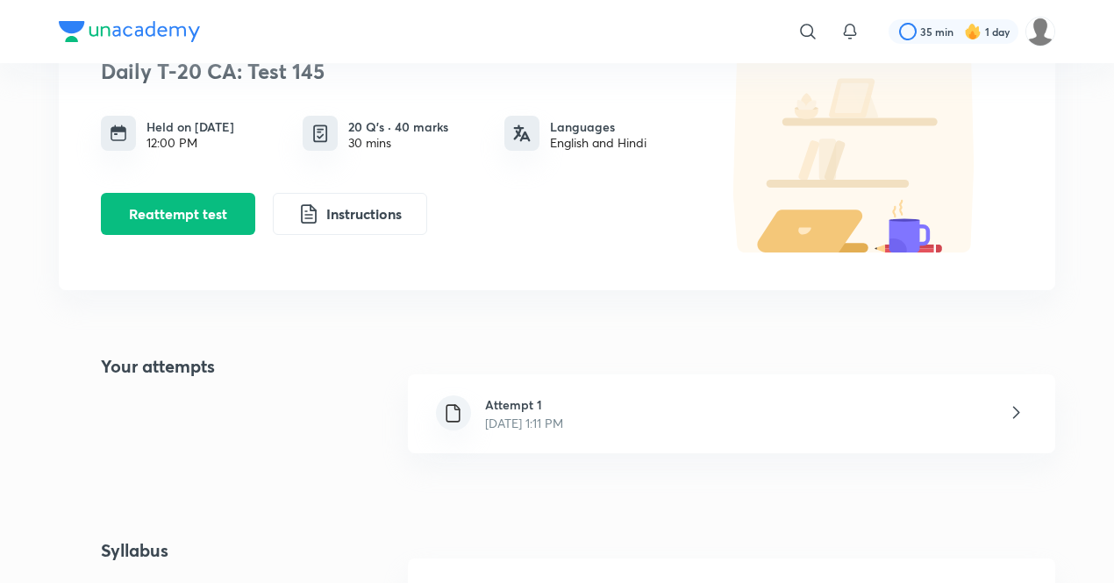
click at [577, 413] on div "Attempt 1 Oct 6, 2025, 1:11 PM" at bounding box center [524, 414] width 106 height 37
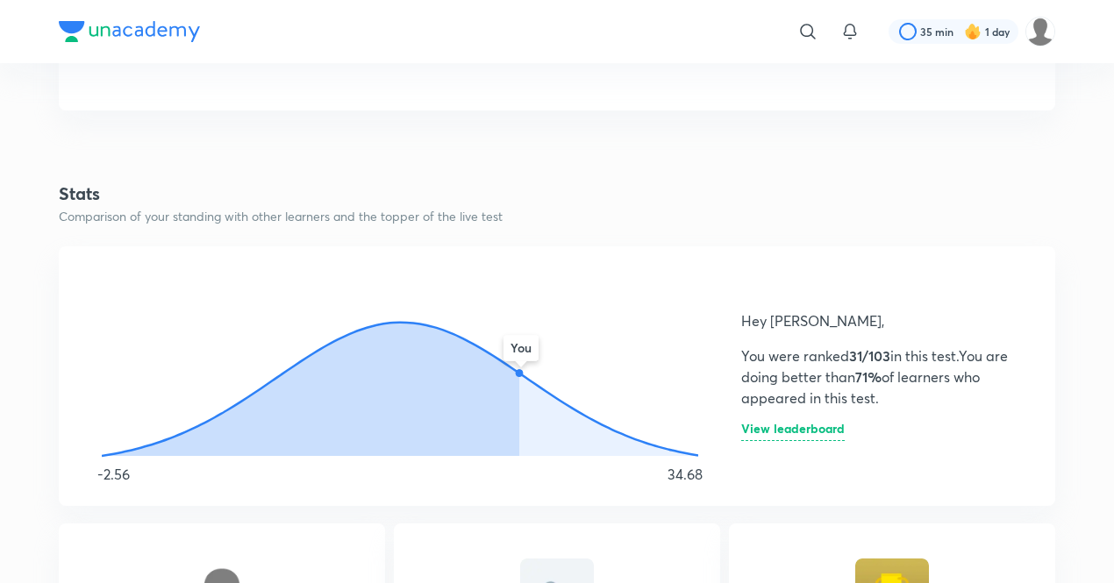
scroll to position [812, 0]
click at [372, 141] on div "Overview TOTAL MARKS SCORED 18.7 /40 marks CORRECT 22 marks INCORRECT -3.3 mark…" at bounding box center [557, 535] width 996 height 1786
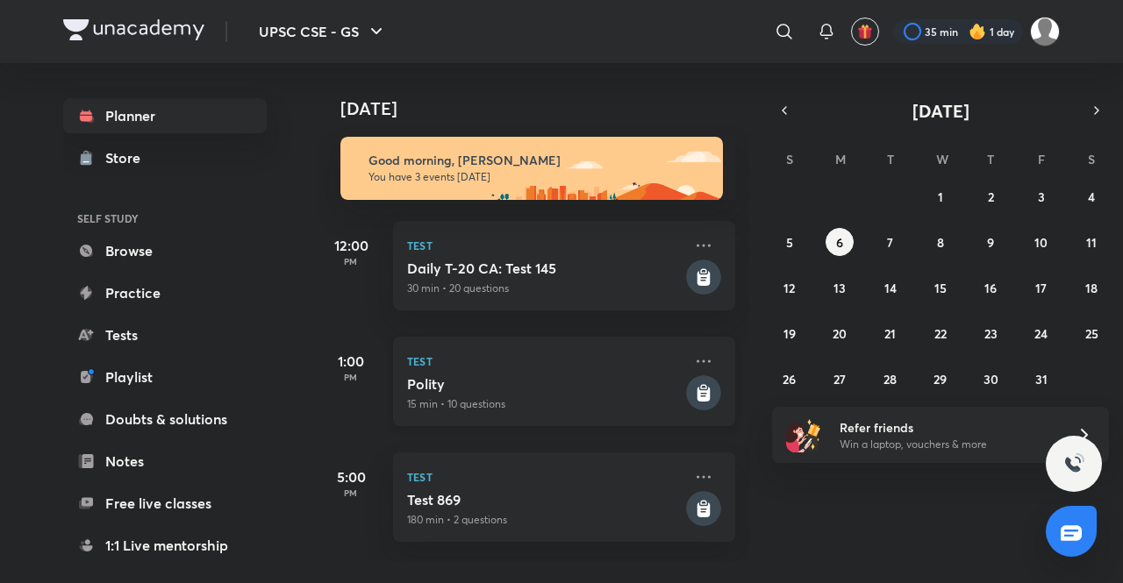
click at [496, 357] on p "Test" at bounding box center [544, 361] width 275 height 21
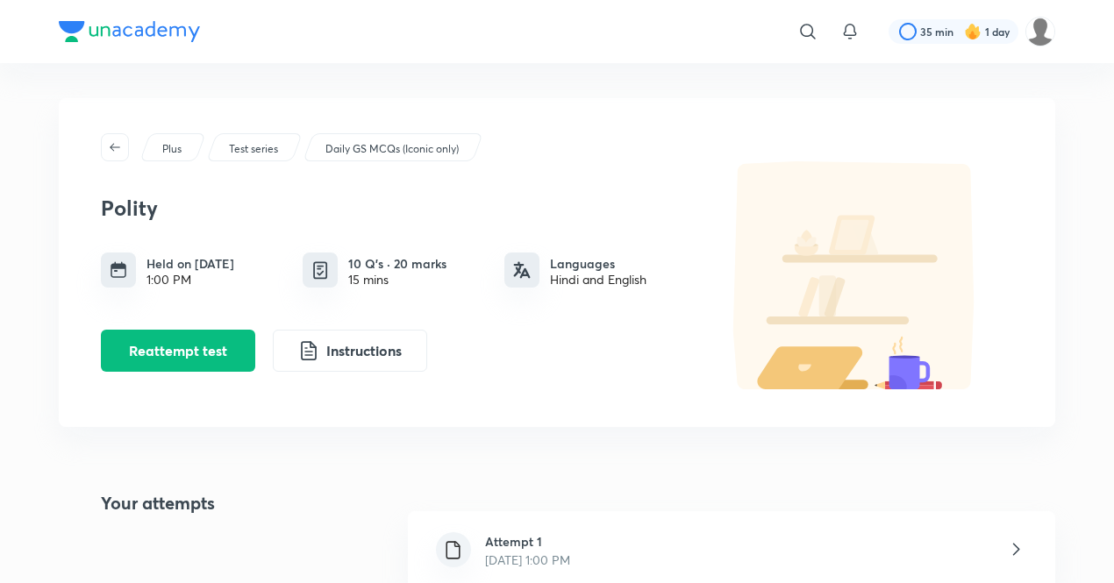
click at [572, 571] on div "Attempt 1 Oct 6, 2025, 1:00 PM" at bounding box center [731, 550] width 647 height 79
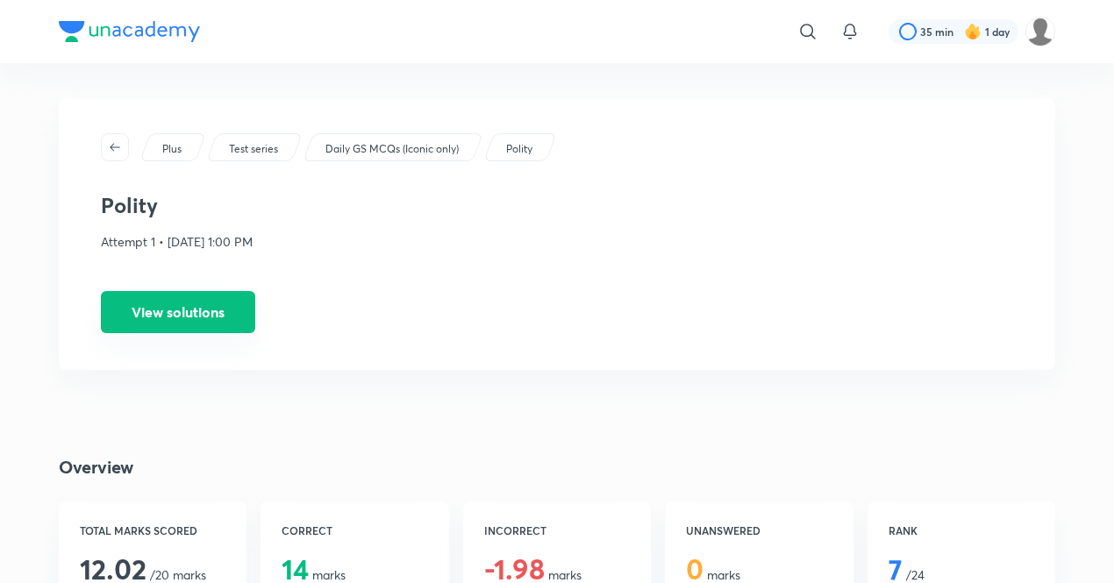
click at [176, 329] on button "View solutions" at bounding box center [178, 312] width 154 height 42
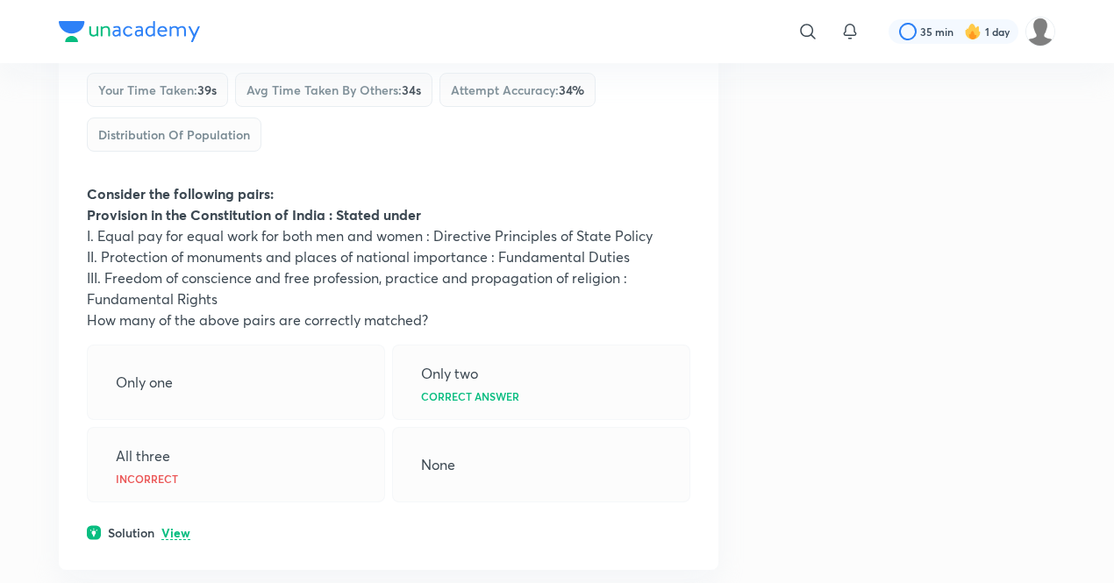
scroll to position [878, 0]
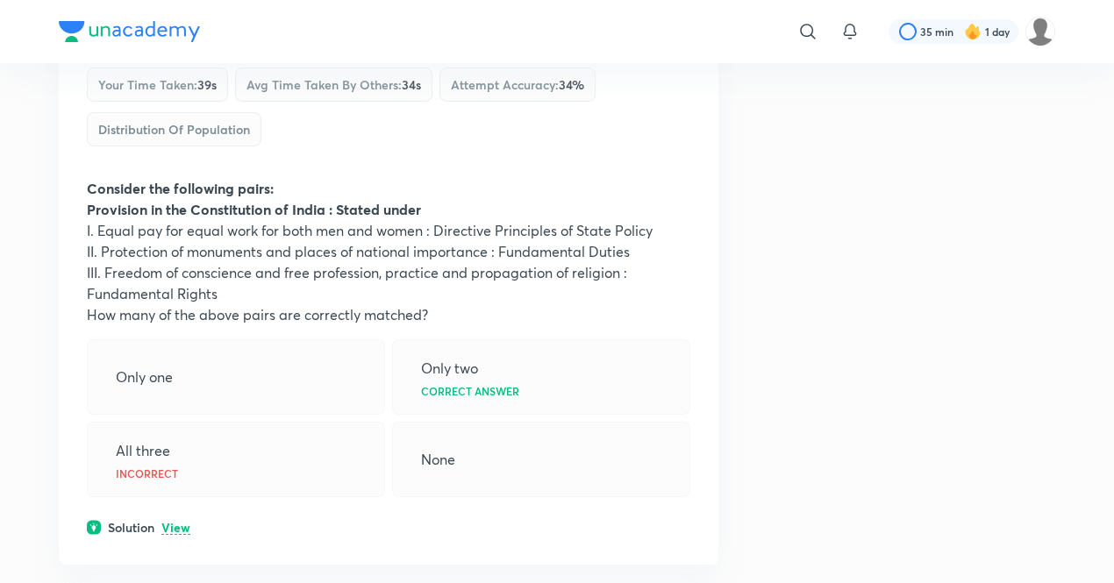
click at [180, 525] on p "View" at bounding box center [175, 528] width 29 height 13
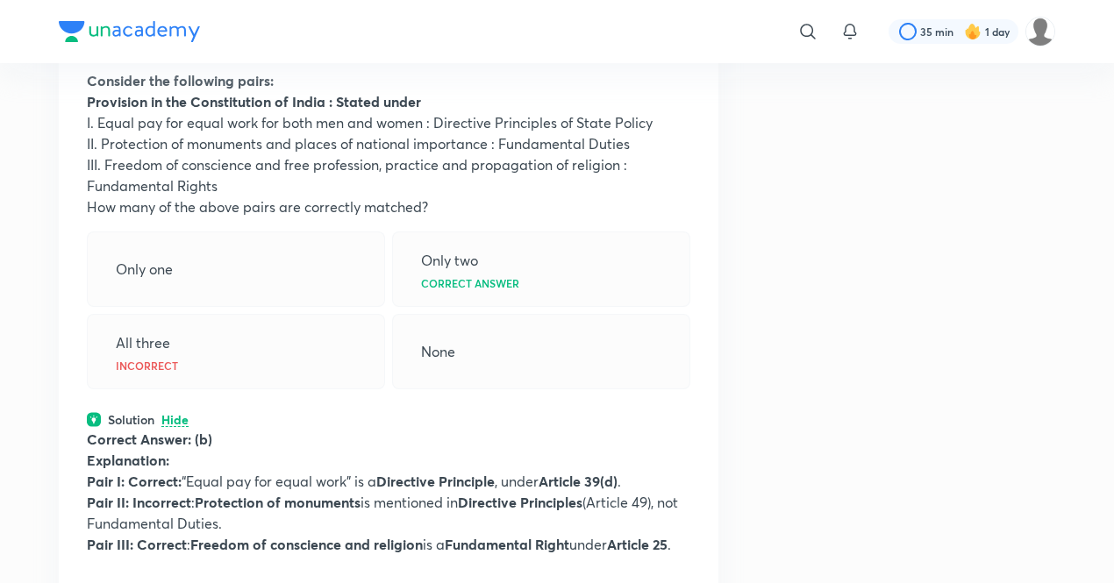
scroll to position [987, 0]
click at [168, 413] on p "Hide" at bounding box center [174, 419] width 27 height 13
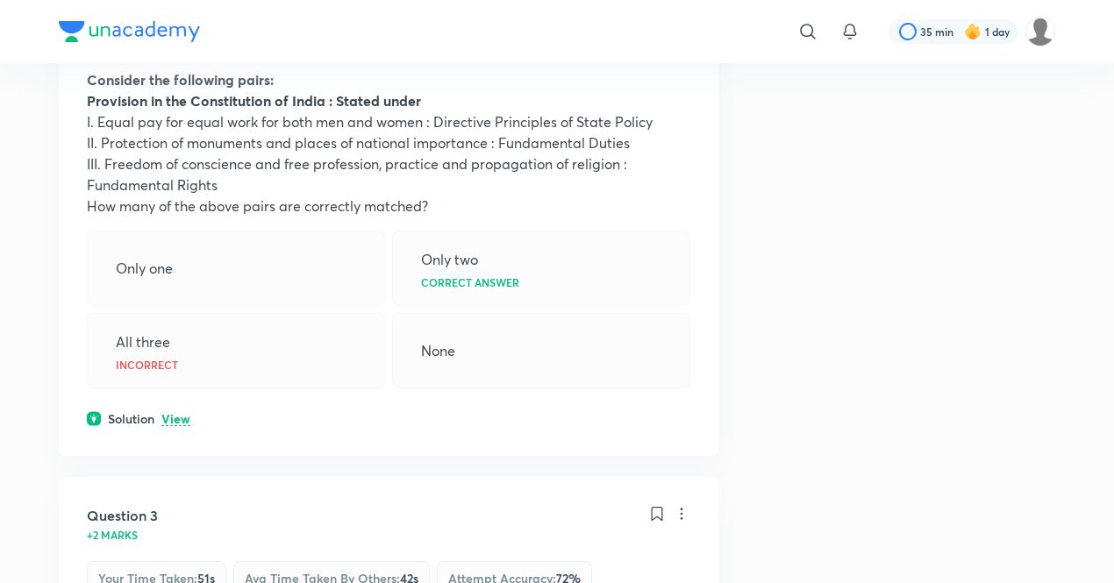
click at [168, 413] on p "View" at bounding box center [175, 419] width 29 height 13
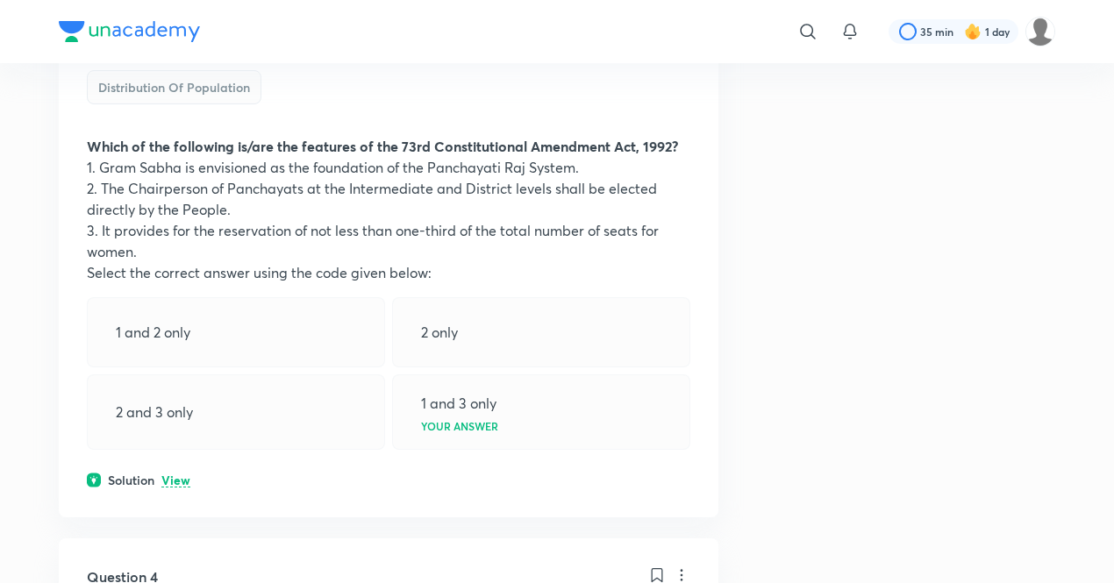
scroll to position [1694, 0]
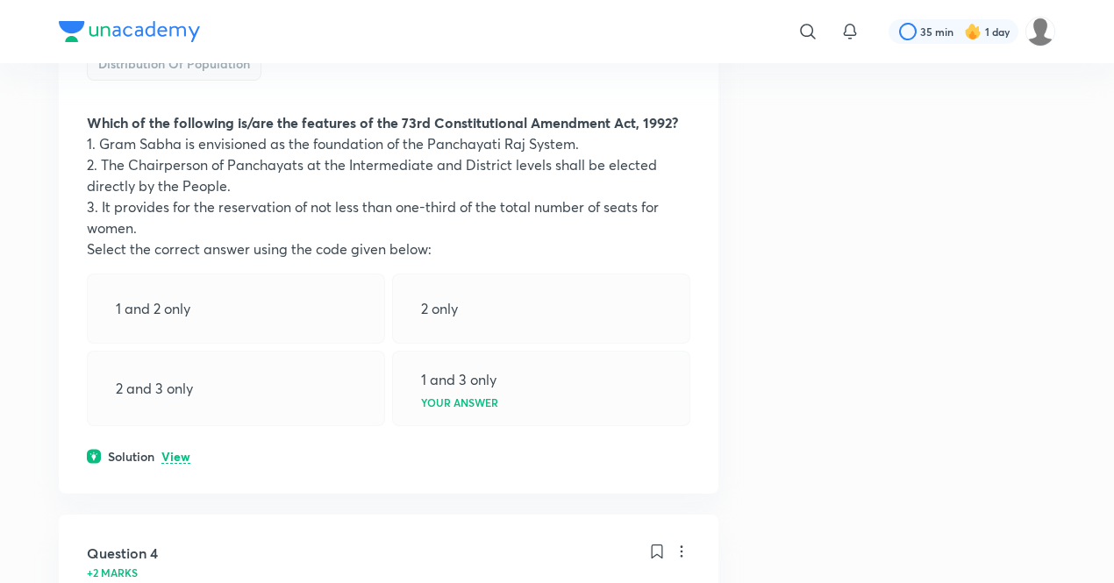
click at [177, 464] on p "View" at bounding box center [175, 457] width 29 height 13
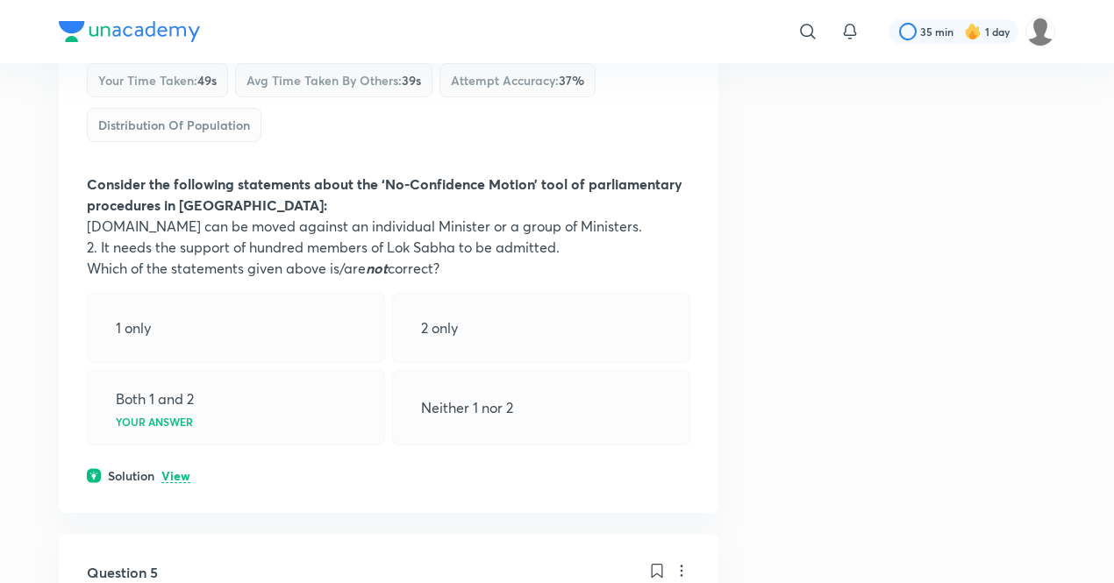
scroll to position [2610, 0]
click at [167, 482] on p "View" at bounding box center [175, 475] width 29 height 13
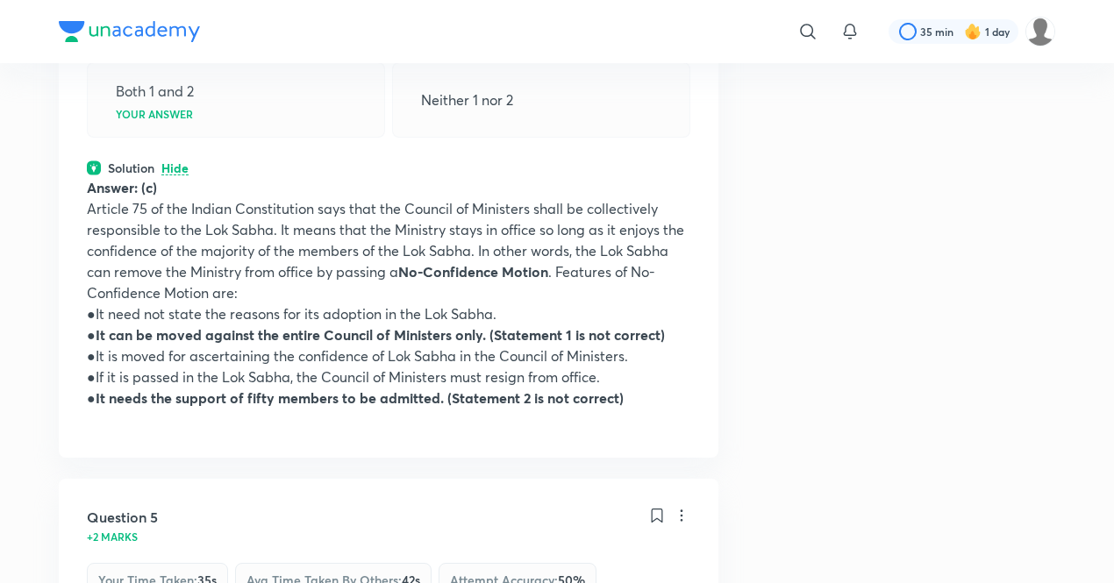
scroll to position [2923, 0]
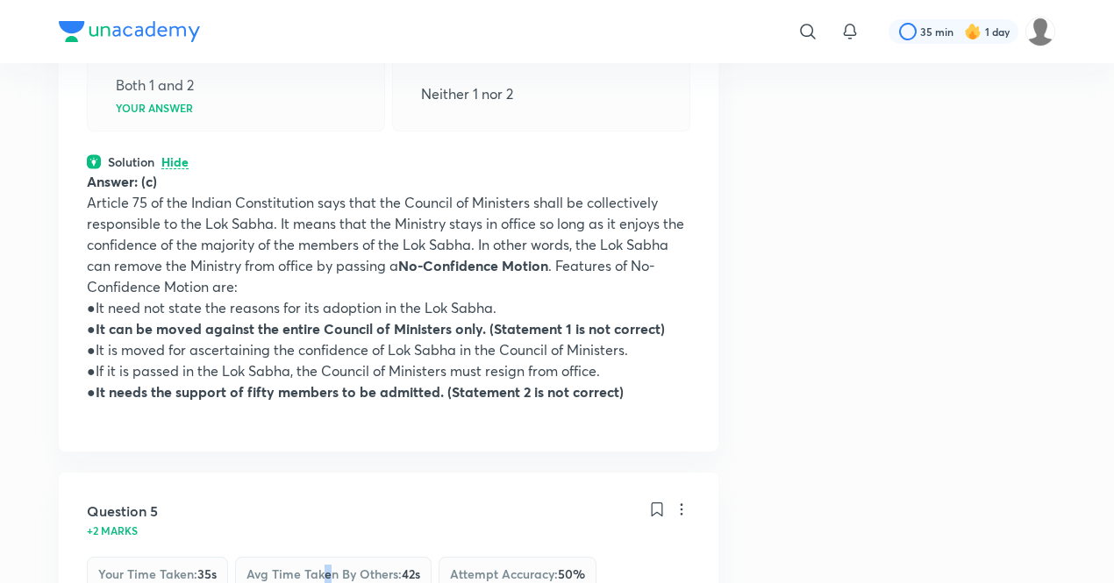
drag, startPoint x: 19, startPoint y: 453, endPoint x: 328, endPoint y: 555, distance: 325.1
click at [328, 555] on div "Question 5 +2 marks Your time taken : 35s Avg time taken by others : 42s Attemp…" at bounding box center [388, 574] width 603 height 146
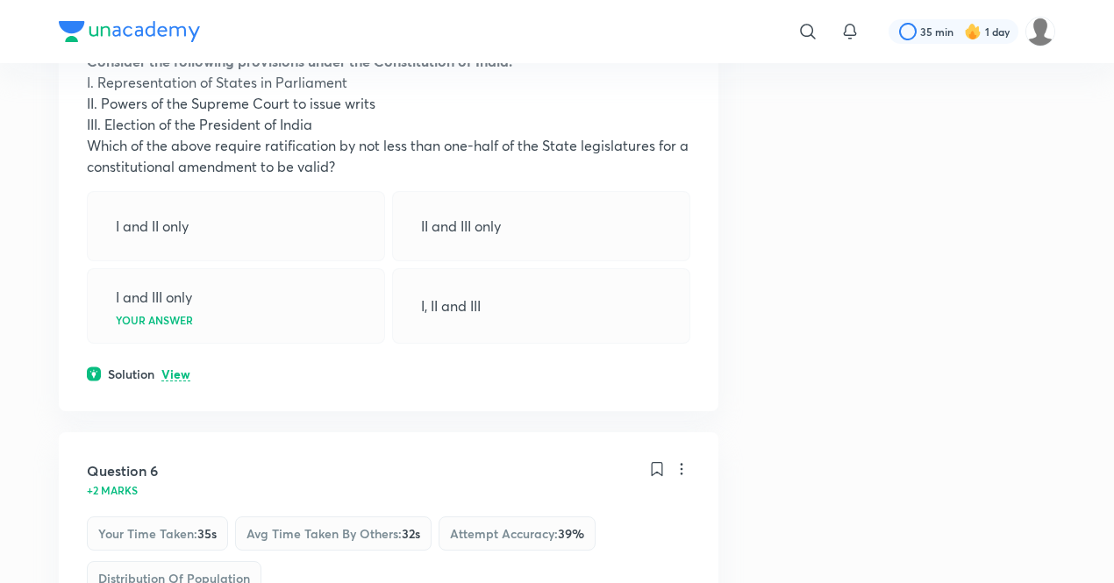
scroll to position [3540, 0]
click at [177, 381] on p "View" at bounding box center [175, 374] width 29 height 13
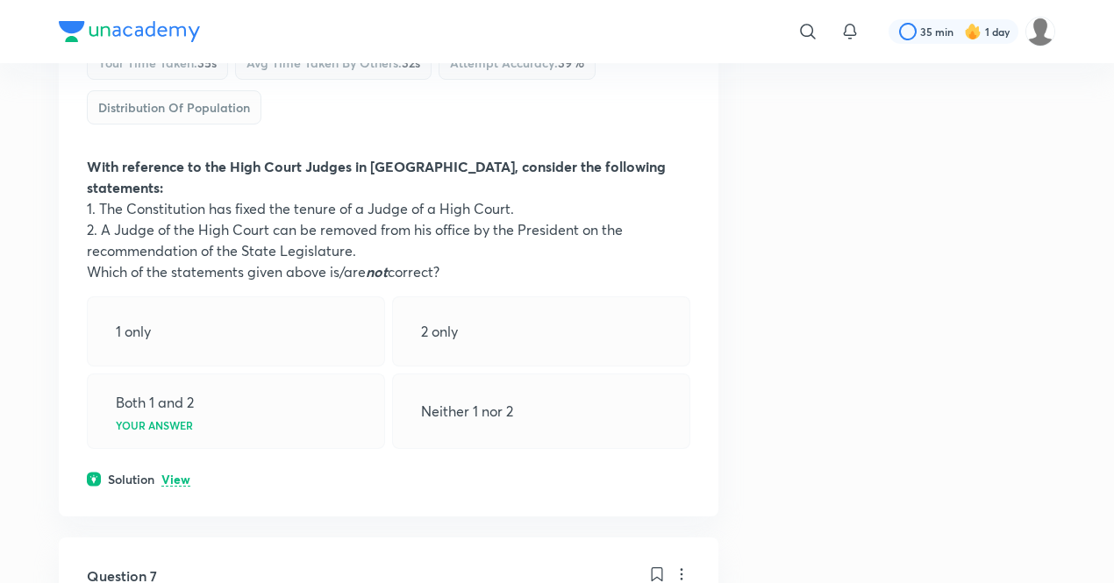
scroll to position [4182, 0]
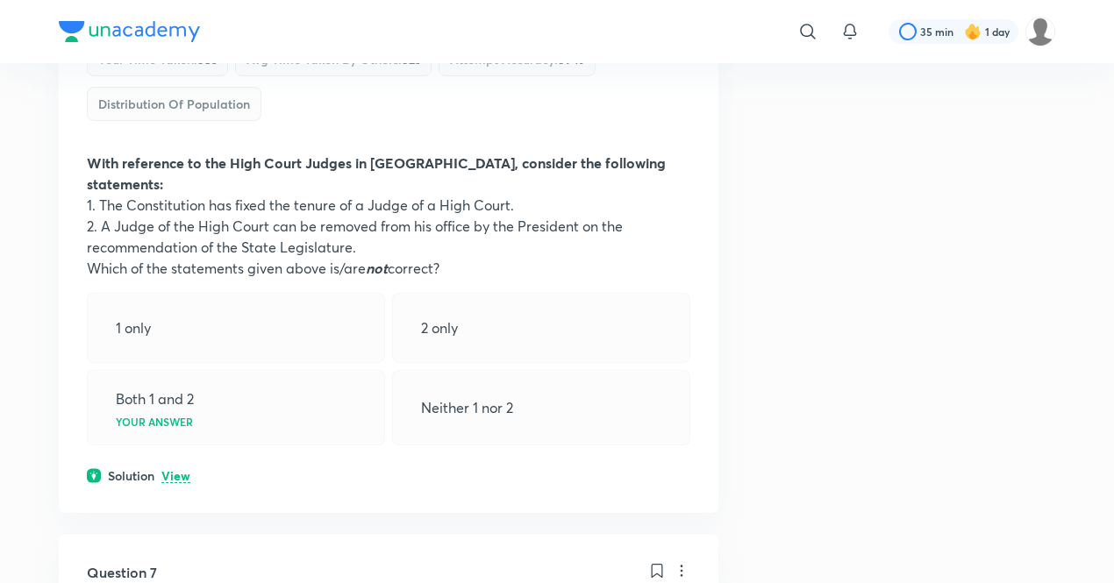
click at [170, 470] on p "View" at bounding box center [175, 476] width 29 height 13
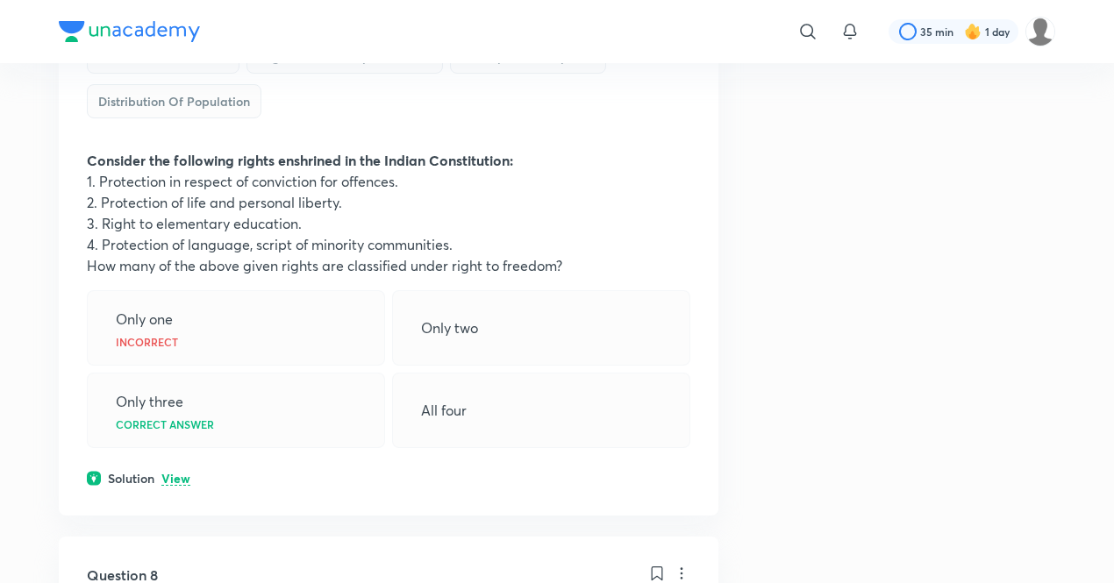
scroll to position [5060, 0]
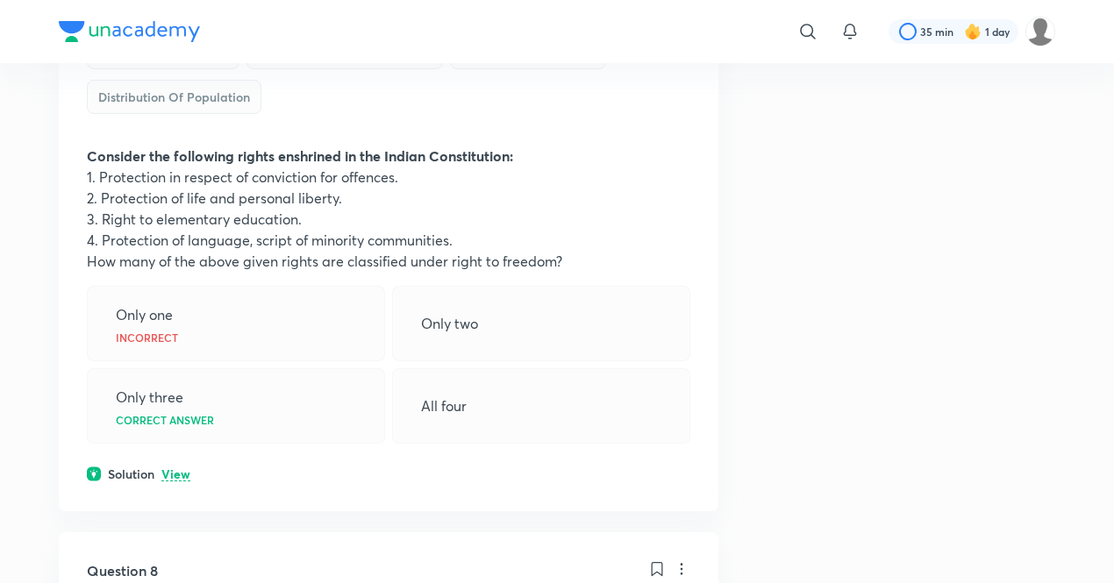
click at [177, 468] on p "View" at bounding box center [175, 474] width 29 height 13
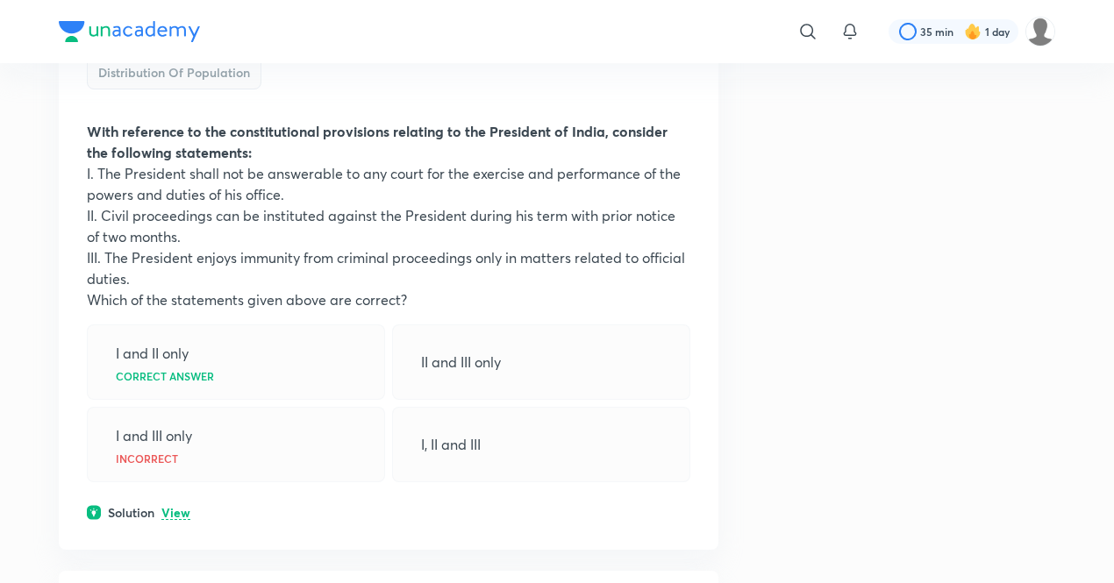
scroll to position [6037, 0]
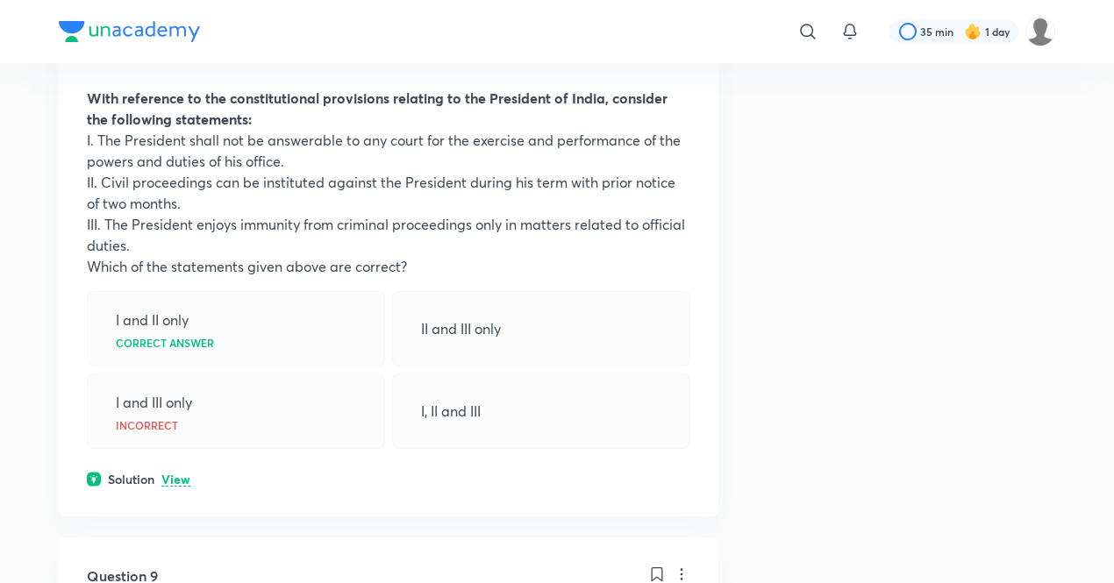
click at [175, 474] on p "View" at bounding box center [175, 480] width 29 height 13
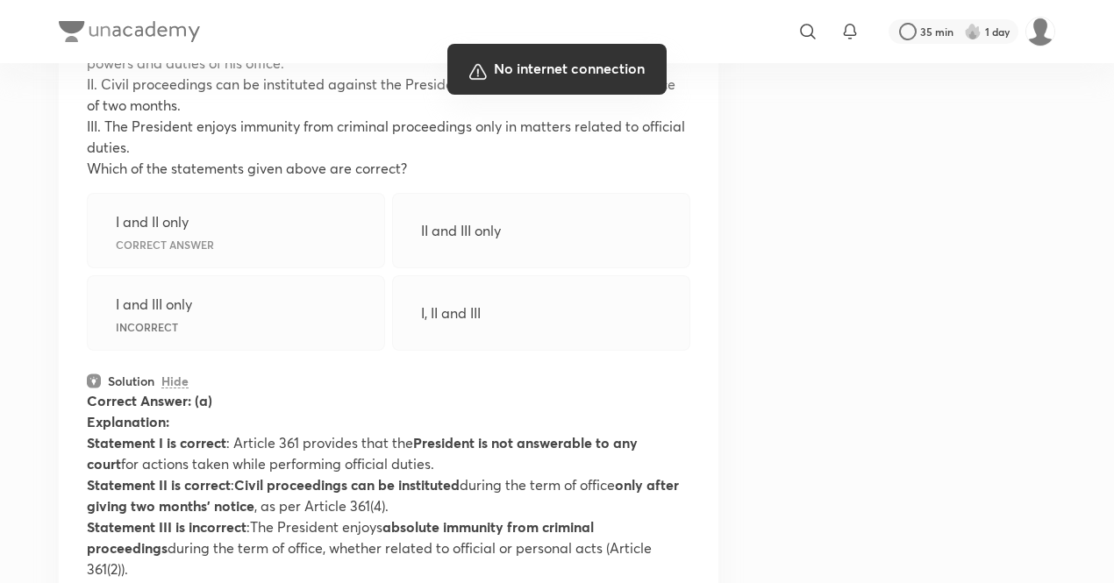
scroll to position [6136, 0]
click at [299, 416] on div at bounding box center [557, 291] width 1114 height 583
click at [777, 369] on div at bounding box center [557, 291] width 1114 height 583
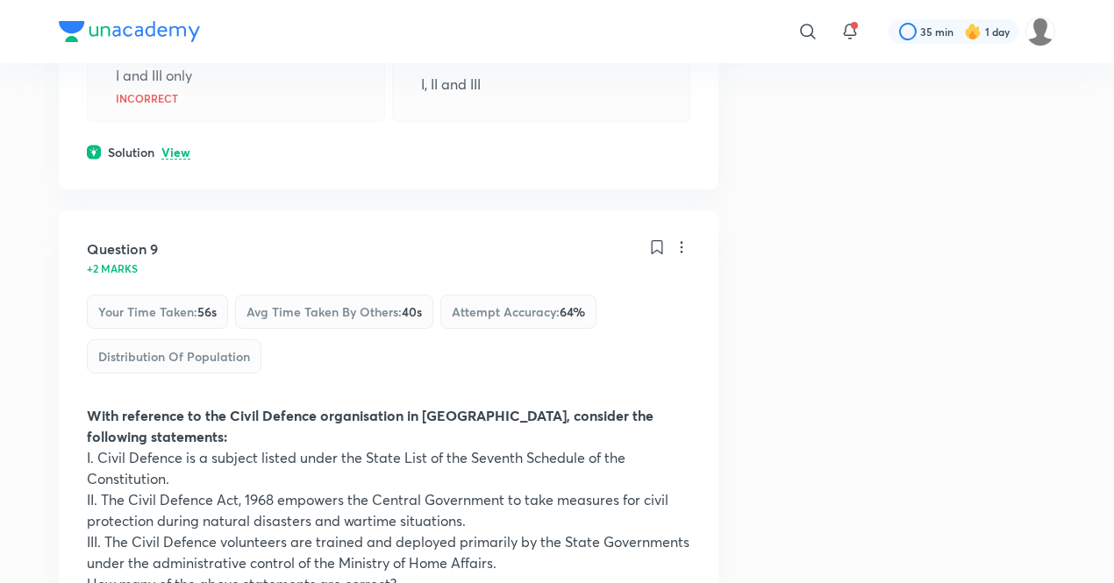
scroll to position [4786, 0]
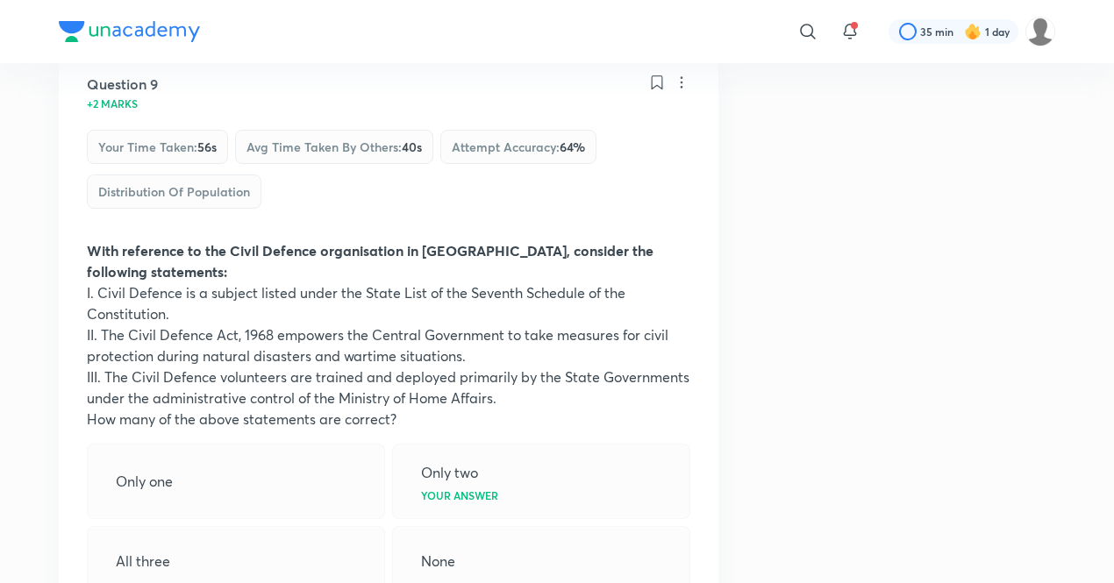
scroll to position [4993, 0]
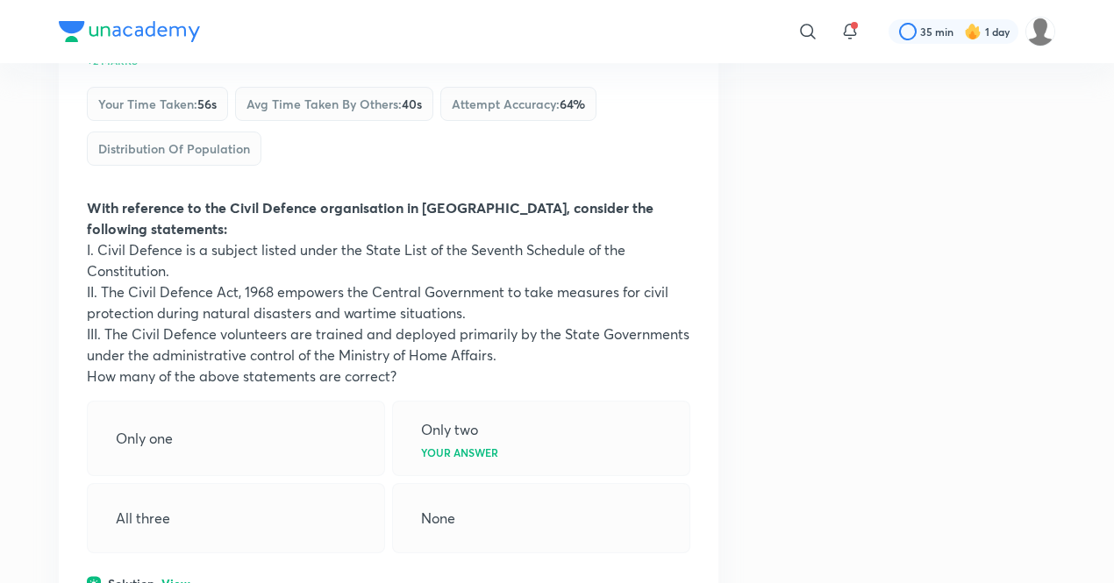
click at [168, 578] on p "View" at bounding box center [175, 584] width 29 height 13
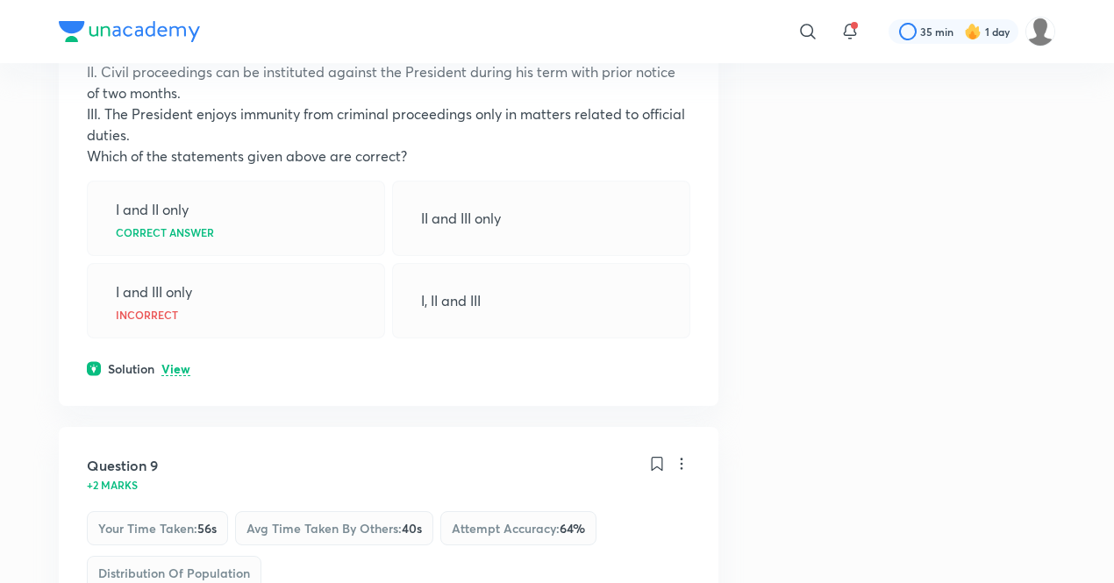
scroll to position [4569, 0]
click at [174, 362] on p "View" at bounding box center [175, 368] width 29 height 13
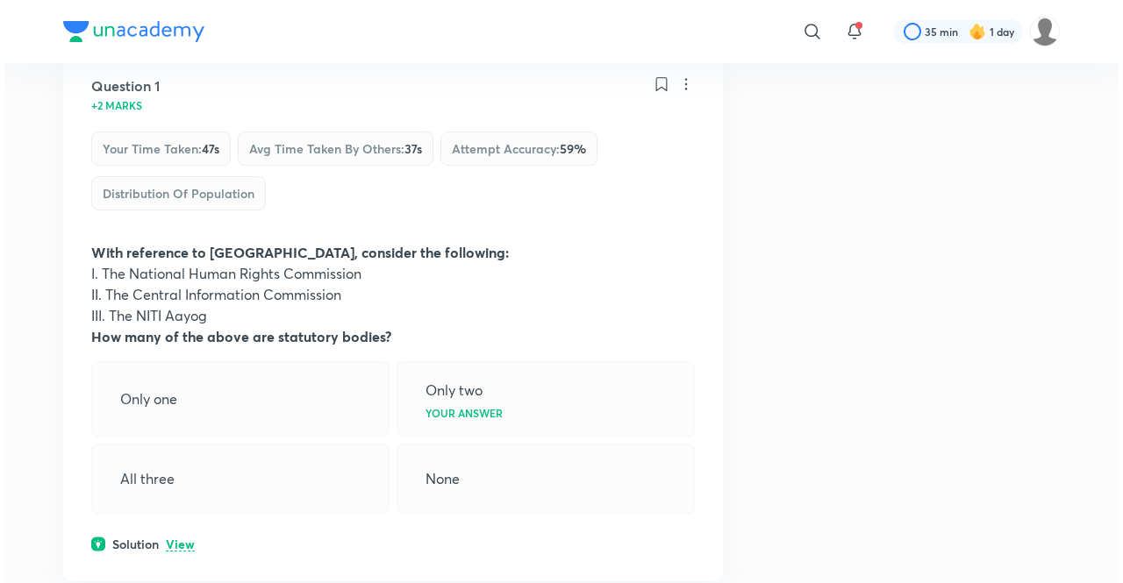
scroll to position [0, 0]
